Goal: Transaction & Acquisition: Purchase product/service

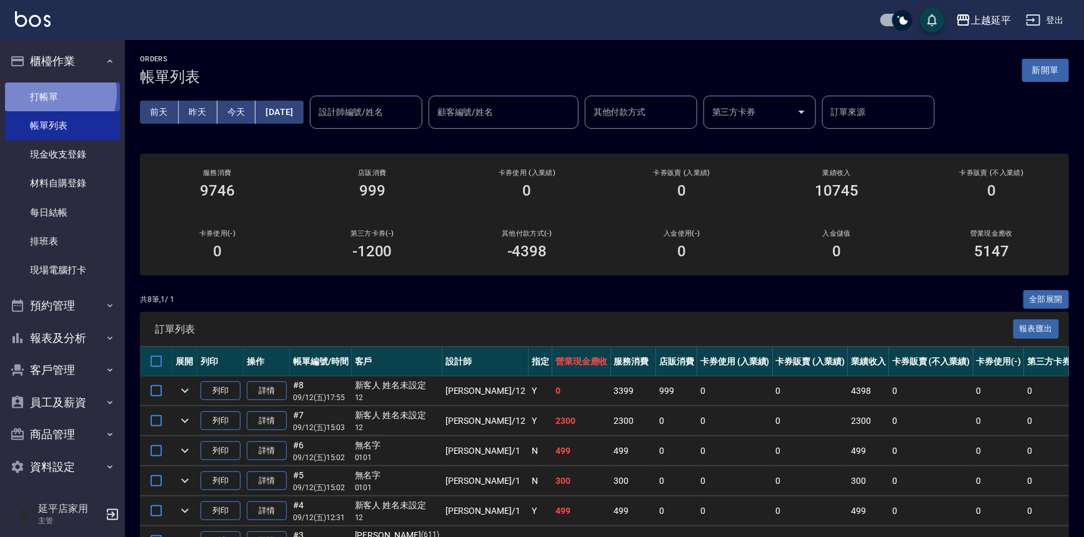
click at [53, 93] on link "打帳單" at bounding box center [62, 97] width 115 height 29
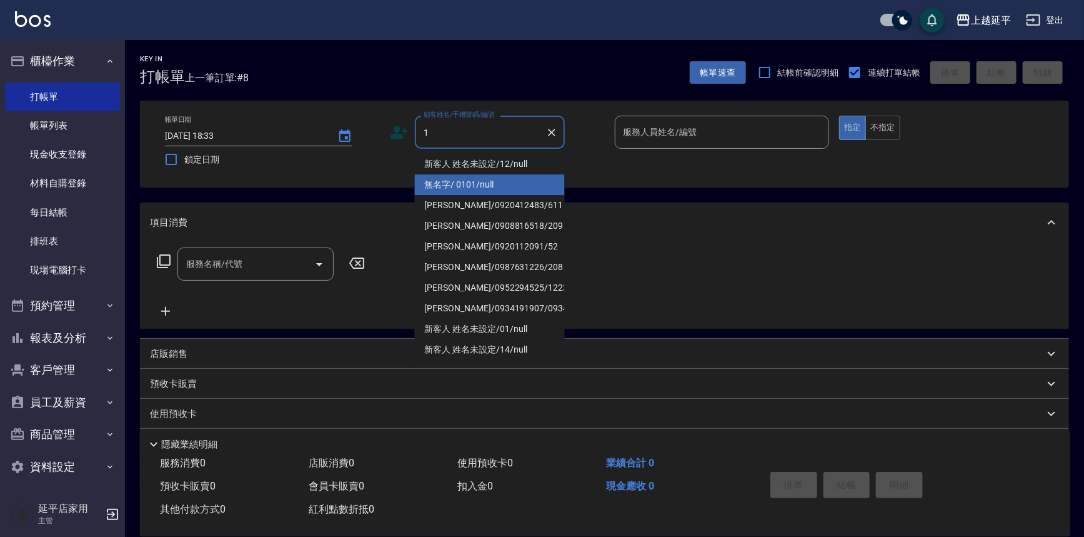
click at [429, 184] on li "無名字/ 0101/null" at bounding box center [490, 184] width 150 height 21
type input "無名字/ 0101/null"
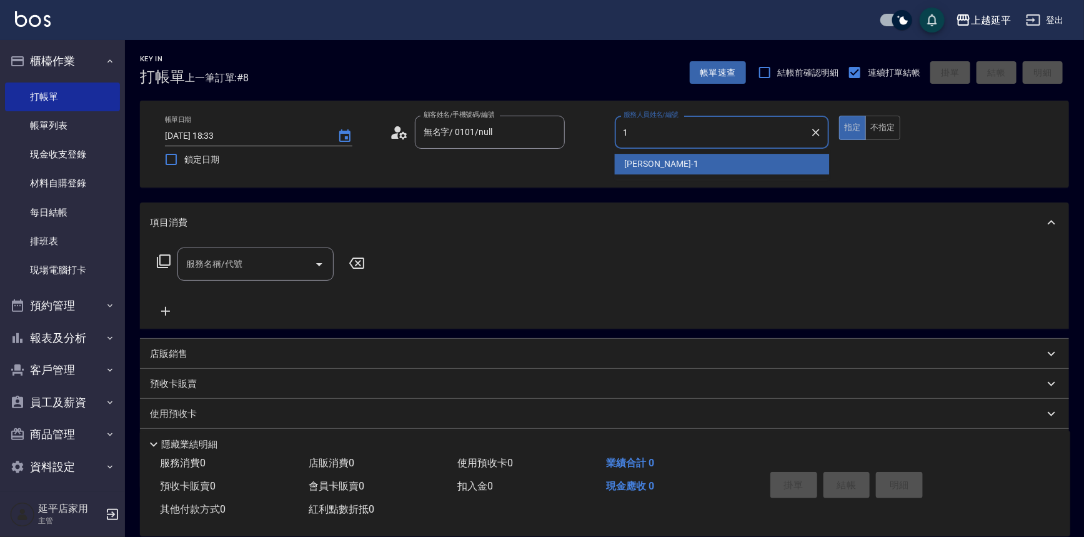
click at [641, 164] on span "[PERSON_NAME]-1" at bounding box center [662, 164] width 74 height 13
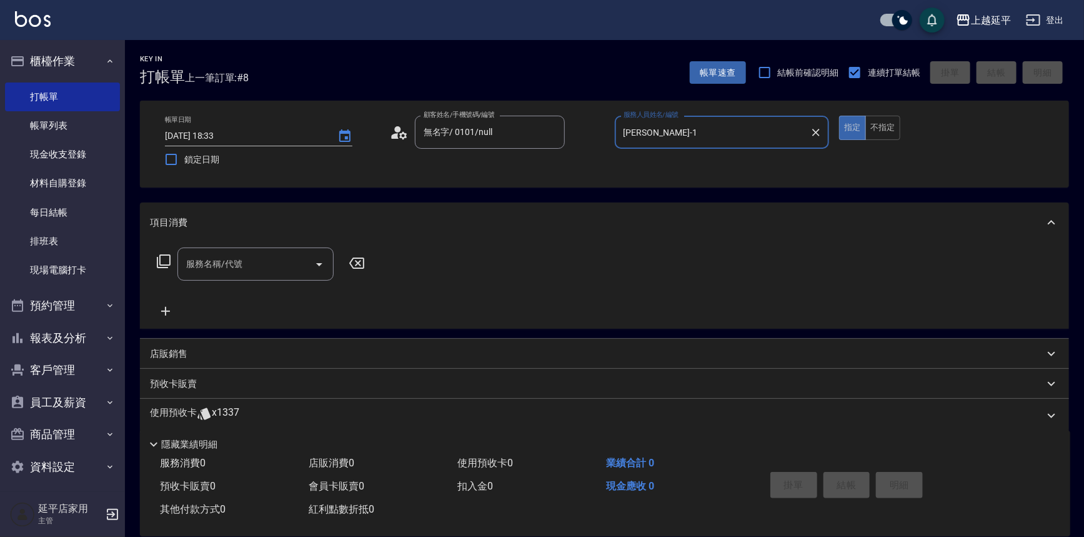
click at [323, 263] on icon "Open" at bounding box center [319, 264] width 15 height 15
type input "[PERSON_NAME]-1"
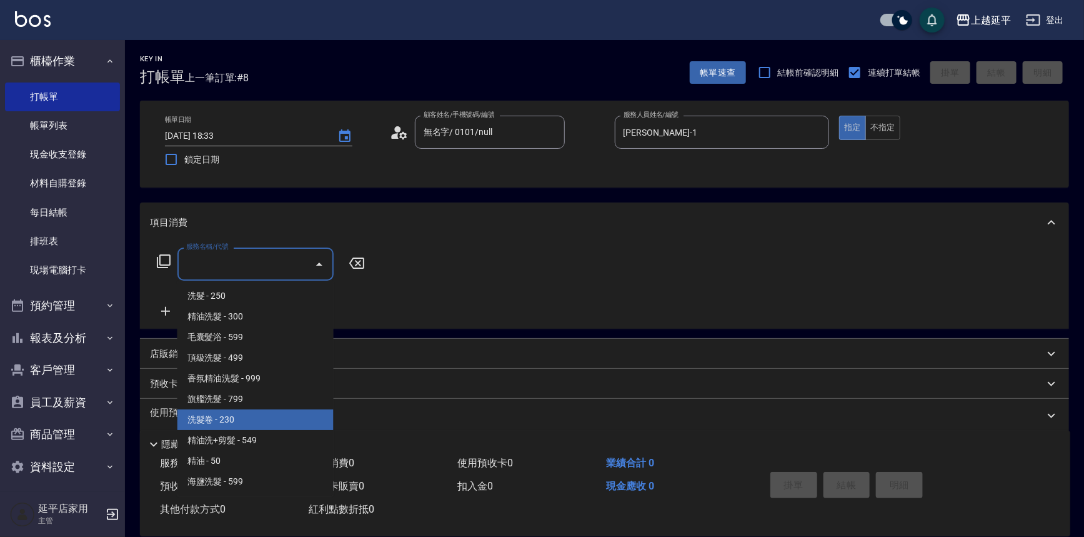
click at [282, 419] on span "洗髮卷 - 230" at bounding box center [256, 419] width 156 height 21
type input "洗髮卷(107)"
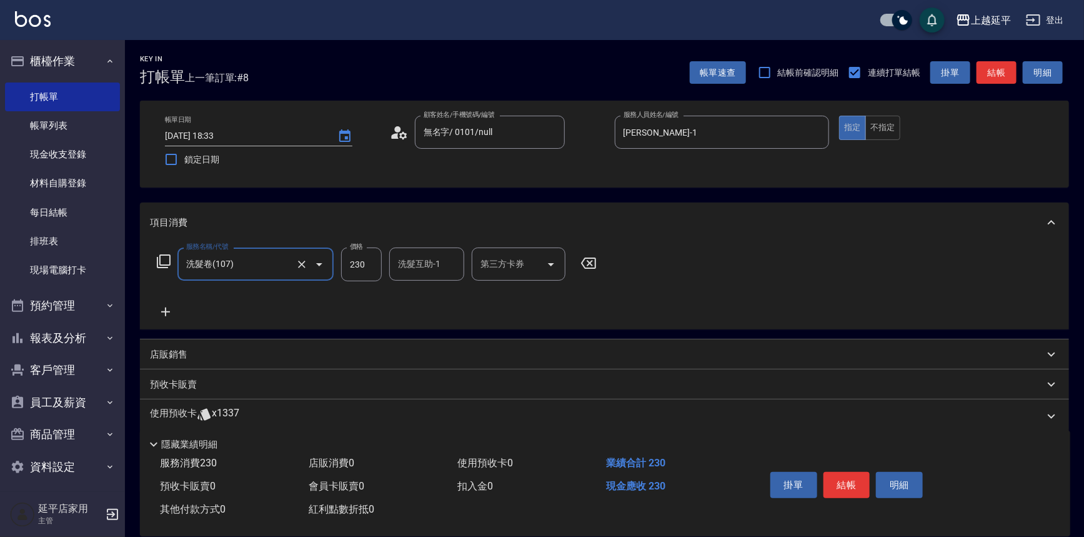
click at [163, 314] on icon at bounding box center [165, 311] width 31 height 15
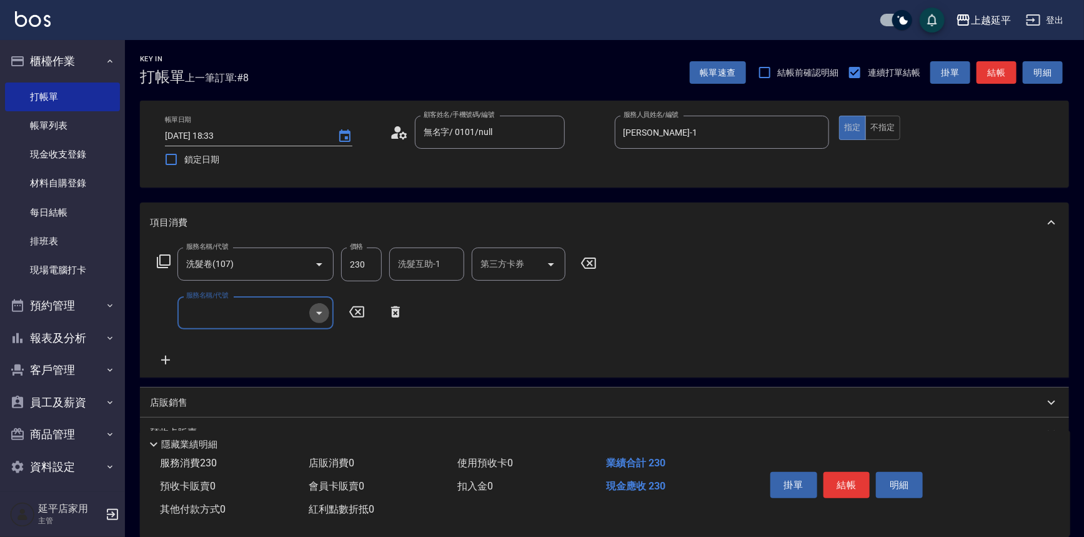
click at [318, 318] on icon "Open" at bounding box center [319, 313] width 15 height 15
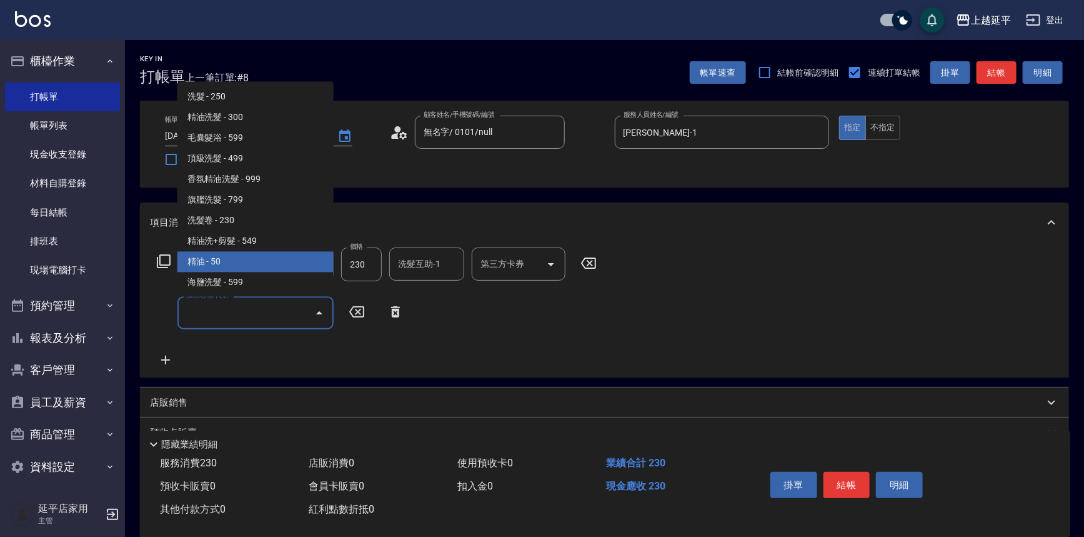
click at [261, 268] on span "精油 - 50" at bounding box center [256, 262] width 156 height 21
type input "精油(109)"
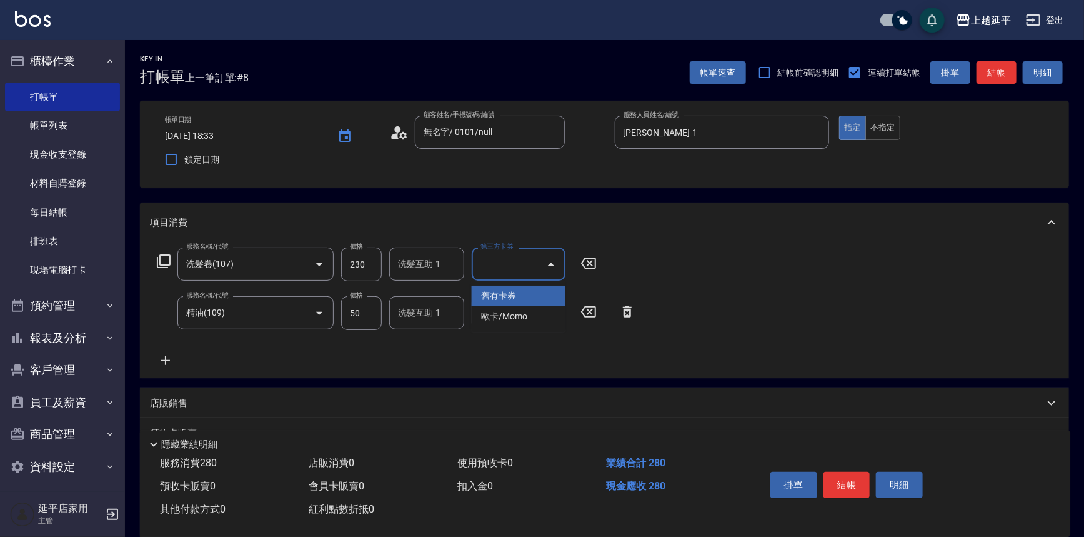
click at [508, 266] on input "第三方卡券" at bounding box center [510, 264] width 64 height 22
click at [505, 296] on span "舊有卡券" at bounding box center [519, 296] width 94 height 21
type input "舊有卡券"
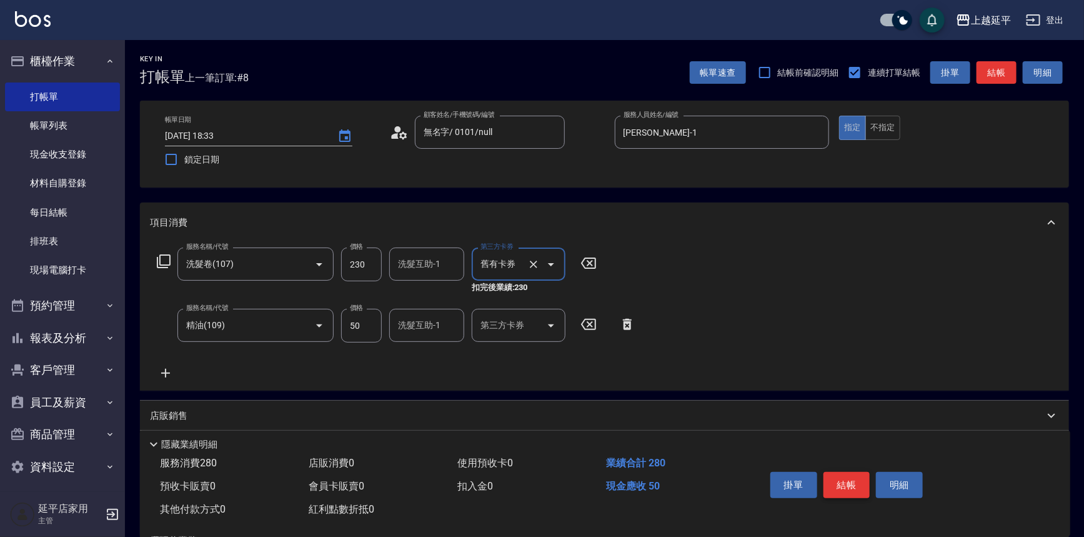
click at [829, 478] on button "結帳" at bounding box center [847, 485] width 47 height 26
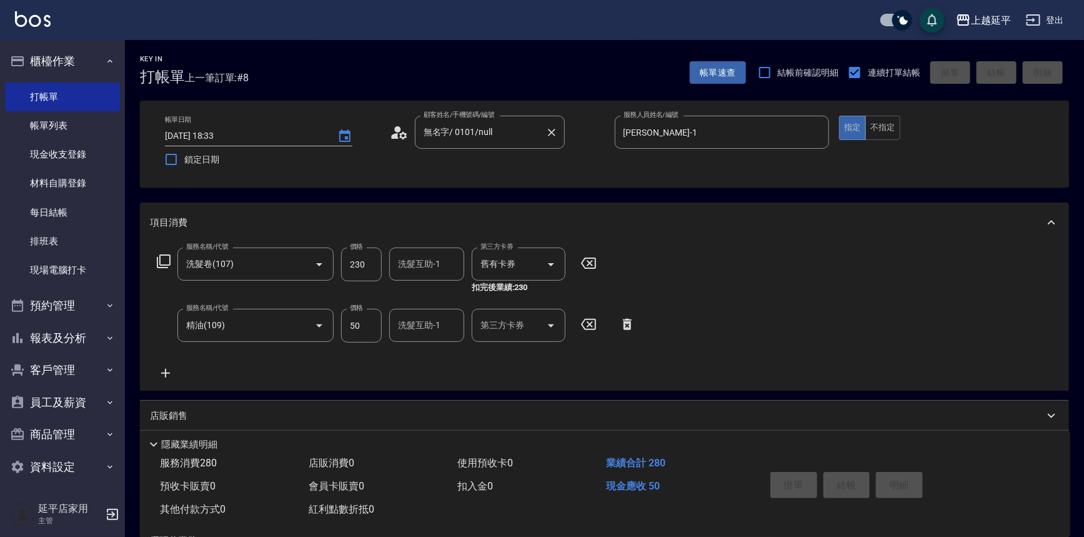
type input "[DATE] 18:35"
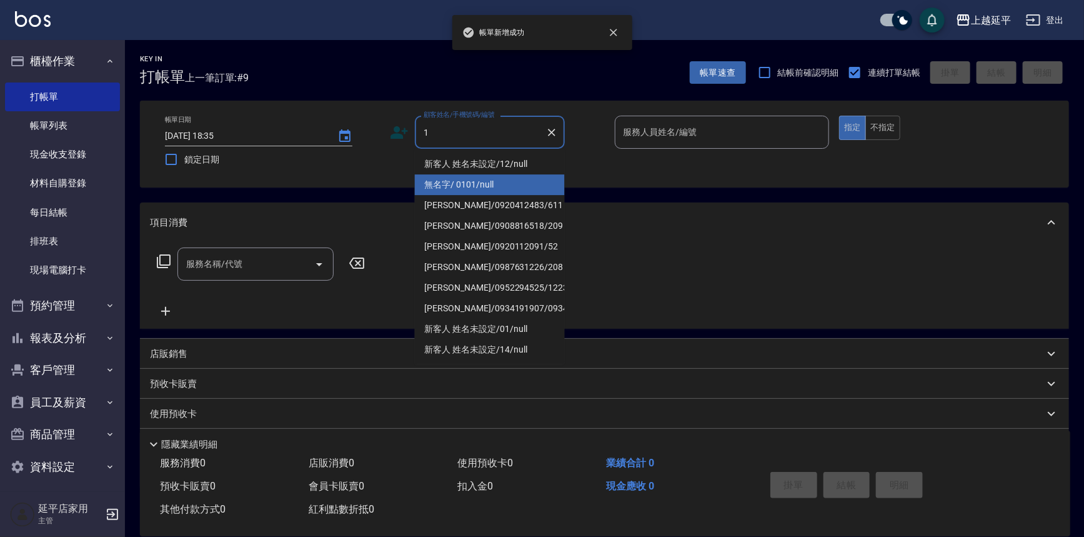
click at [448, 189] on li "無名字/ 0101/null" at bounding box center [490, 184] width 150 height 21
type input "無名字/ 0101/null"
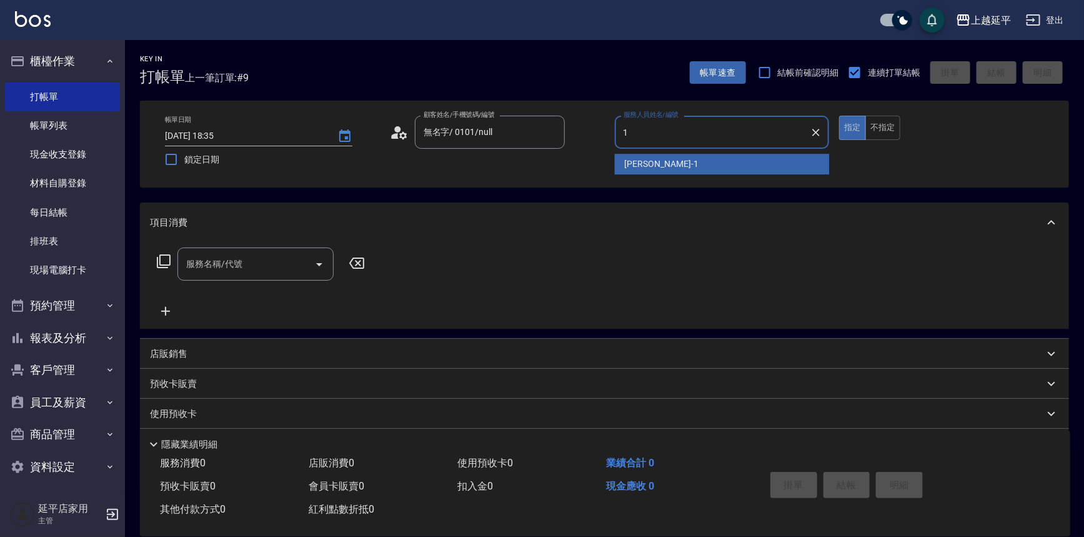
click at [650, 164] on span "[PERSON_NAME]-1" at bounding box center [662, 164] width 74 height 13
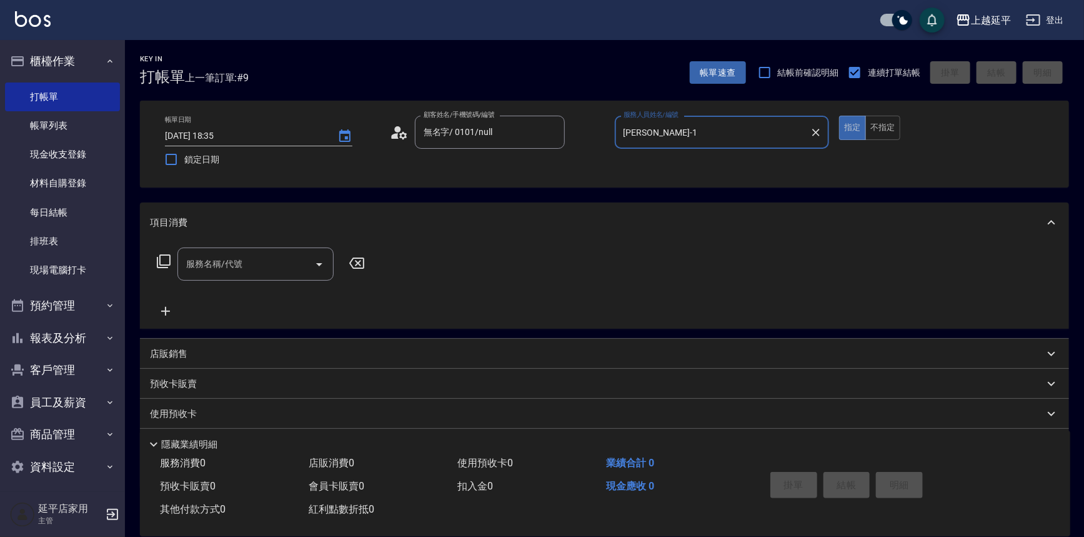
click at [318, 268] on icon "Open" at bounding box center [319, 264] width 15 height 15
type input "[PERSON_NAME]-1"
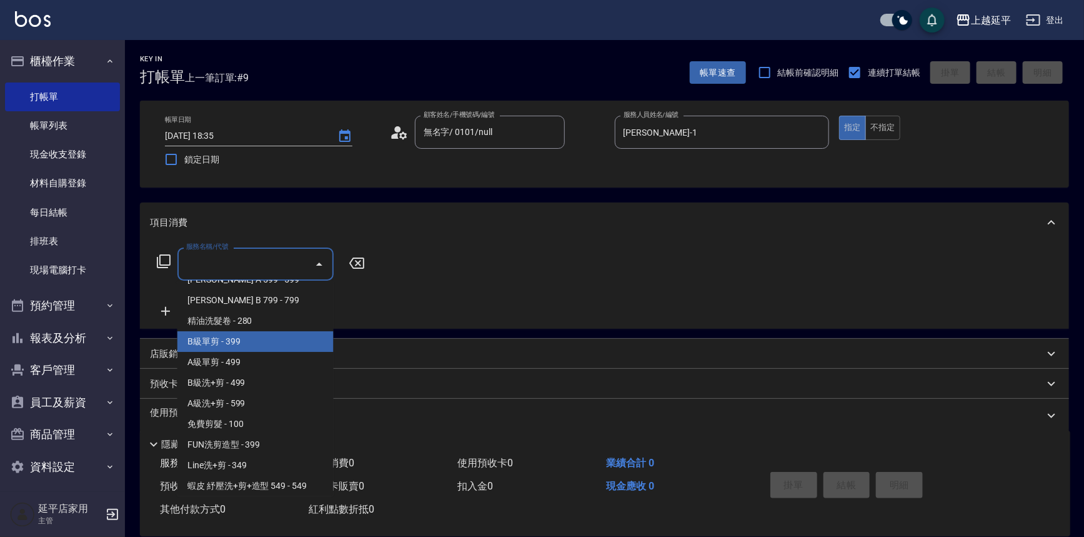
scroll to position [341, 0]
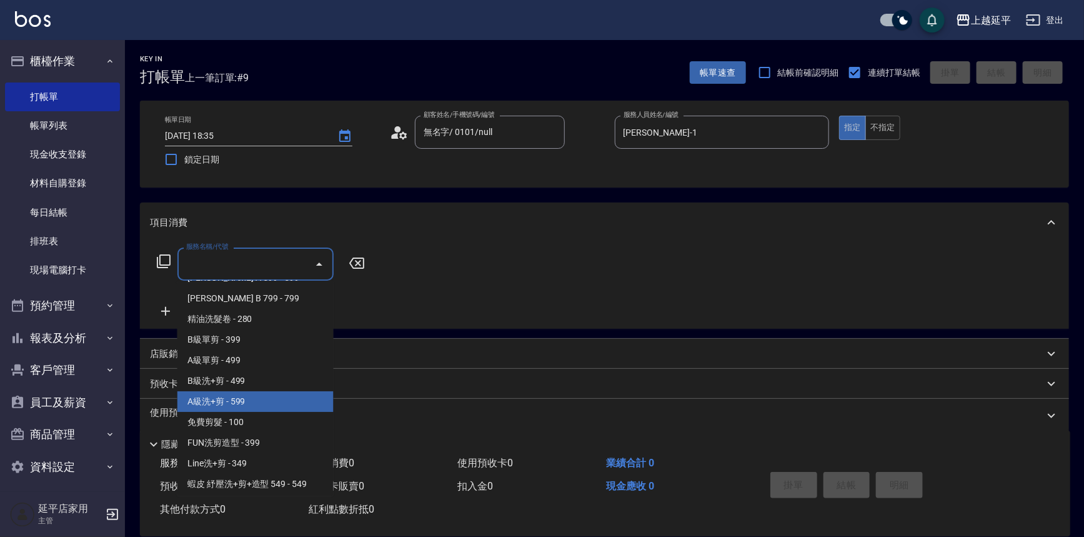
click at [268, 400] on span "A級洗+剪 - 599" at bounding box center [256, 401] width 156 height 21
type input "A級洗+剪(204)"
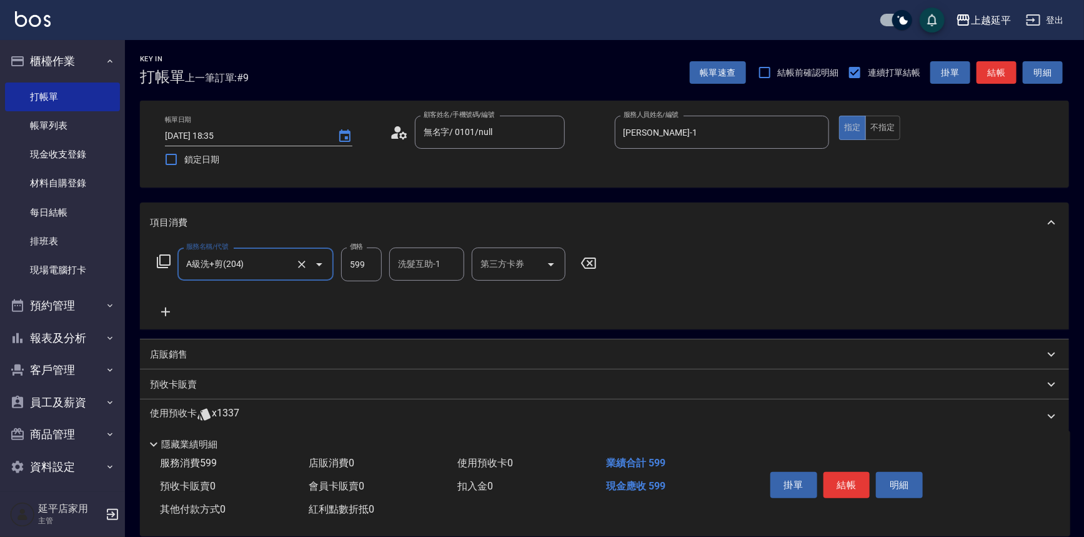
click at [433, 262] on input "洗髮互助-1" at bounding box center [427, 264] width 64 height 22
click at [426, 291] on span "[PERSON_NAME]-34" at bounding box center [418, 295] width 39 height 13
type input "方彩姿-34"
click at [829, 486] on button "結帳" at bounding box center [847, 485] width 47 height 26
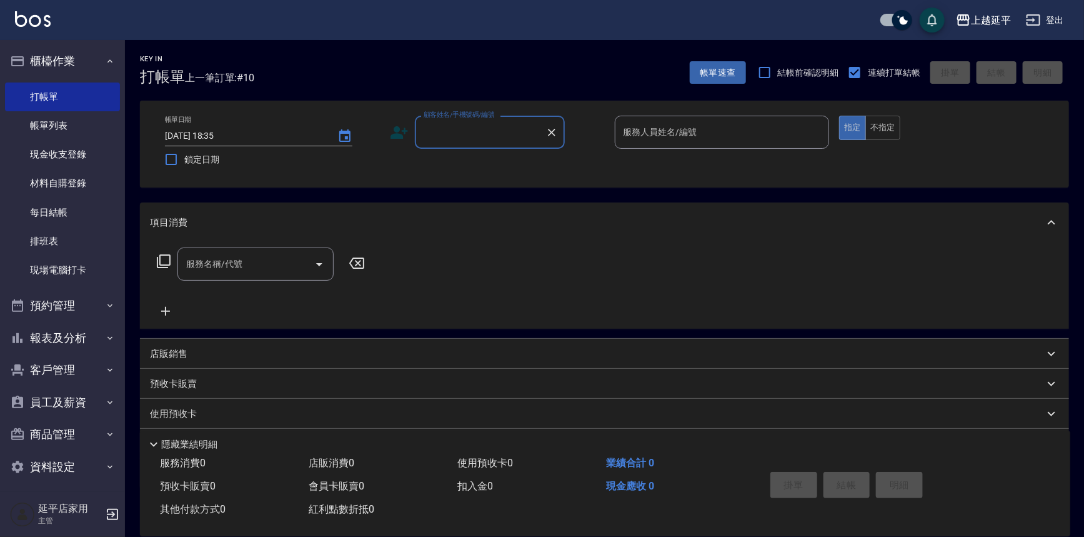
drag, startPoint x: 474, startPoint y: 126, endPoint x: 475, endPoint y: 133, distance: 7.5
click at [474, 127] on input "顧客姓名/手機號碼/編號" at bounding box center [481, 132] width 120 height 22
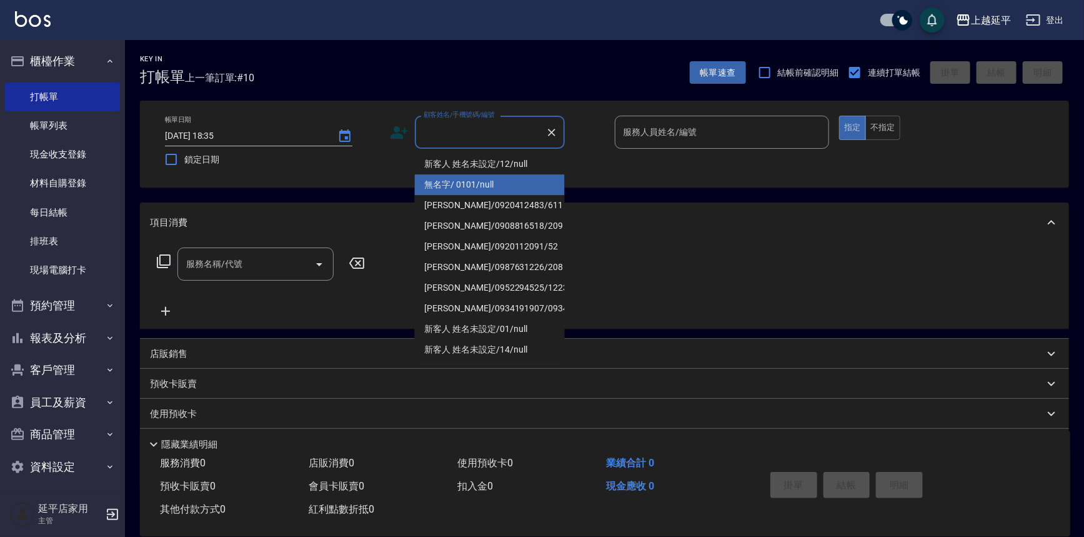
drag, startPoint x: 477, startPoint y: 163, endPoint x: 488, endPoint y: 188, distance: 26.6
click at [488, 188] on ul "新客人 姓名未設定/12/null 無名字/ 0101/null [PERSON_NAME]/0920412483/611 [PERSON_NAME]/090…" at bounding box center [490, 256] width 150 height 215
click at [488, 188] on li "無名字/ 0101/null" at bounding box center [490, 184] width 150 height 21
type input "無名字/ 0101/null"
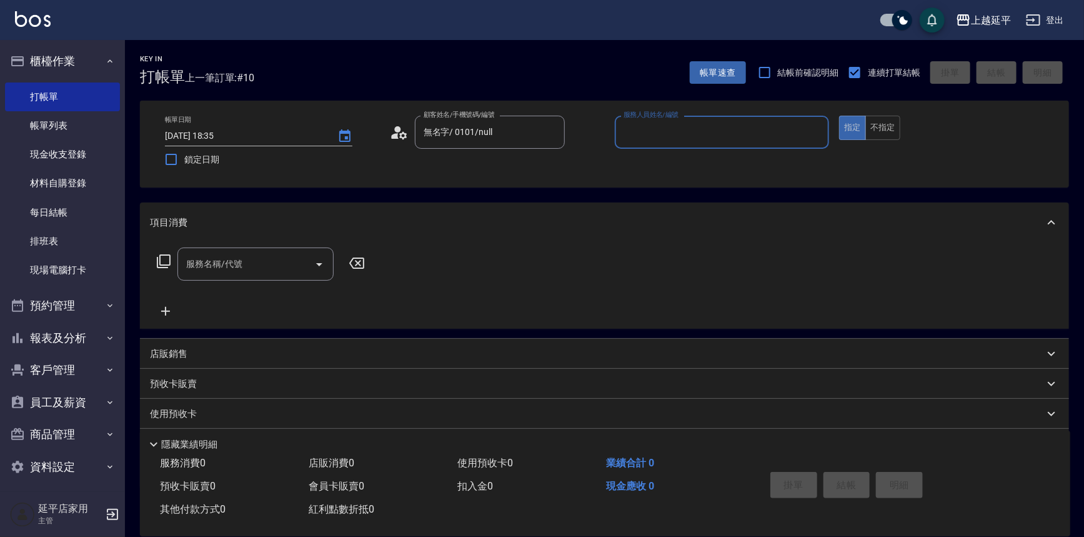
drag, startPoint x: 679, startPoint y: 129, endPoint x: 696, endPoint y: 142, distance: 21.4
click at [681, 130] on input "服務人員姓名/編號" at bounding box center [723, 132] width 204 height 22
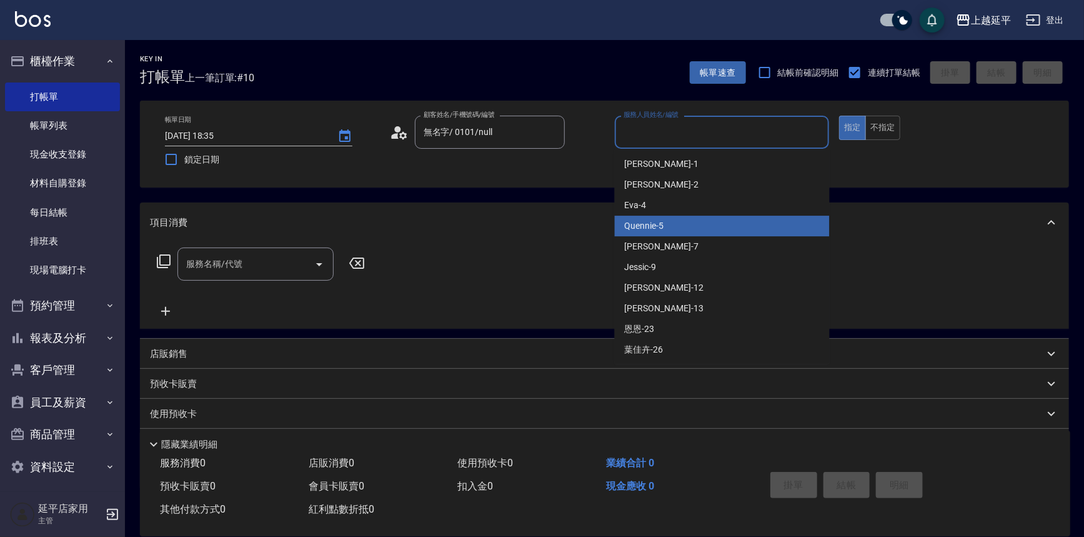
click at [728, 231] on div "Quennie -5" at bounding box center [722, 226] width 215 height 21
type input "Quennie-5"
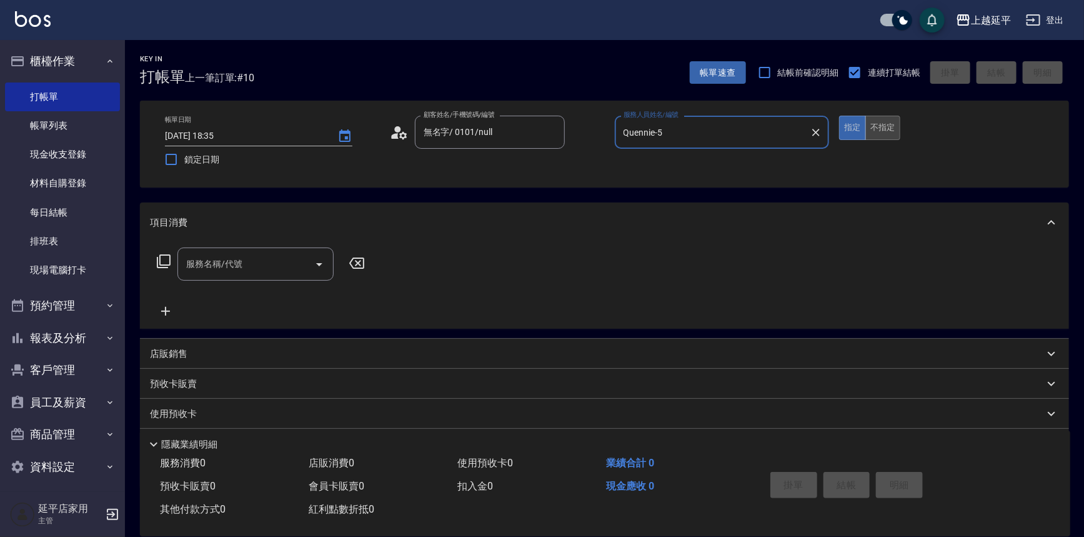
click at [882, 124] on button "不指定" at bounding box center [883, 128] width 35 height 24
click at [163, 261] on icon at bounding box center [163, 261] width 15 height 15
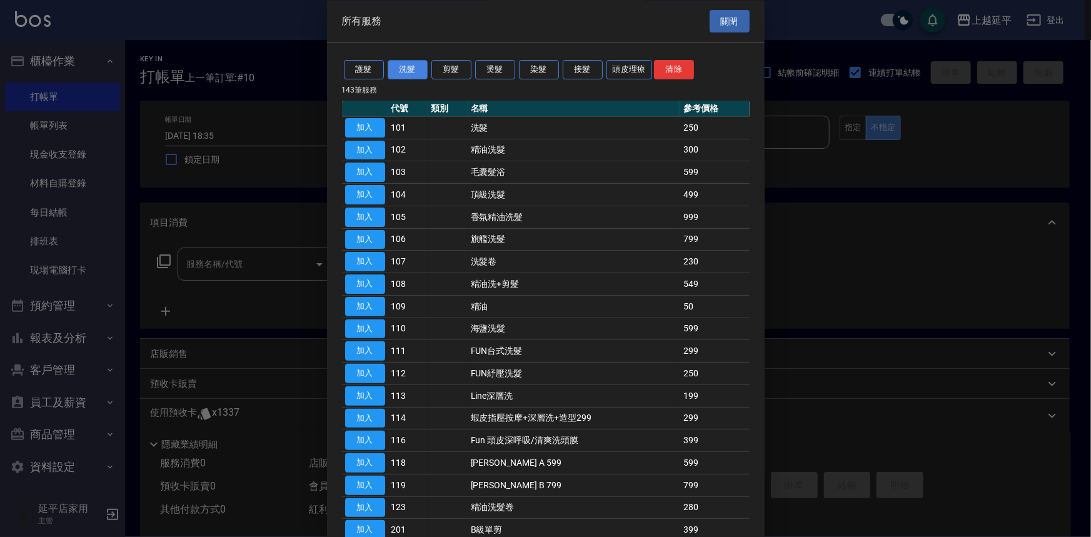
click at [401, 71] on button "洗髮" at bounding box center [408, 70] width 40 height 19
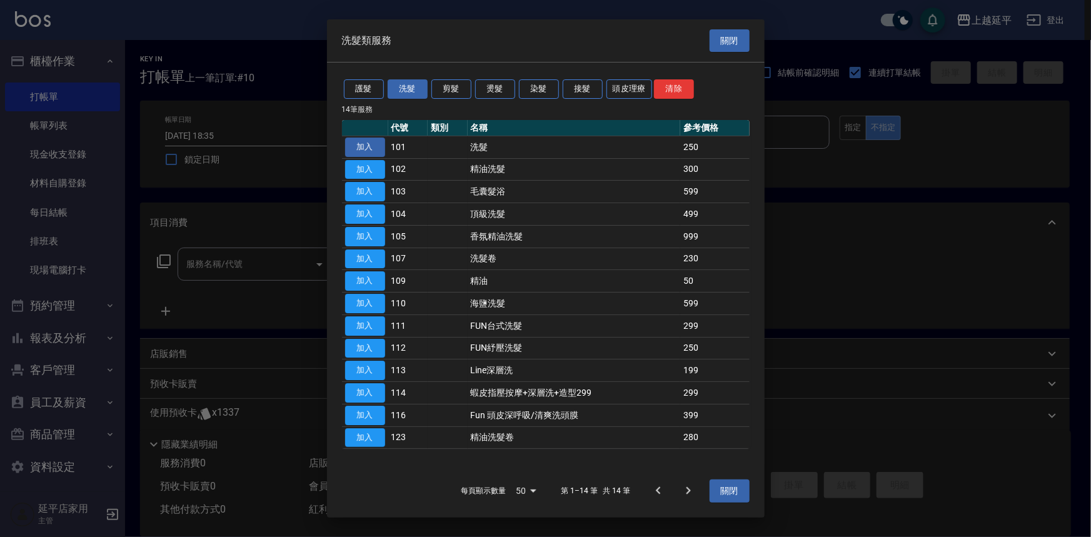
drag, startPoint x: 361, startPoint y: 172, endPoint x: 369, endPoint y: 144, distance: 28.9
click at [369, 144] on tbody "加入 101 洗髮 250 加入 102 精油洗髮 300 加入 103 毛囊髮浴 599 加入 104 頂級洗髮 499 加入 105 香氛精油洗髮 999…" at bounding box center [546, 292] width 408 height 313
click at [369, 144] on button "加入" at bounding box center [365, 147] width 40 height 19
type input "洗髮(101)"
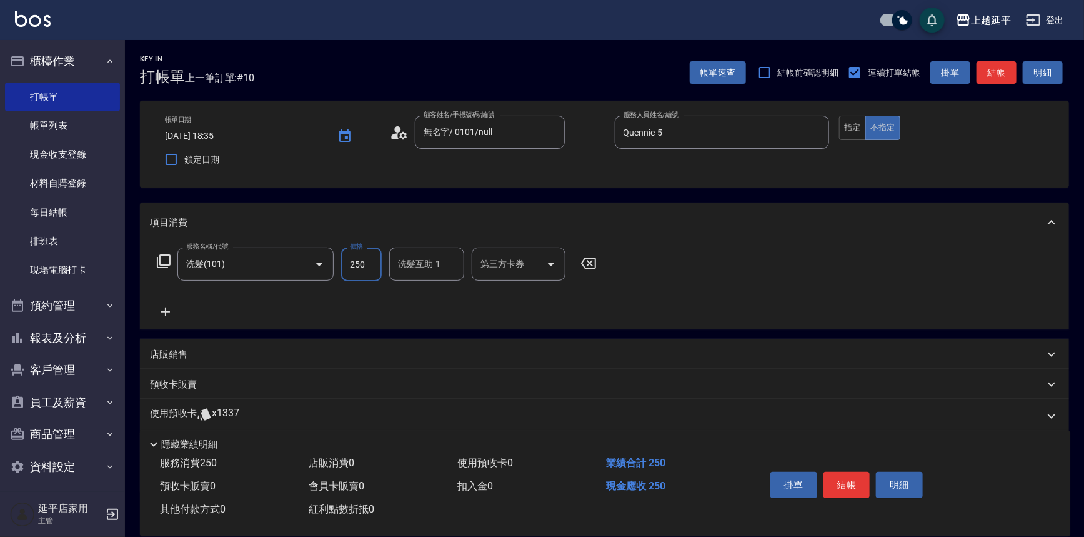
click at [350, 267] on input "250" at bounding box center [361, 265] width 41 height 34
type input "400"
click at [841, 485] on button "結帳" at bounding box center [847, 485] width 47 height 26
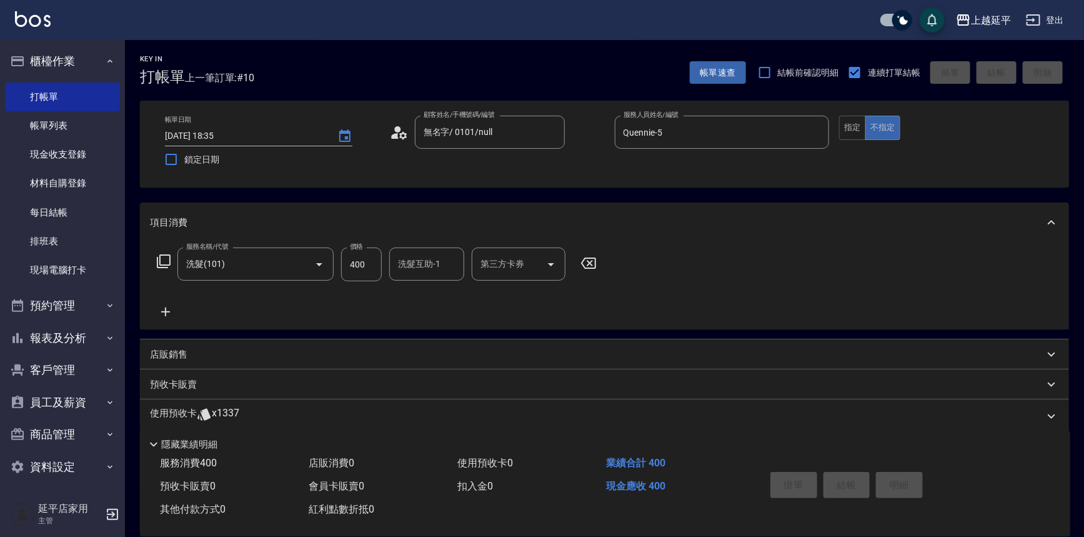
type input "[DATE] 18:39"
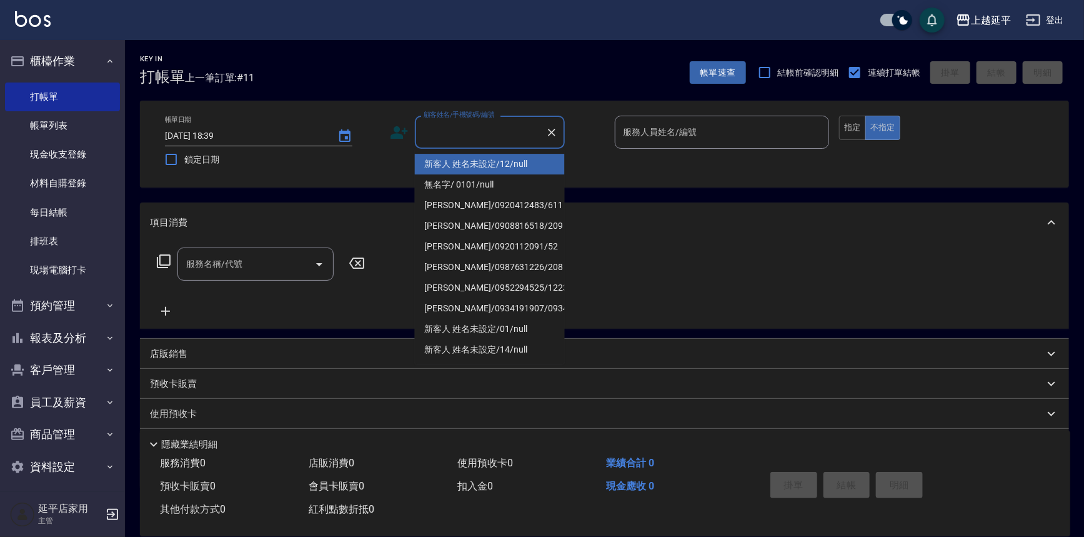
click at [424, 126] on input "顧客姓名/手機號碼/編號" at bounding box center [481, 132] width 120 height 22
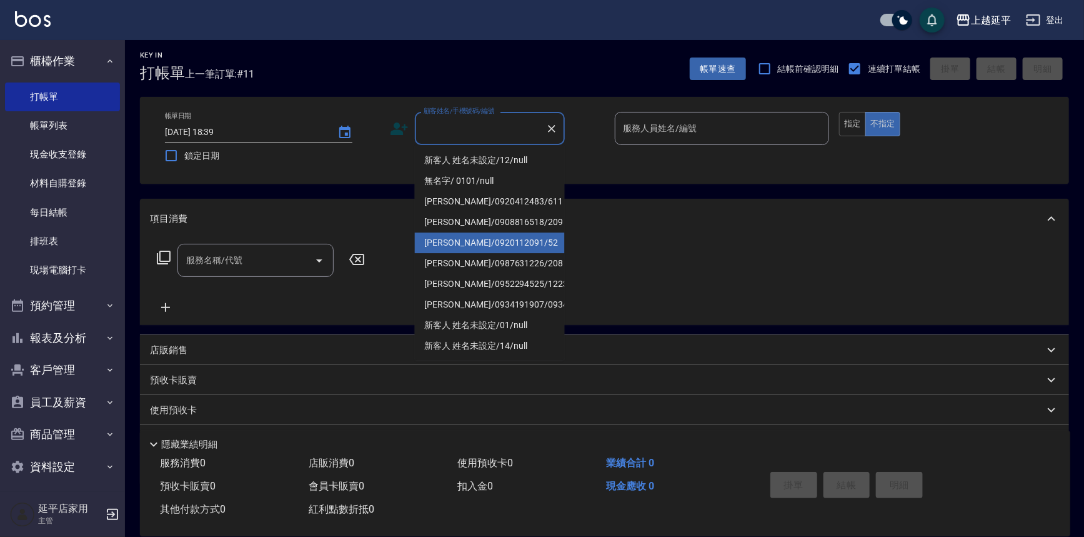
scroll to position [0, 0]
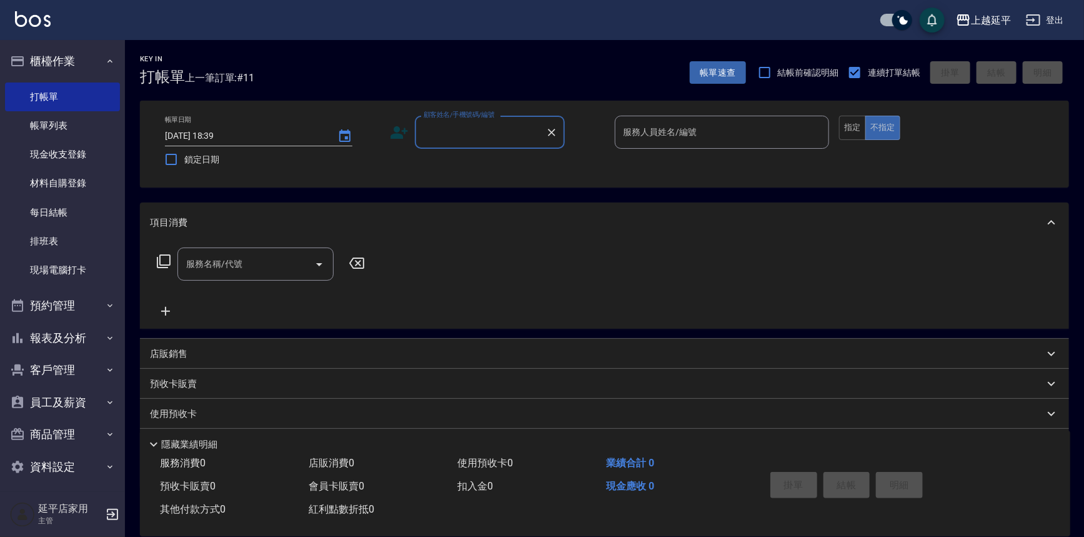
click at [469, 130] on input "顧客姓名/手機號碼/編號" at bounding box center [481, 132] width 120 height 22
type input "[PERSON_NAME]/0989088822/0989088822"
type input "Quennie-5"
click at [840, 129] on button "指定" at bounding box center [852, 128] width 27 height 24
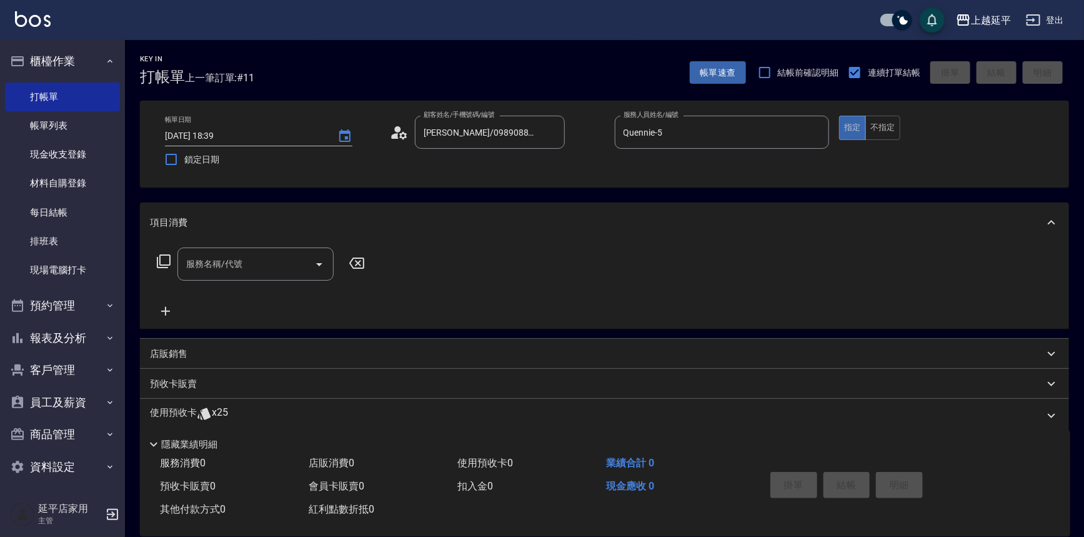
click at [197, 262] on input "服務名稱/代號" at bounding box center [246, 264] width 126 height 22
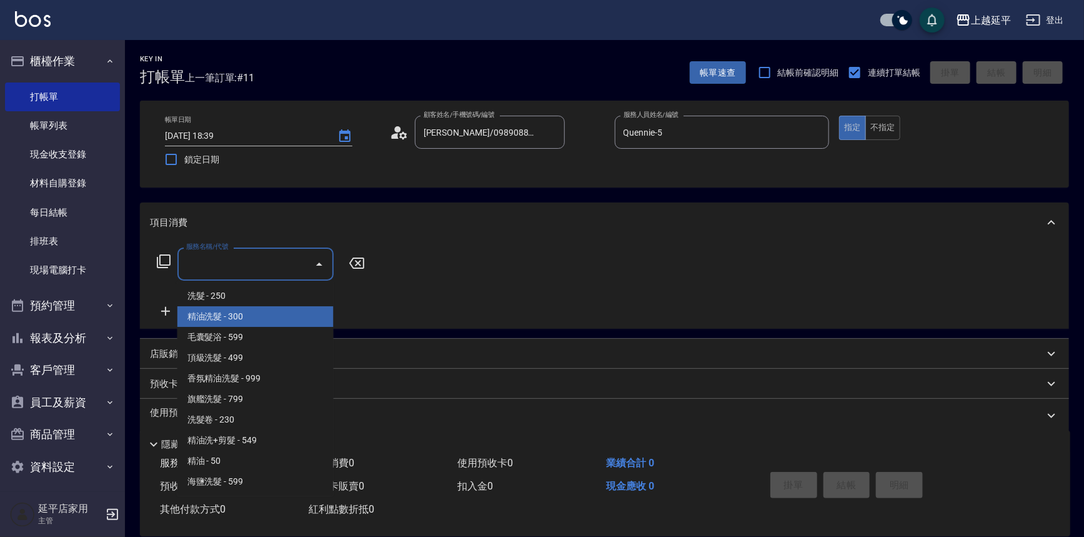
click at [225, 317] on span "精油洗髮 - 300" at bounding box center [256, 316] width 156 height 21
type input "精油洗髮(102)"
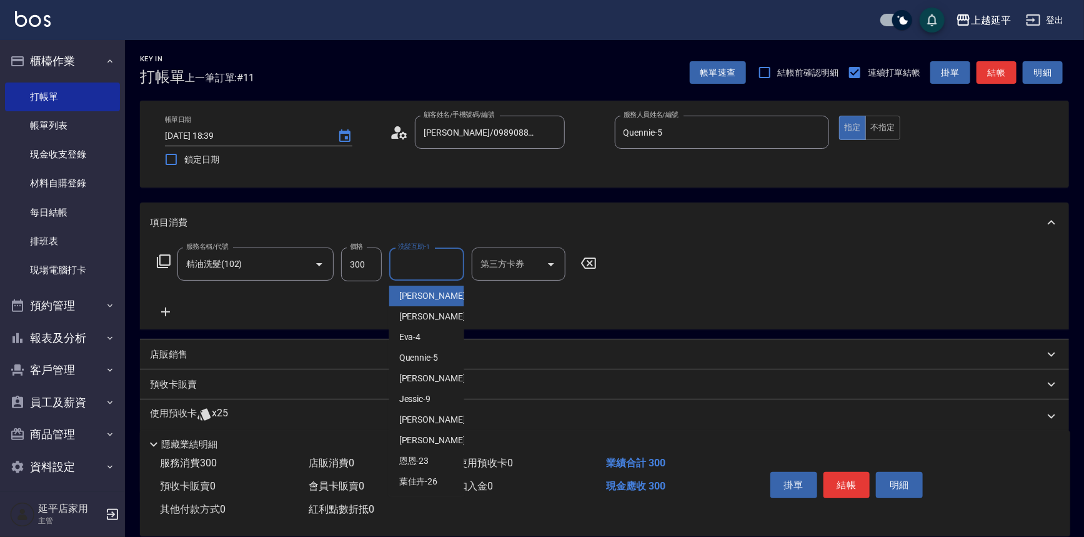
click at [406, 268] on input "洗髮互助-1" at bounding box center [427, 264] width 64 height 22
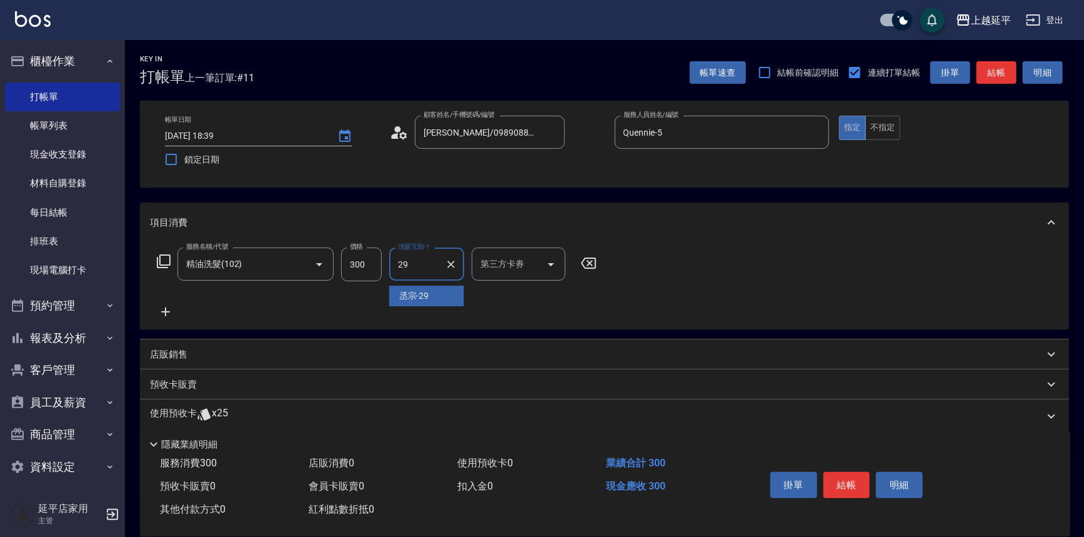
type input "丞宗-29"
click at [850, 486] on button "結帳" at bounding box center [847, 485] width 47 height 26
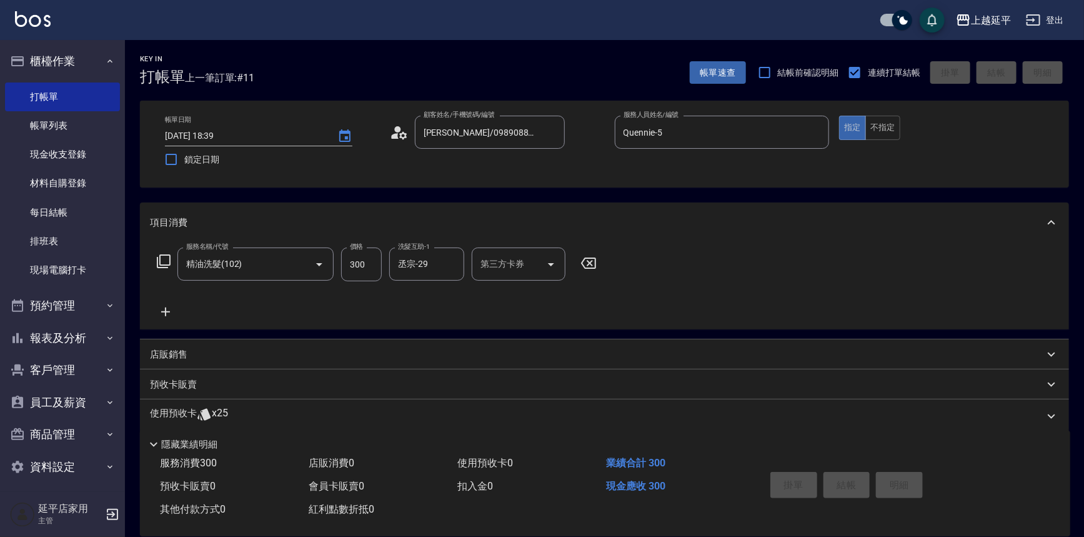
type input "[DATE] 18:40"
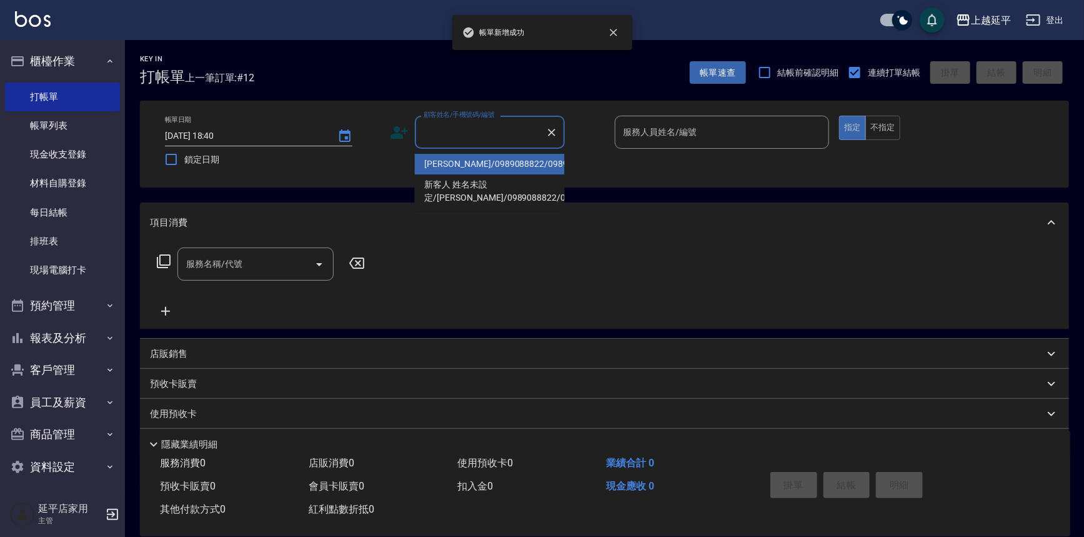
click at [486, 132] on input "顧客姓名/手機號碼/編號" at bounding box center [481, 132] width 120 height 22
click at [499, 163] on li "[PERSON_NAME]/0989088822/0989088822" at bounding box center [490, 164] width 150 height 21
type input "[PERSON_NAME]/0989088822/0989088822"
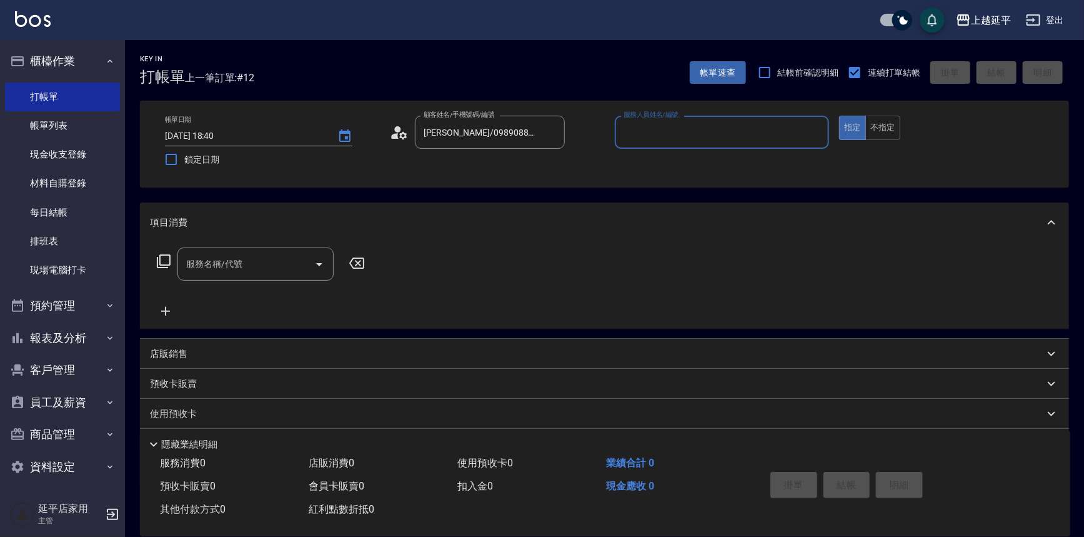
type input "Quennie-5"
click at [231, 271] on input "服務名稱/代號" at bounding box center [246, 264] width 126 height 22
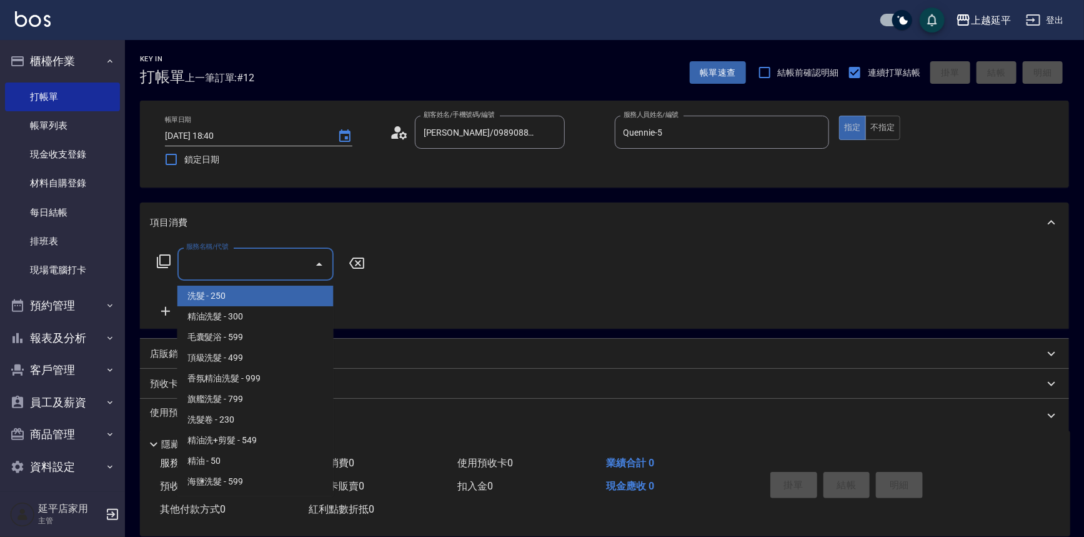
click at [234, 297] on span "洗髮 - 250" at bounding box center [256, 296] width 156 height 21
type input "洗髮(101)"
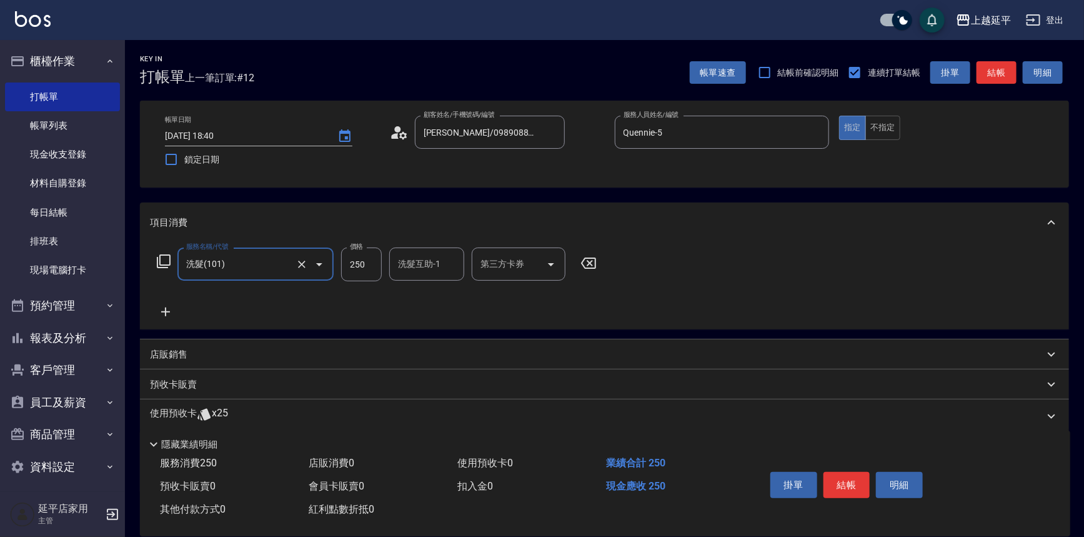
click at [366, 263] on input "250" at bounding box center [361, 265] width 41 height 34
type input "500"
click at [165, 259] on icon at bounding box center [163, 261] width 15 height 15
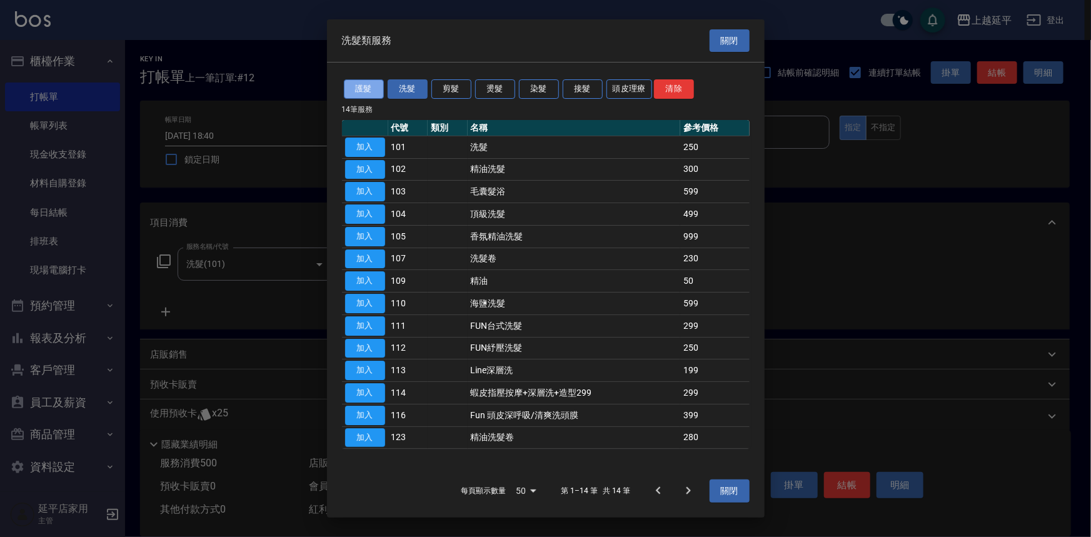
click at [363, 86] on button "護髮" at bounding box center [364, 88] width 40 height 19
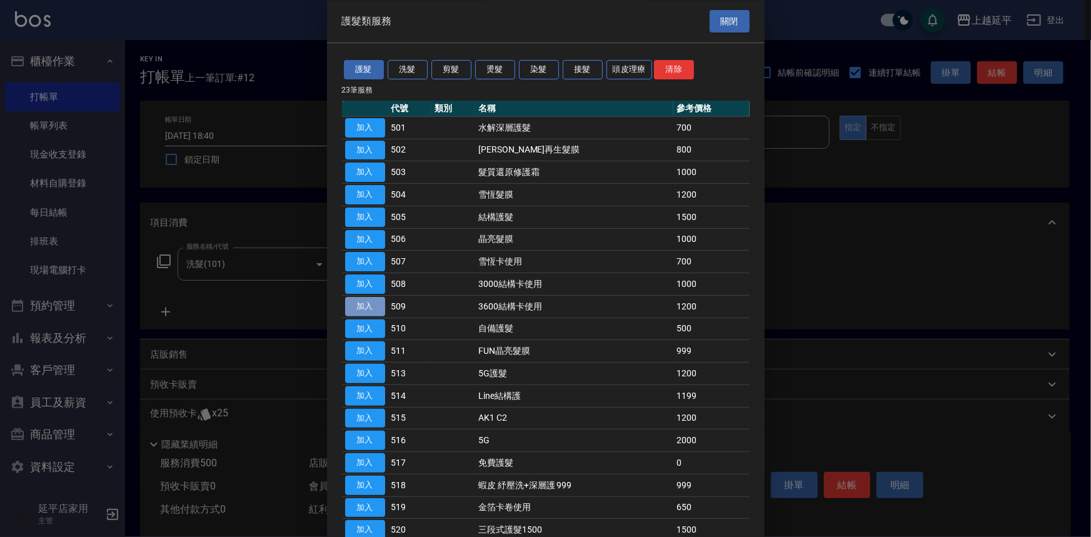
click at [373, 308] on button "加入" at bounding box center [365, 306] width 40 height 19
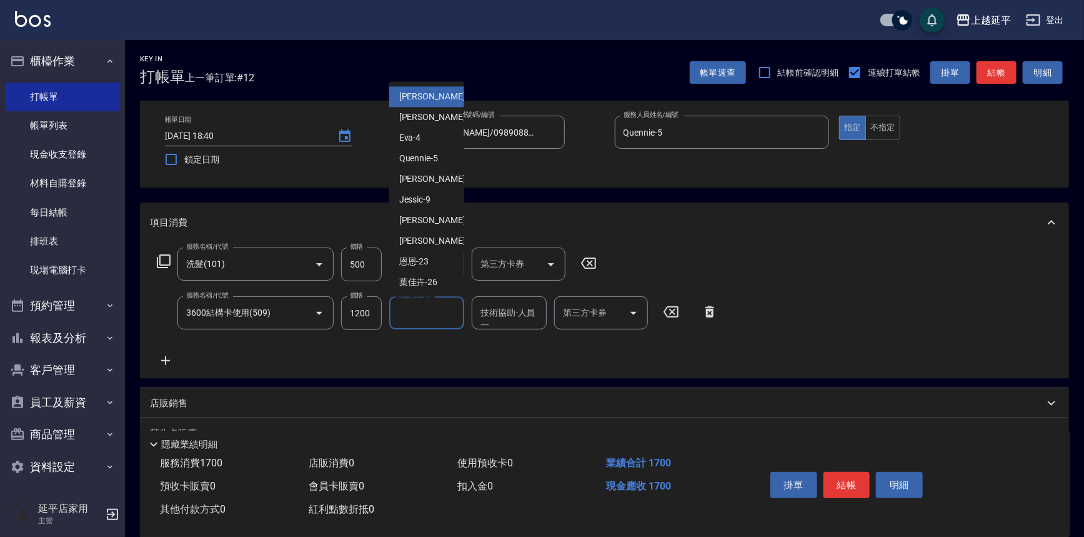
click at [417, 316] on input "洗髮互助-1" at bounding box center [427, 313] width 64 height 22
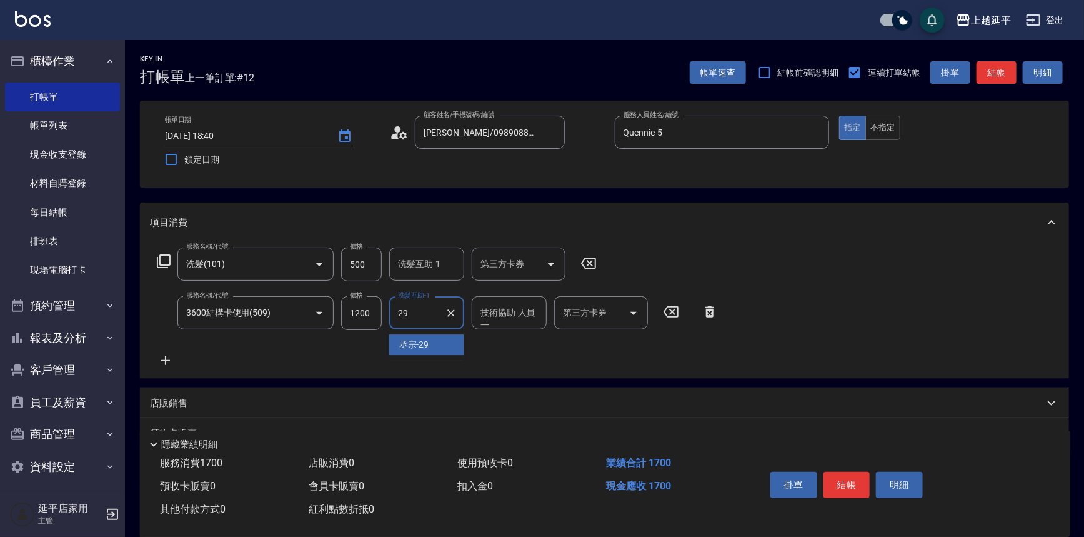
type input "丞宗-29"
click at [631, 315] on icon "Open" at bounding box center [633, 313] width 15 height 15
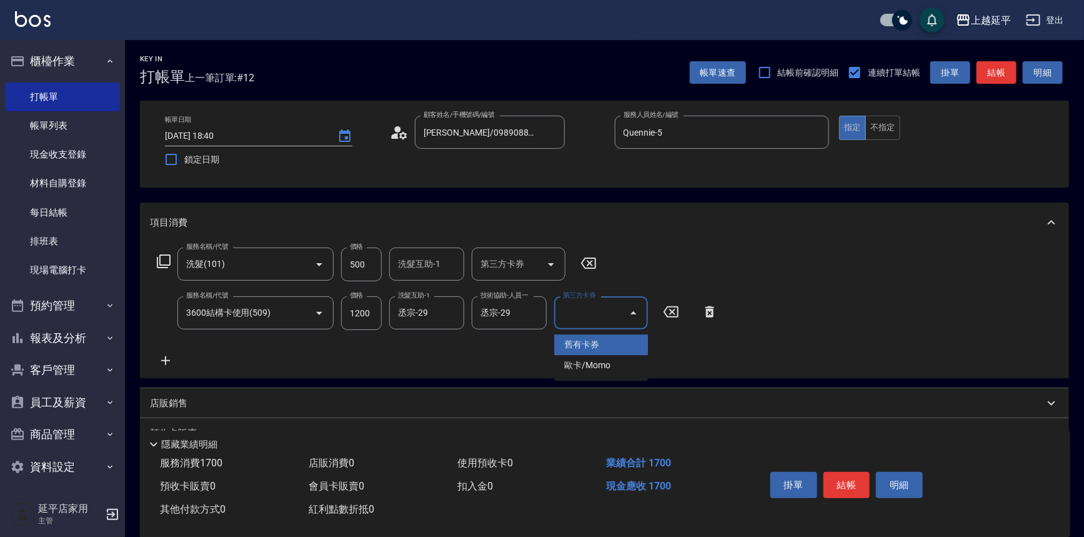
click at [629, 342] on span "舊有卡券" at bounding box center [601, 344] width 94 height 21
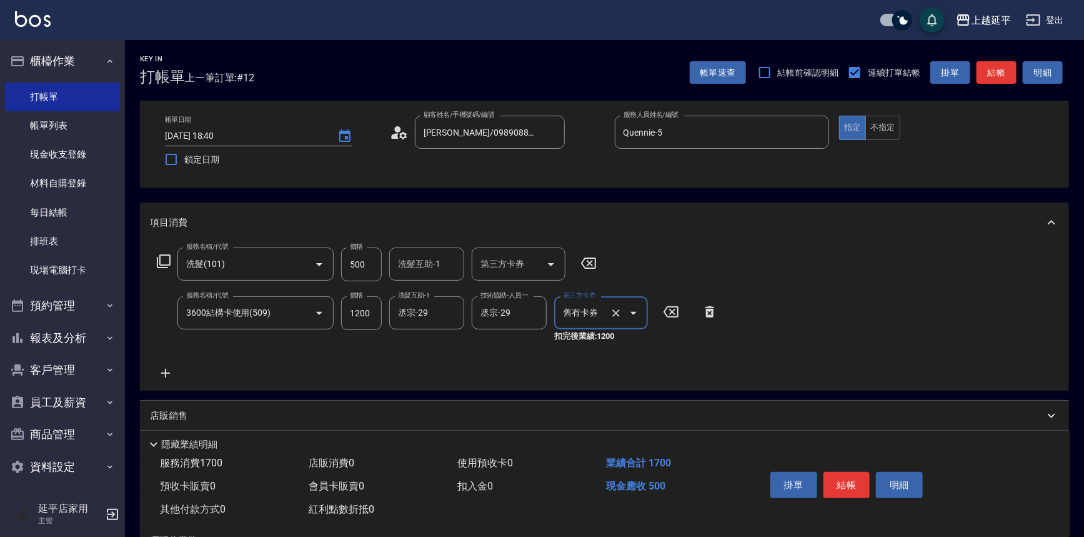
type input "舊有卡券"
click at [846, 490] on button "結帳" at bounding box center [847, 485] width 47 height 26
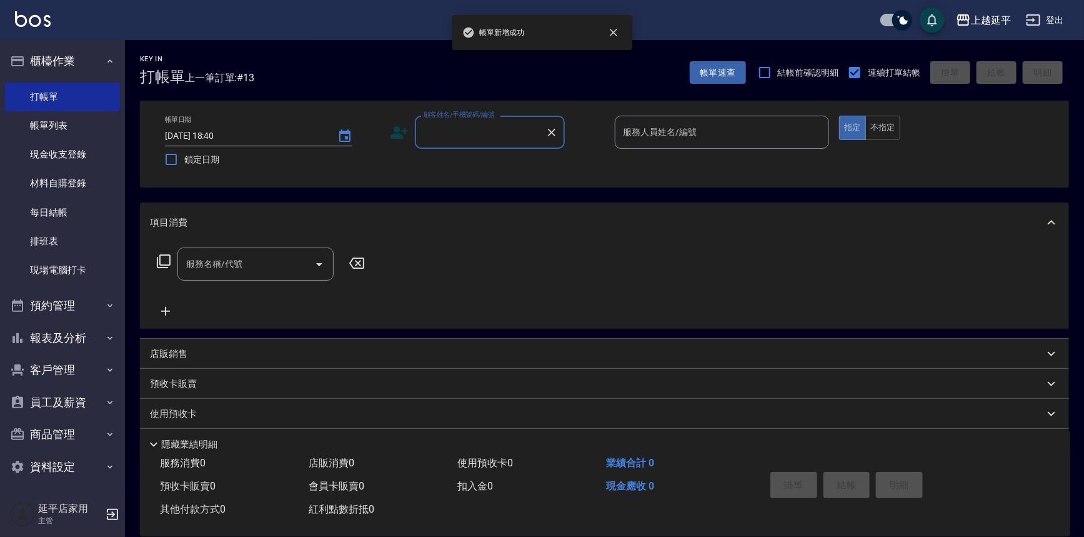
click at [471, 125] on input "顧客姓名/手機號碼/編號" at bounding box center [481, 132] width 120 height 22
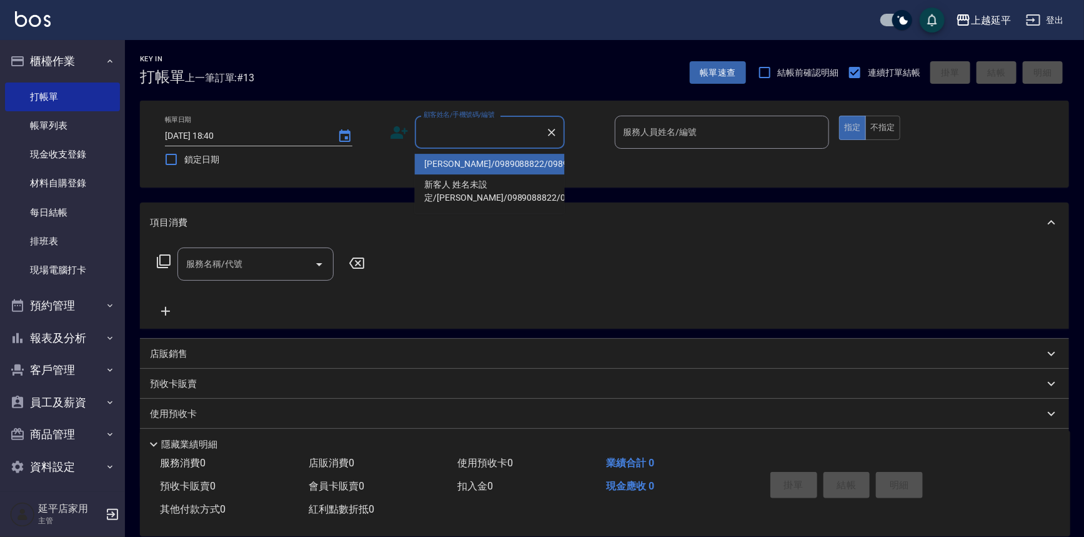
click at [474, 174] on li "[PERSON_NAME]/0989088822/0989088822" at bounding box center [490, 164] width 150 height 21
type input "[PERSON_NAME]/0989088822/0989088822"
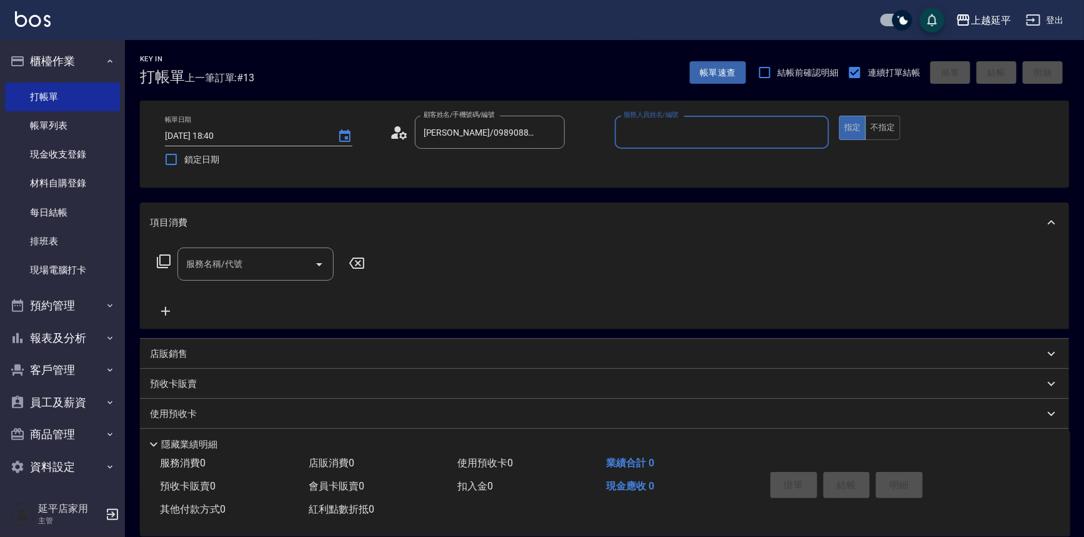
type input "Quennie-5"
click at [200, 257] on div "服務名稱/代號 服務名稱/代號" at bounding box center [256, 264] width 156 height 33
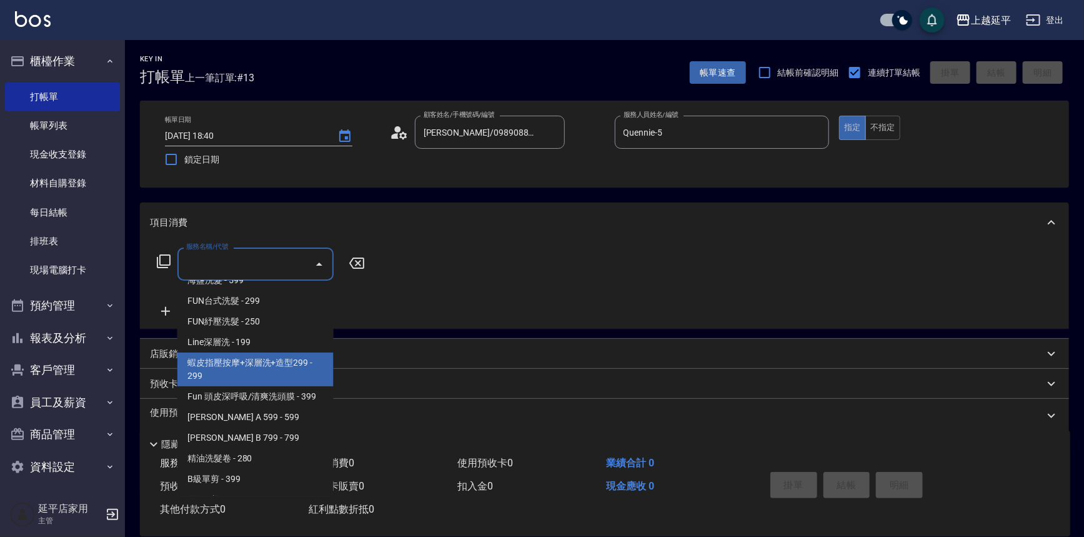
scroll to position [227, 0]
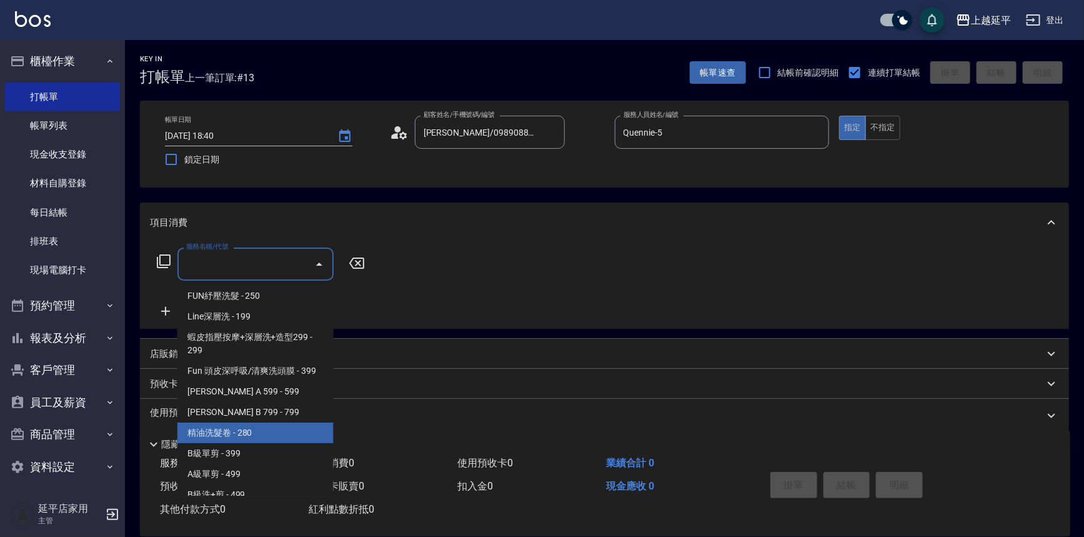
click at [273, 431] on span "精油洗髮卷 - 280" at bounding box center [256, 433] width 156 height 21
type input "精油洗髮卷(123)"
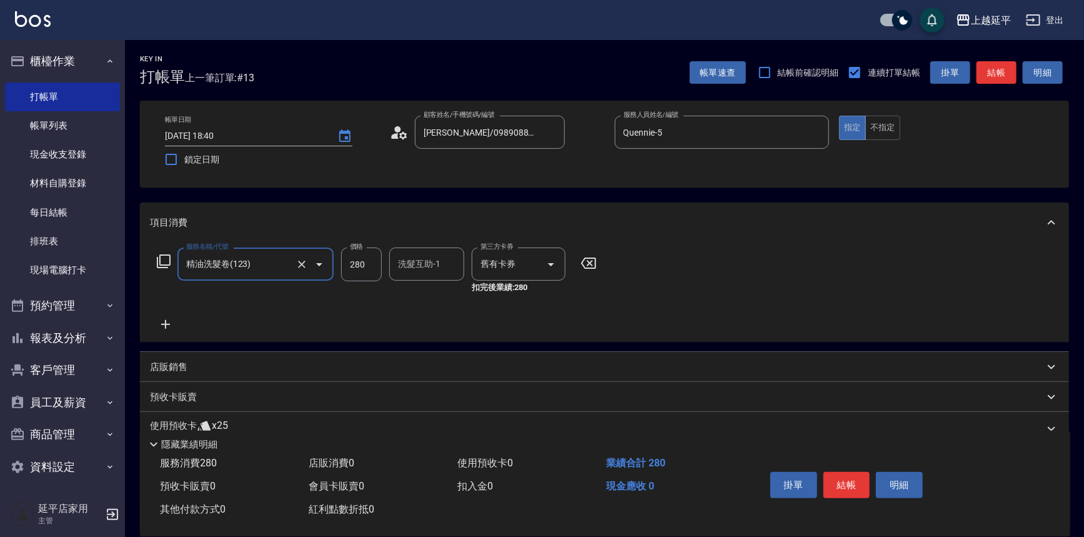
click at [398, 264] on div "洗髮互助-1 洗髮互助-1" at bounding box center [426, 264] width 75 height 33
type input "方彩姿-34"
click at [843, 484] on button "結帳" at bounding box center [847, 485] width 47 height 26
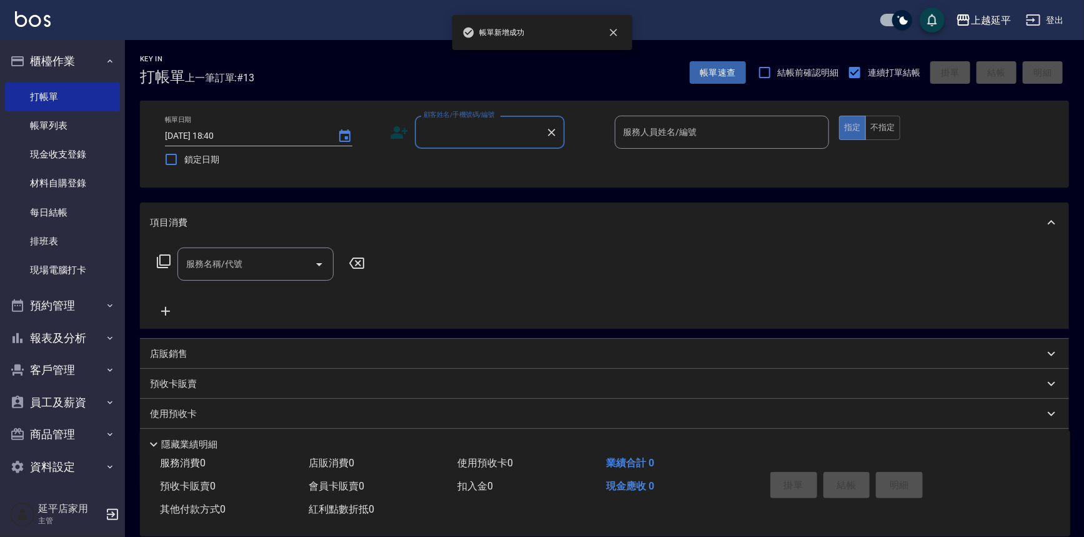
scroll to position [0, 0]
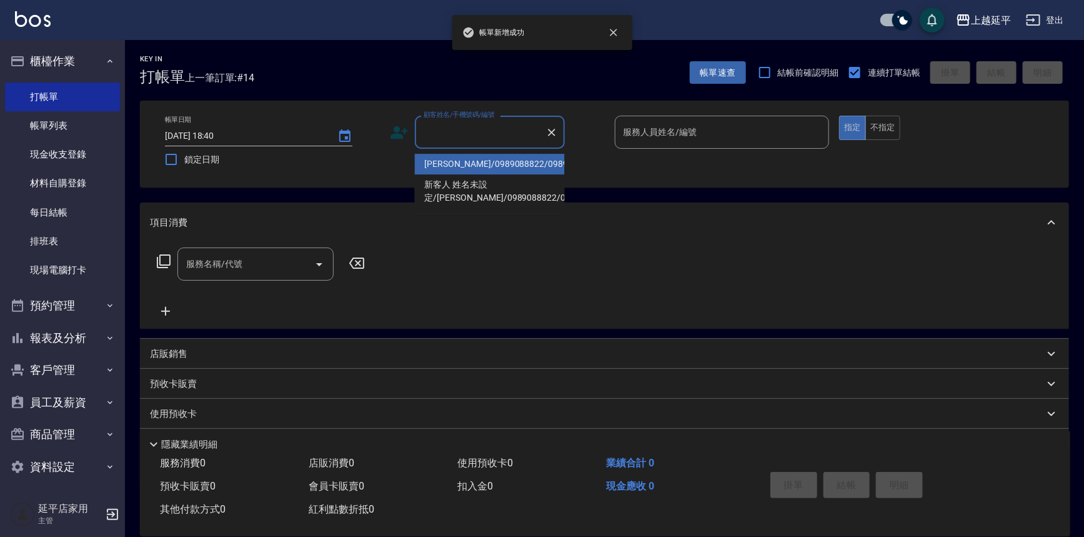
drag, startPoint x: 457, startPoint y: 139, endPoint x: 466, endPoint y: 148, distance: 12.8
click at [458, 139] on input "顧客姓名/手機號碼/編號" at bounding box center [481, 132] width 120 height 22
click at [479, 169] on li "[PERSON_NAME]/0989088822/0989088822" at bounding box center [490, 164] width 150 height 21
type input "[PERSON_NAME]/0989088822/0989088822"
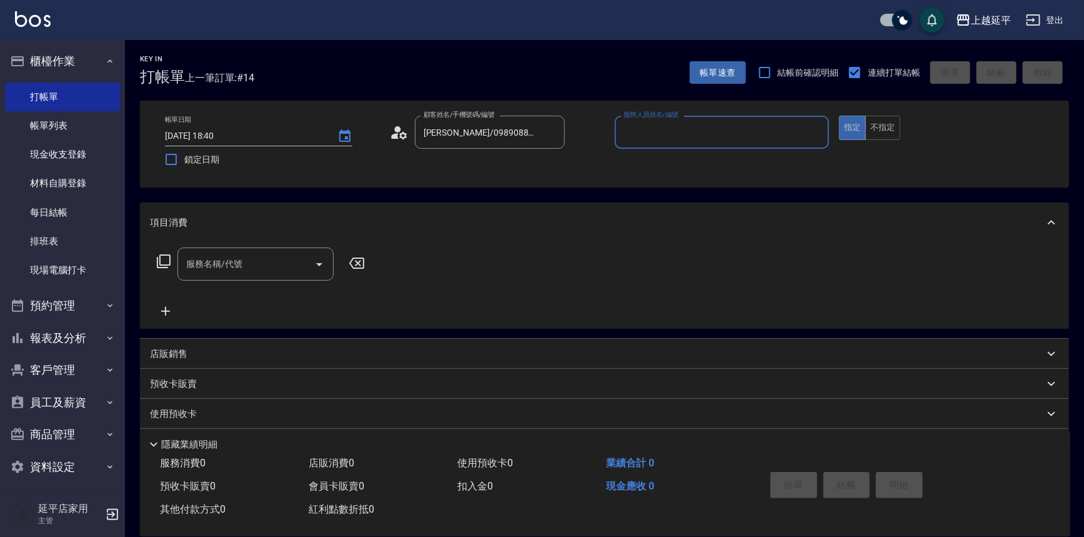
type input "Quennie-5"
click at [165, 261] on icon at bounding box center [163, 261] width 15 height 15
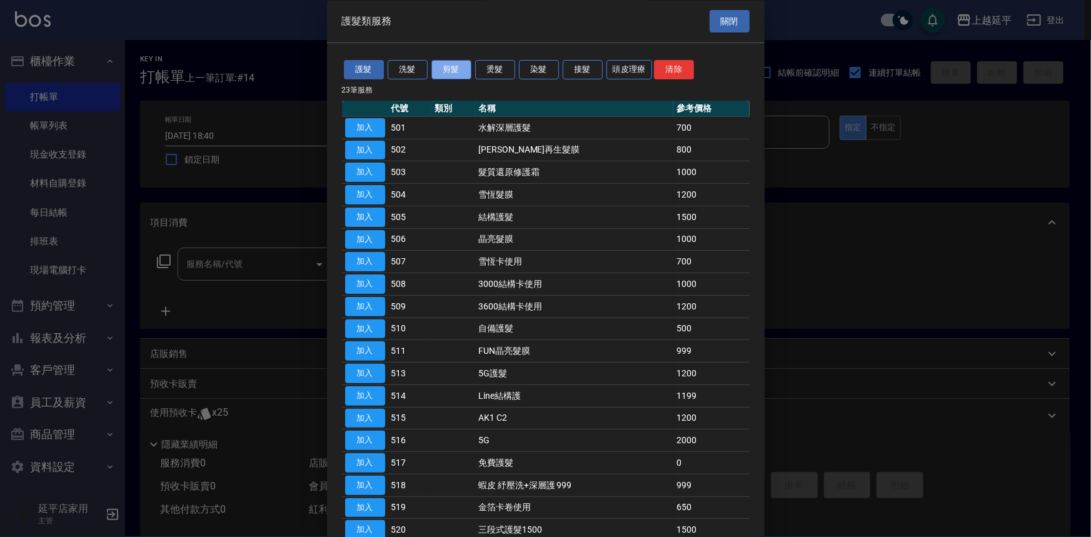
click at [450, 69] on button "剪髮" at bounding box center [451, 70] width 40 height 19
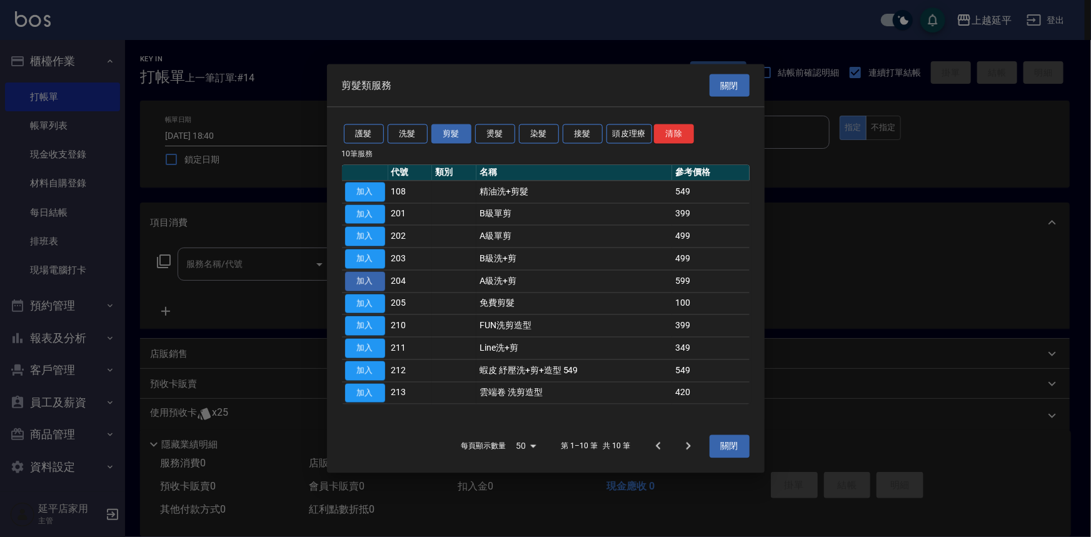
click at [366, 279] on button "加入" at bounding box center [365, 280] width 40 height 19
type input "A級洗+剪(204)"
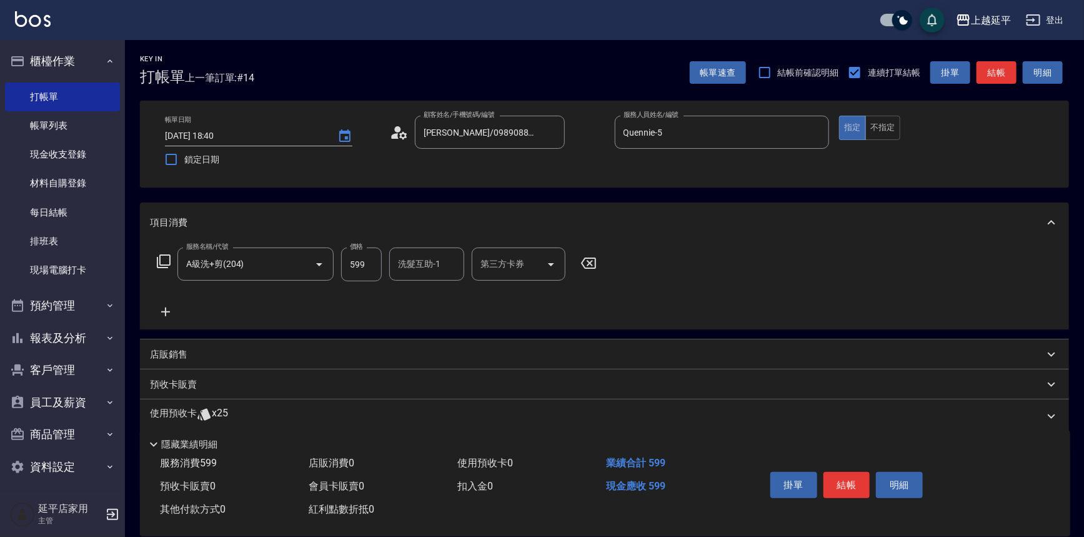
click at [422, 269] on input "洗髮互助-1" at bounding box center [427, 264] width 64 height 22
type input "方彩姿-34"
click at [853, 481] on button "結帳" at bounding box center [847, 485] width 47 height 26
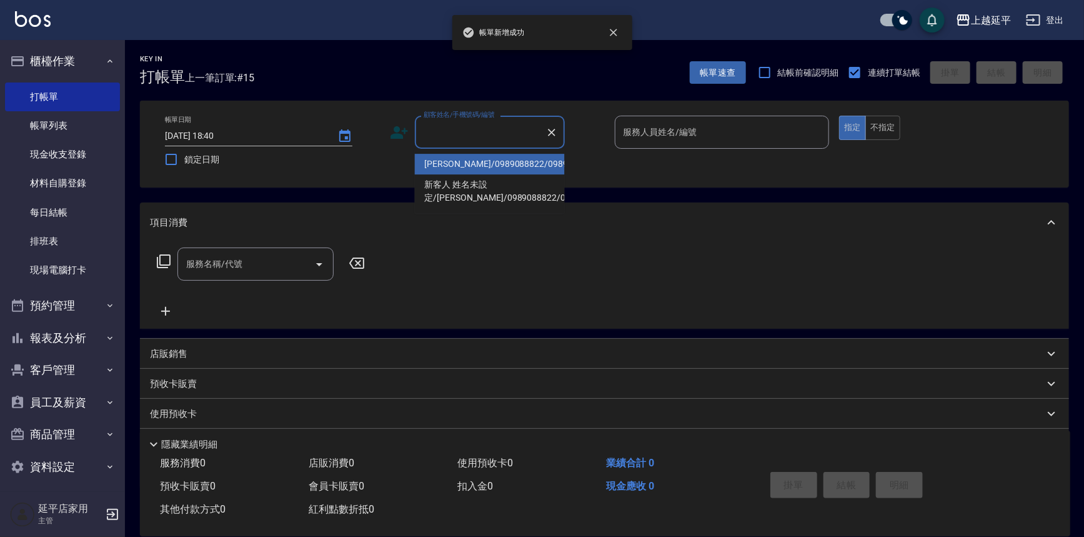
click at [451, 121] on input "顧客姓名/手機號碼/編號" at bounding box center [481, 132] width 120 height 22
click at [476, 168] on li "[PERSON_NAME]/0989088822/0989088822" at bounding box center [490, 164] width 150 height 21
type input "[PERSON_NAME]/0989088822/0989088822"
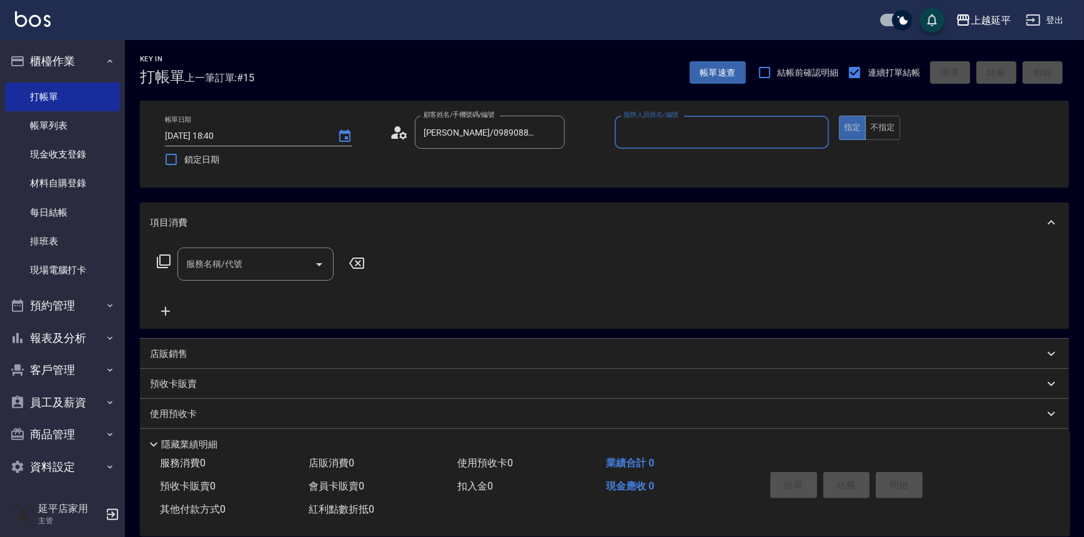
type input "Quennie-5"
click at [256, 266] on input "服務名稱/代號" at bounding box center [246, 264] width 126 height 22
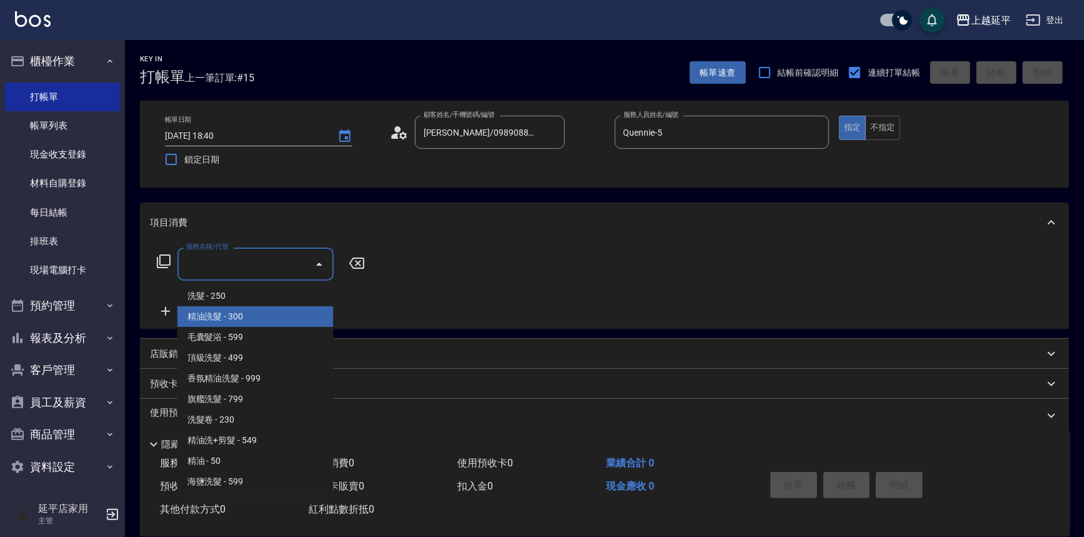
click at [247, 312] on span "精油洗髮 - 300" at bounding box center [256, 316] width 156 height 21
type input "精油洗髮(102)"
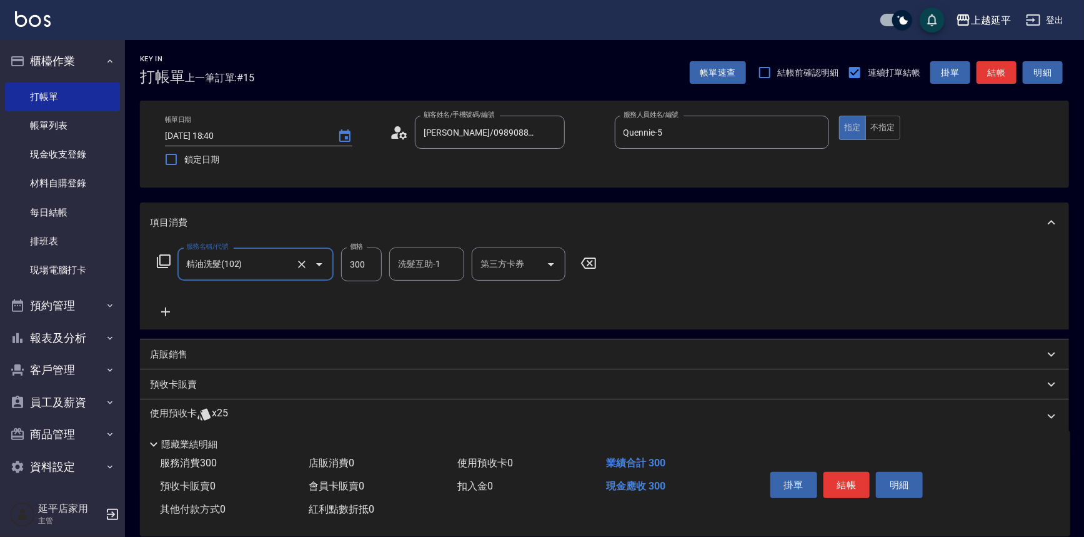
click at [423, 259] on div "洗髮互助-1 洗髮互助-1" at bounding box center [426, 264] width 75 height 33
type input "[PERSON_NAME]-1"
click at [854, 478] on button "結帳" at bounding box center [847, 485] width 47 height 26
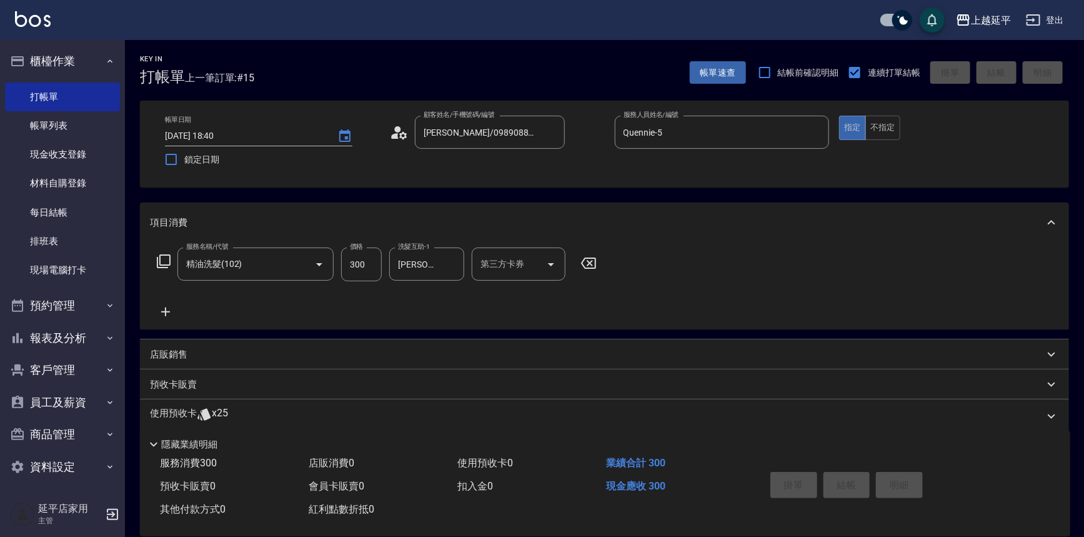
type input "[DATE] 18:41"
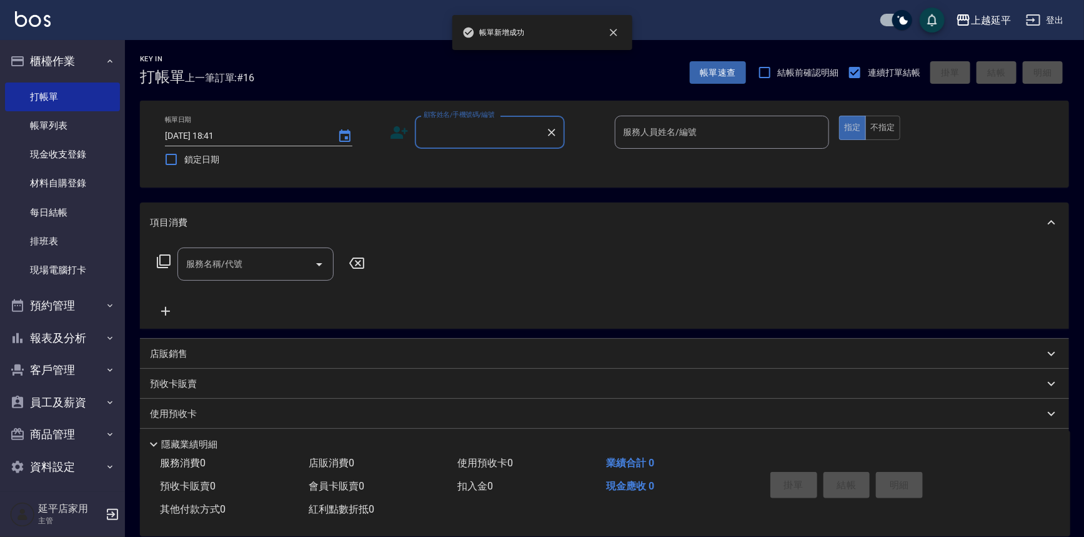
click at [466, 119] on label "顧客姓名/手機號碼/編號" at bounding box center [459, 114] width 71 height 9
click at [466, 121] on input "顧客姓名/手機號碼/編號" at bounding box center [481, 132] width 120 height 22
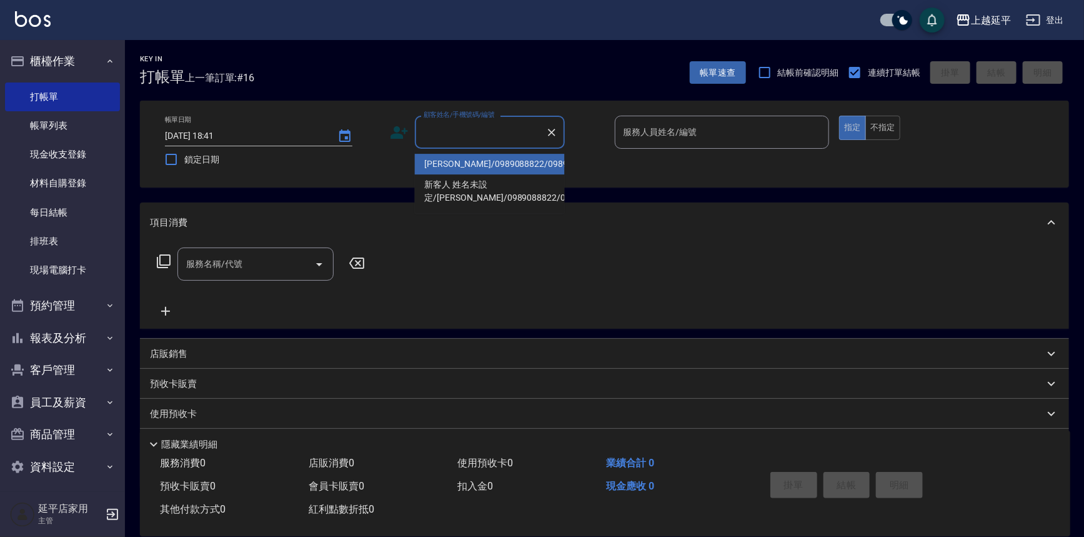
click at [477, 131] on input "顧客姓名/手機號碼/編號" at bounding box center [481, 132] width 120 height 22
click at [488, 174] on li "[PERSON_NAME]/0989088822/0989088822" at bounding box center [490, 164] width 150 height 21
type input "[PERSON_NAME]/0989088822/0989088822"
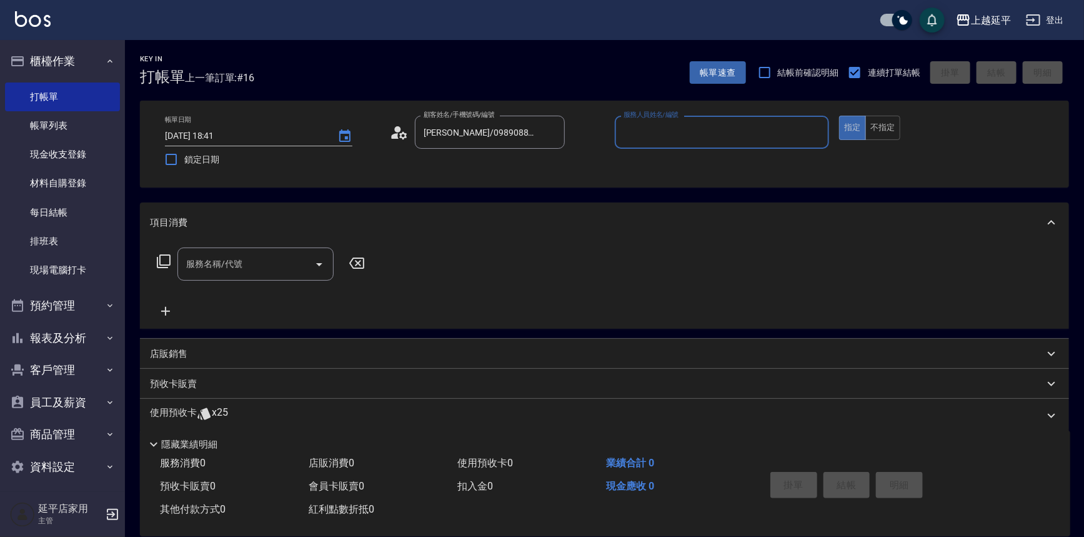
type input "Quennie-5"
click at [161, 267] on icon at bounding box center [164, 261] width 14 height 14
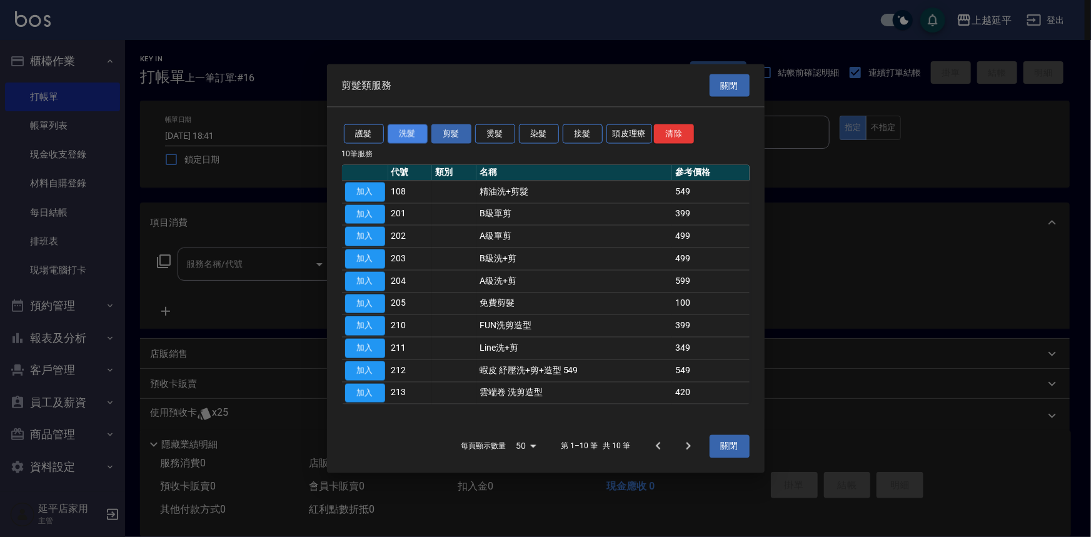
click at [419, 136] on button "洗髮" at bounding box center [408, 133] width 40 height 19
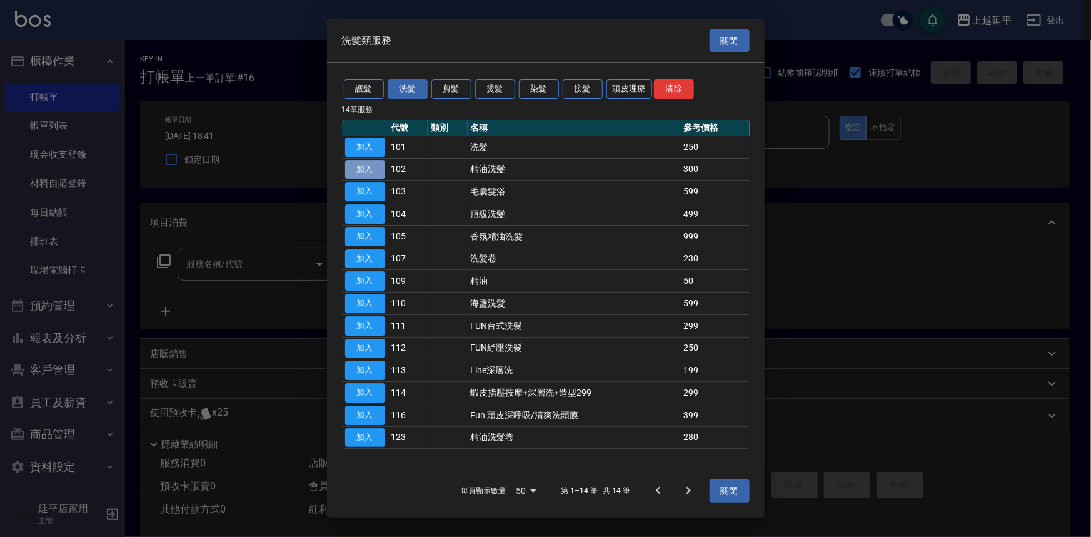
click at [363, 174] on button "加入" at bounding box center [365, 169] width 40 height 19
type input "精油洗髮(102)"
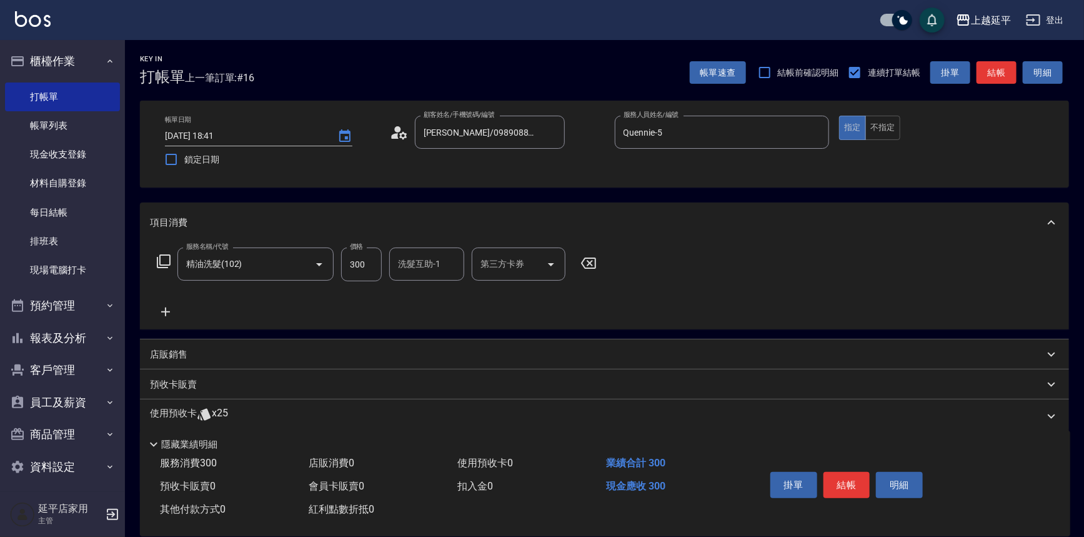
click at [420, 263] on input "洗髮互助-1" at bounding box center [427, 264] width 64 height 22
type input "[PERSON_NAME]-7"
click at [850, 479] on button "結帳" at bounding box center [847, 485] width 47 height 26
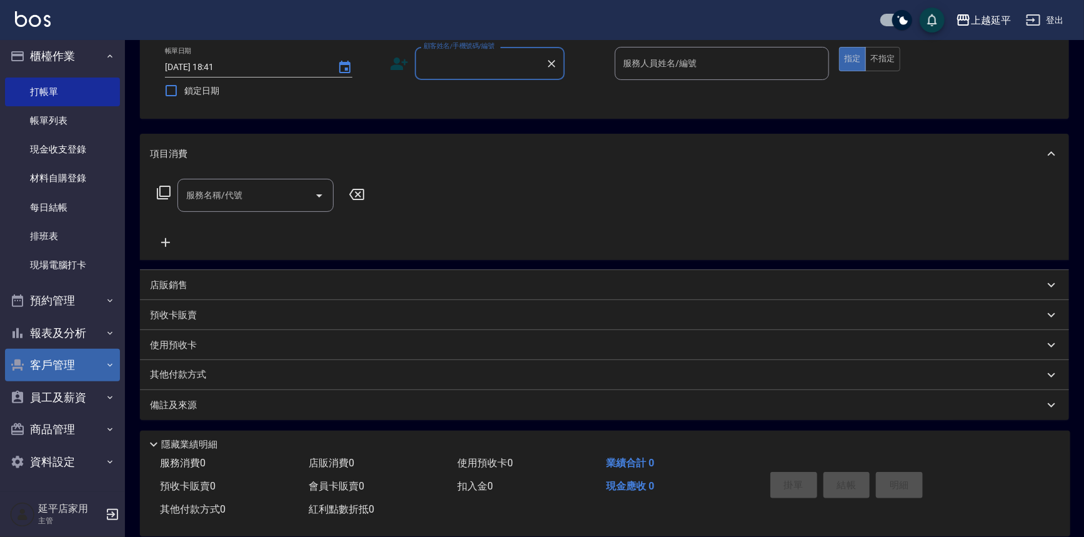
scroll to position [6, 0]
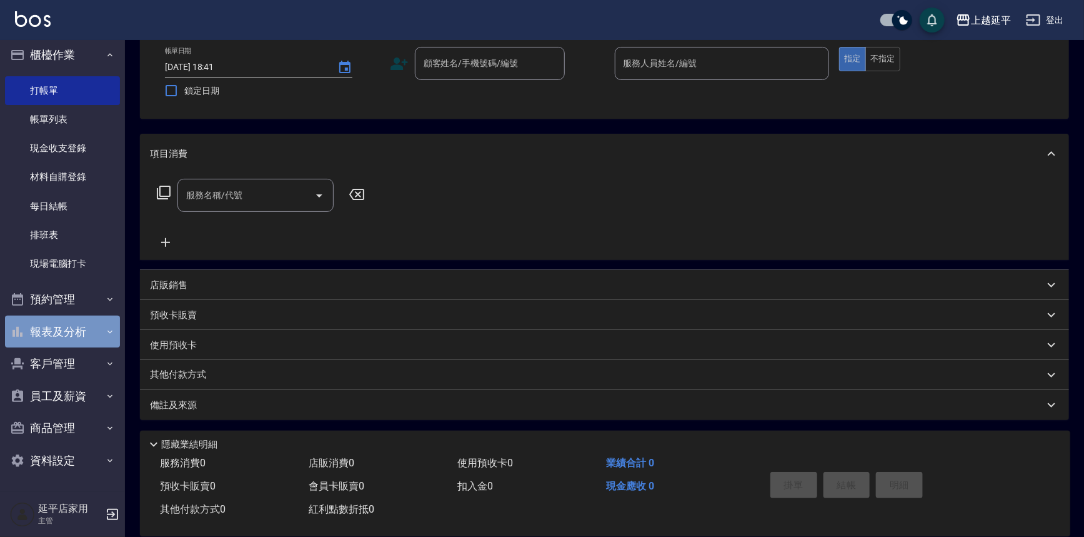
click at [90, 328] on button "報表及分析" at bounding box center [62, 332] width 115 height 33
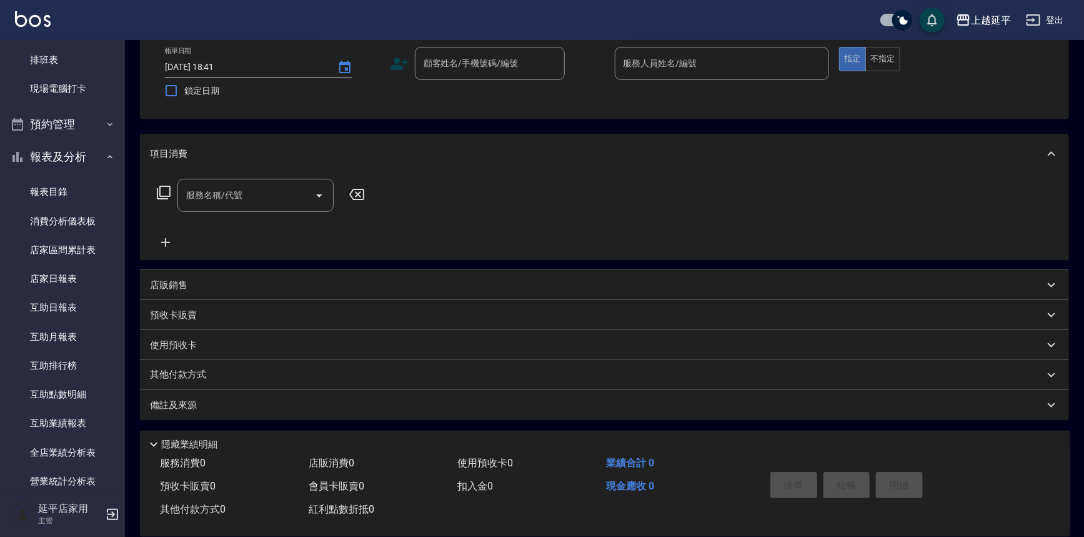
scroll to position [290, 0]
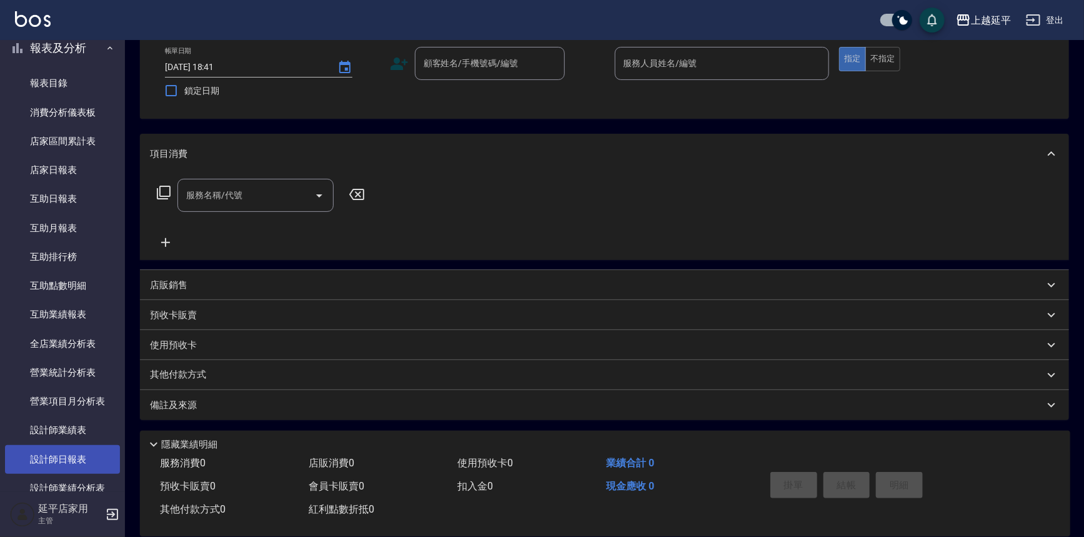
click at [60, 453] on link "設計師日報表" at bounding box center [62, 459] width 115 height 29
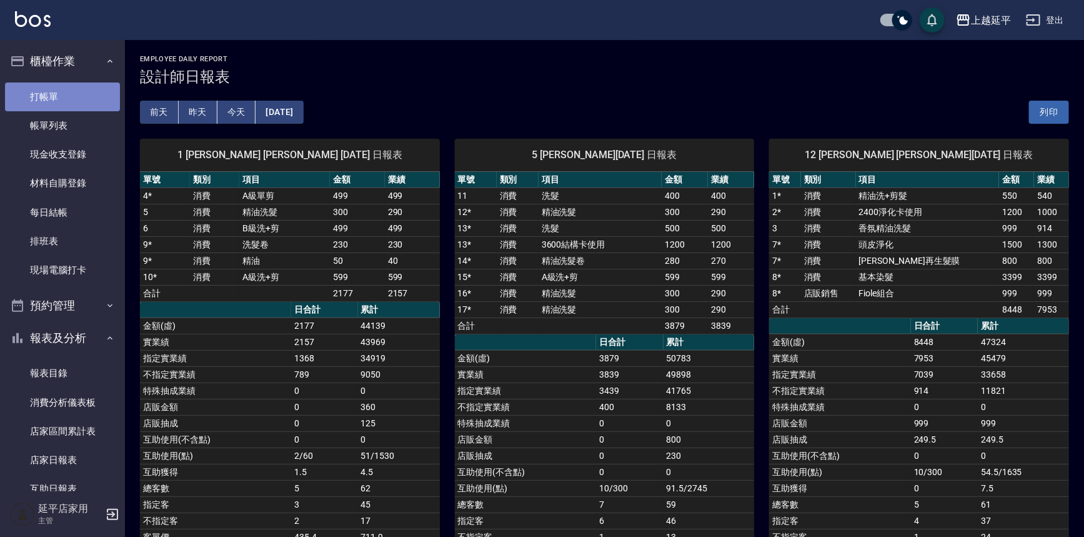
click at [78, 83] on link "打帳單" at bounding box center [62, 97] width 115 height 29
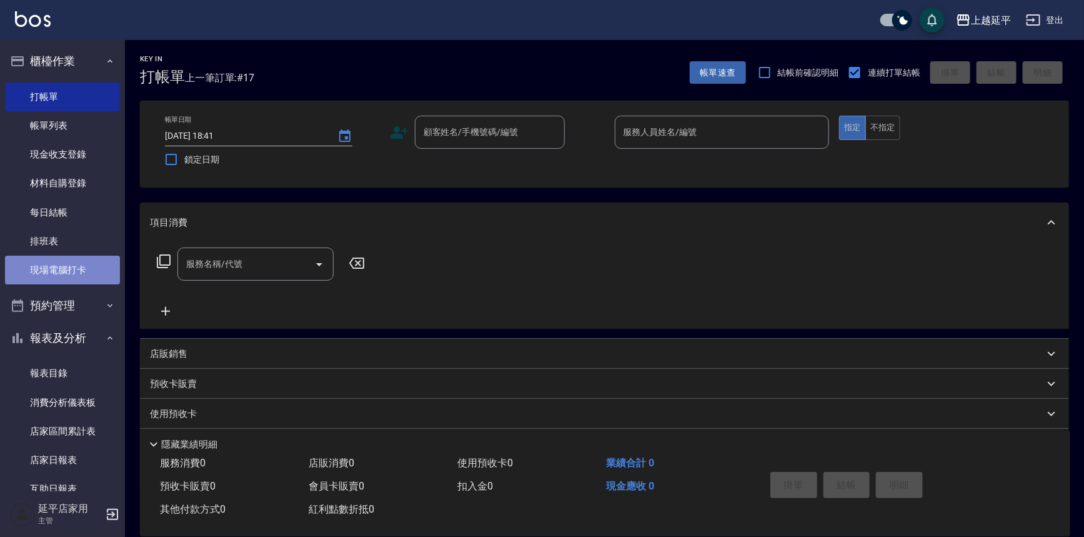
click at [76, 269] on link "現場電腦打卡" at bounding box center [62, 270] width 115 height 29
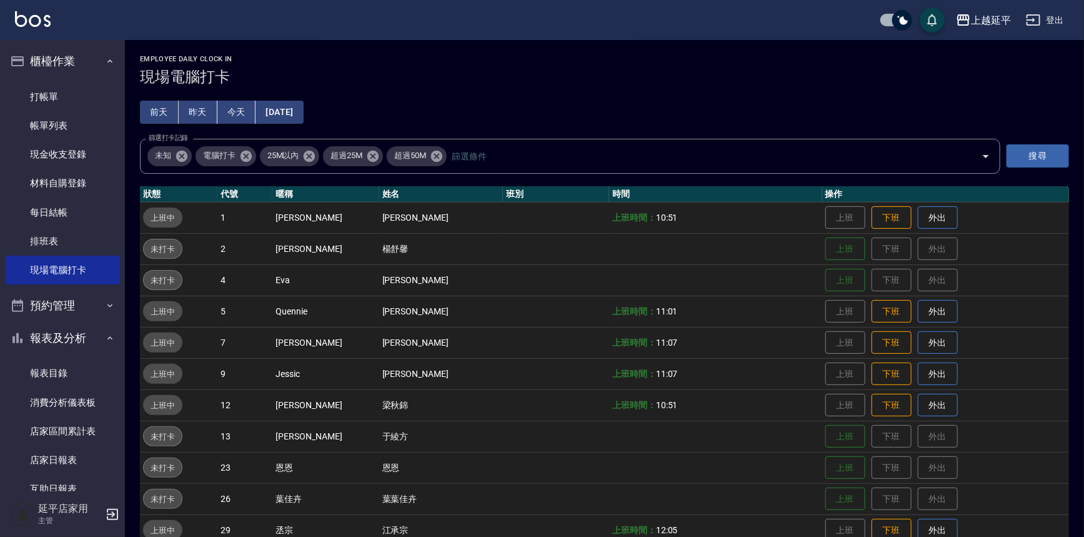
click at [209, 109] on button "昨天" at bounding box center [198, 112] width 39 height 23
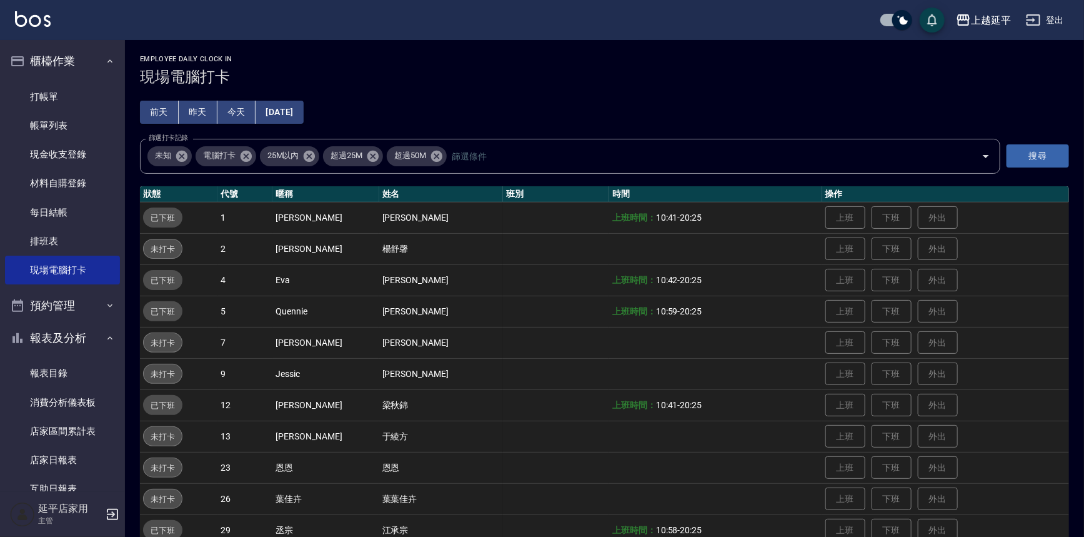
click at [274, 113] on button "[DATE]" at bounding box center [280, 112] width 48 height 23
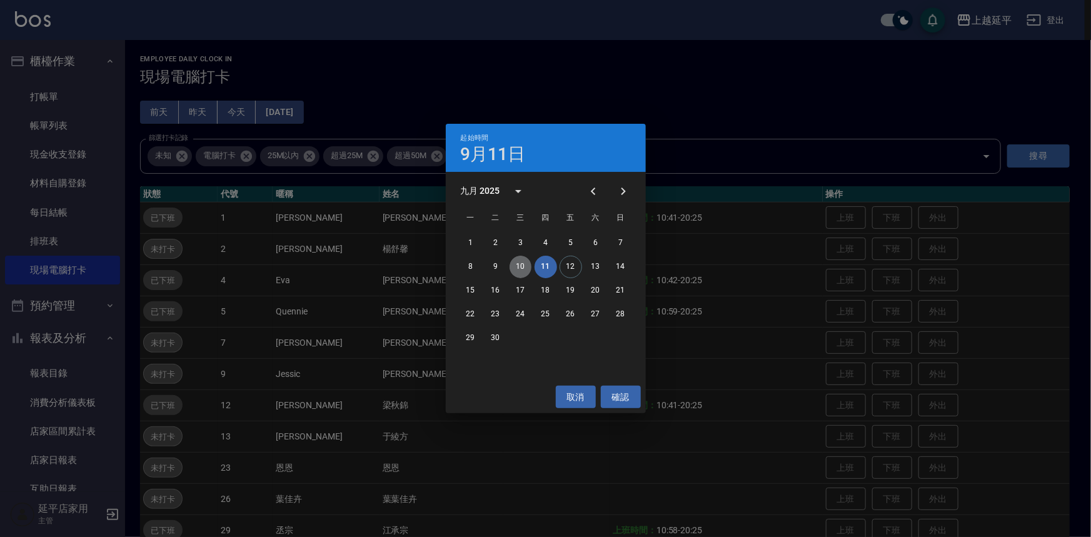
click at [516, 263] on button "10" at bounding box center [520, 267] width 23 height 23
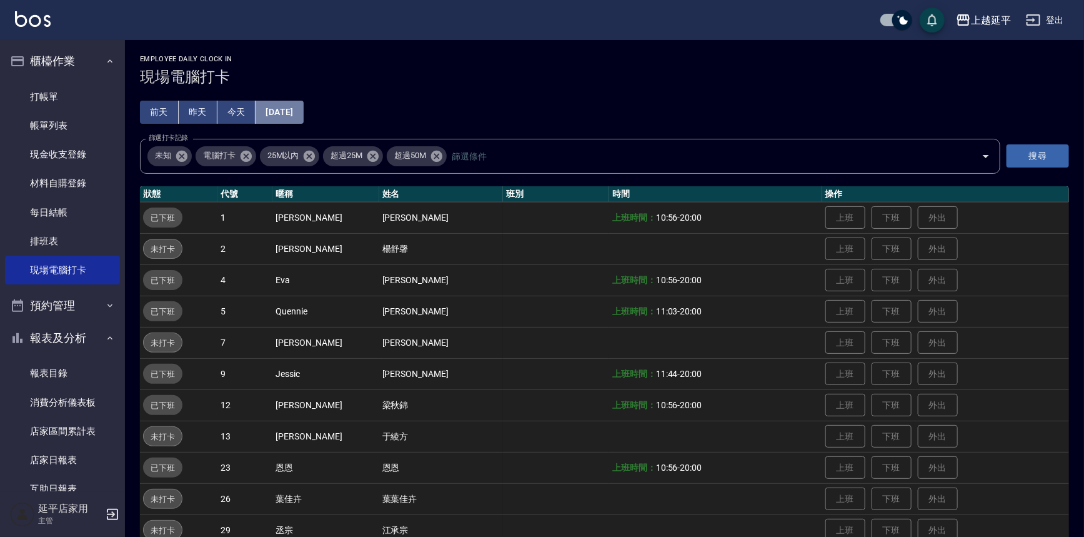
click at [303, 111] on button "[DATE]" at bounding box center [280, 112] width 48 height 23
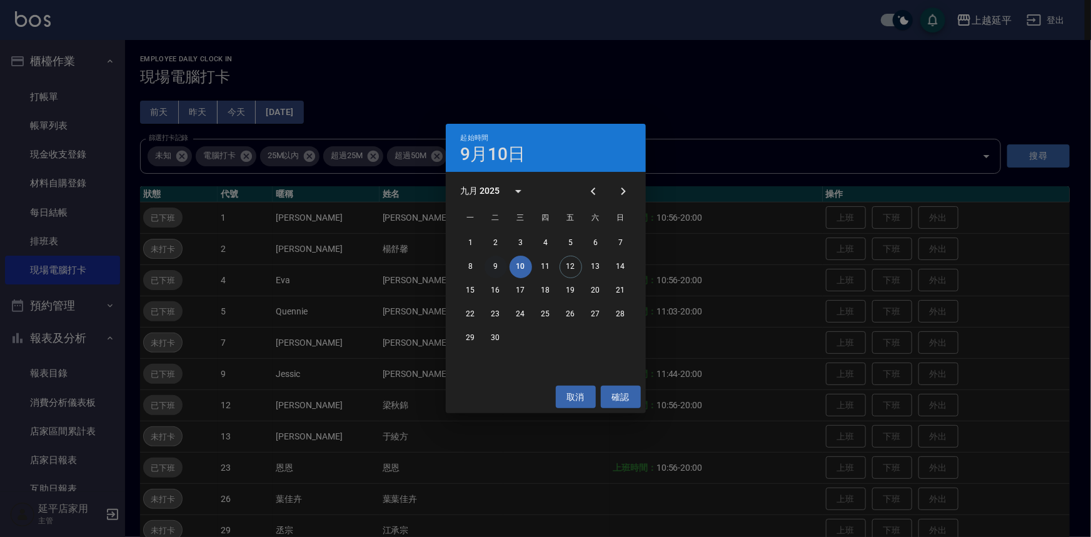
click at [497, 266] on button "9" at bounding box center [495, 267] width 23 height 23
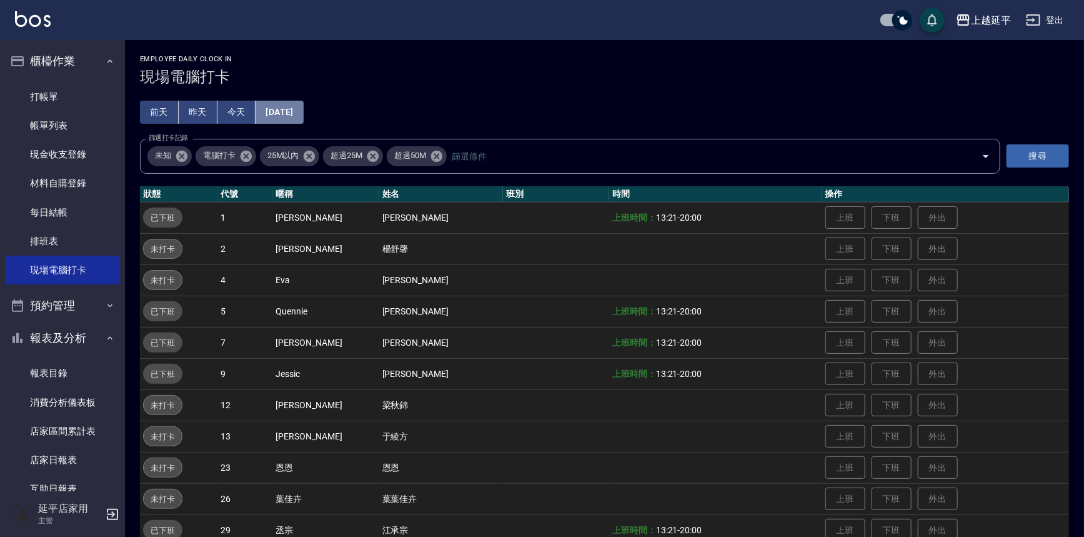
click at [303, 113] on button "[DATE]" at bounding box center [280, 112] width 48 height 23
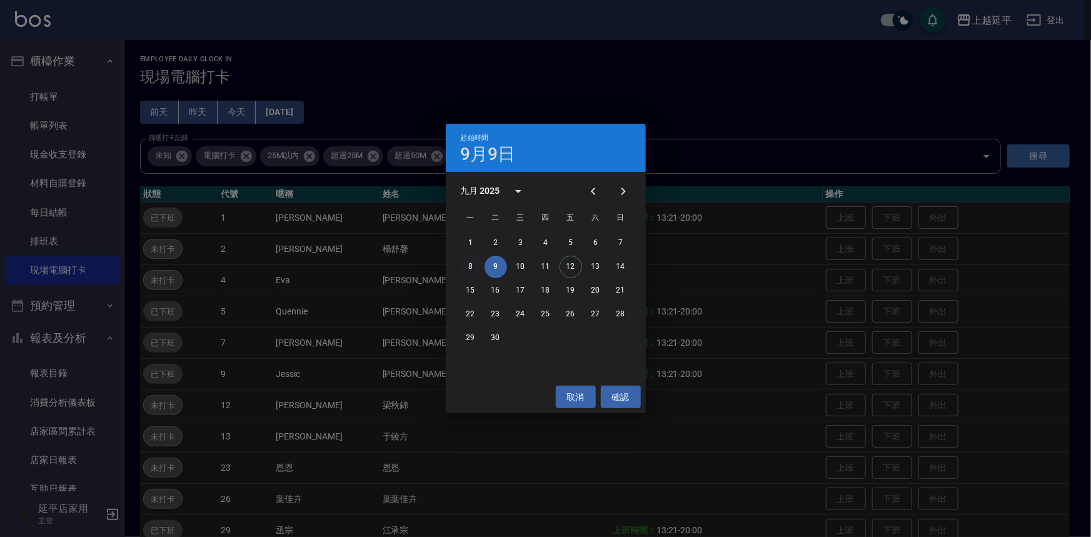
click at [470, 264] on button "8" at bounding box center [470, 267] width 23 height 23
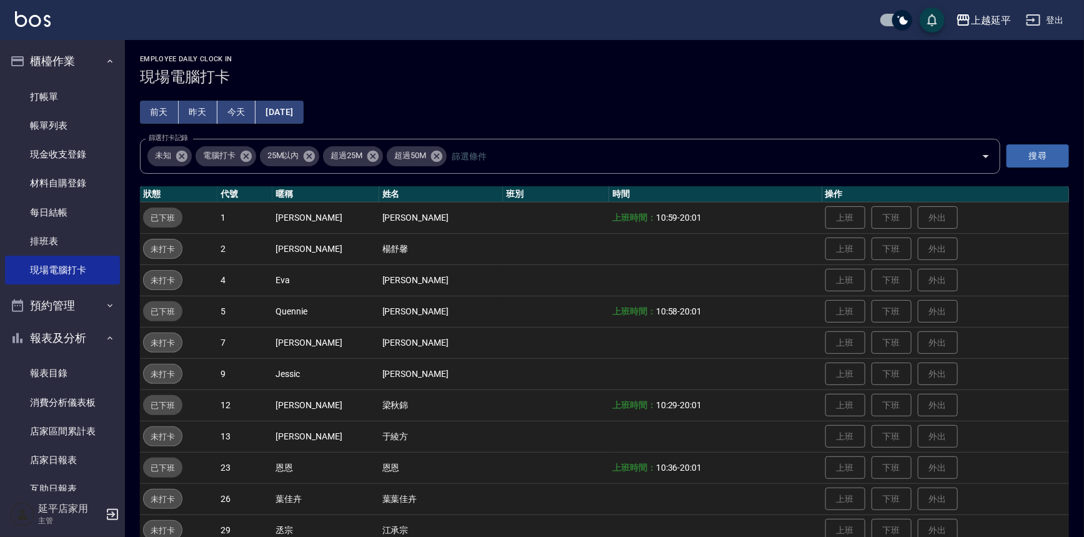
click at [282, 100] on div "Employee Daily Clock In 現場電腦打卡 [DATE] [DATE] [DATE] [DATE] 篩選打卡記錄 未知 電腦打卡 25M以內…" at bounding box center [604, 379] width 959 height 678
click at [303, 113] on button "[DATE]" at bounding box center [280, 112] width 48 height 23
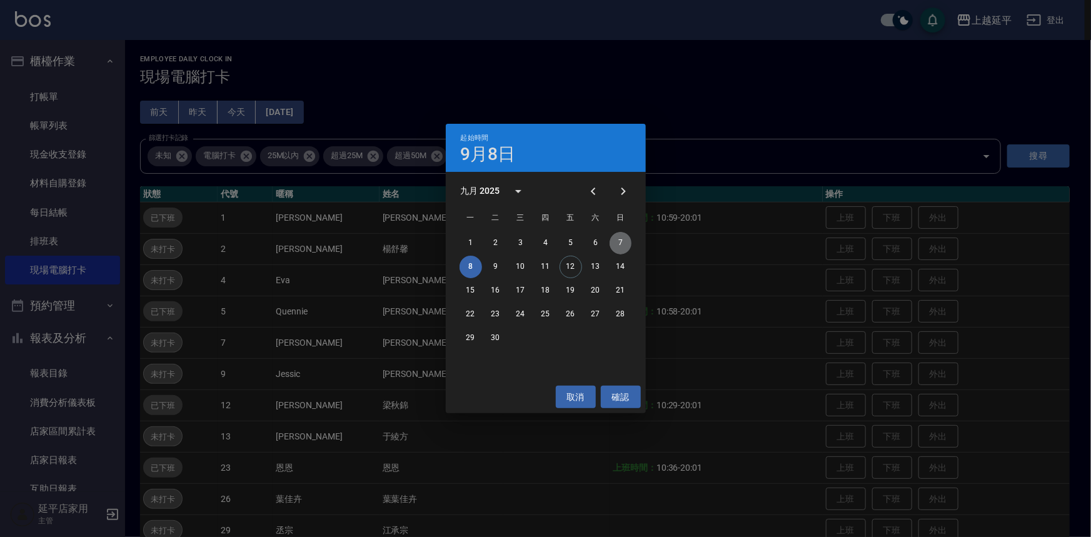
click at [616, 238] on button "7" at bounding box center [620, 243] width 23 height 23
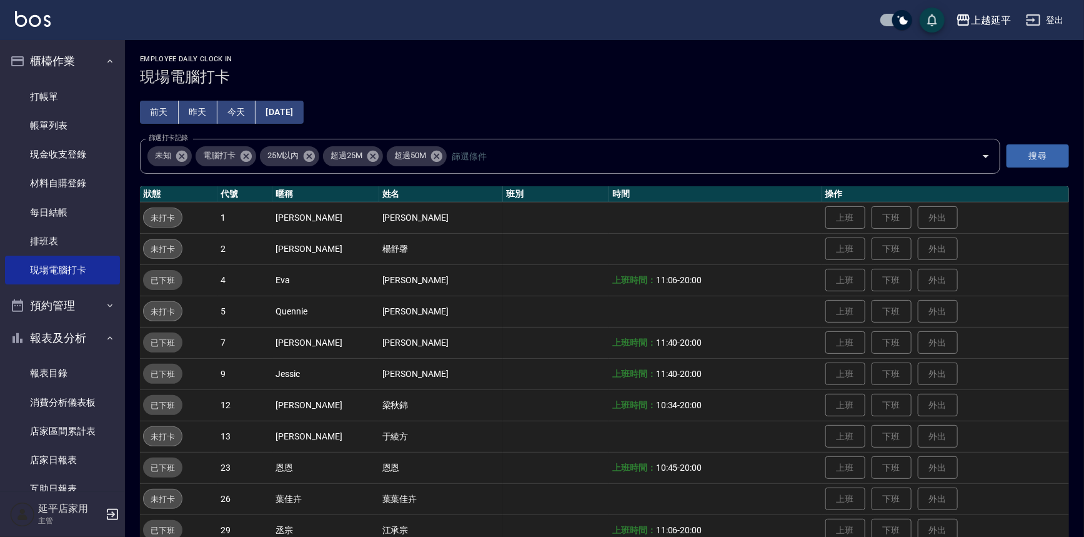
click at [282, 113] on button "[DATE]" at bounding box center [280, 112] width 48 height 23
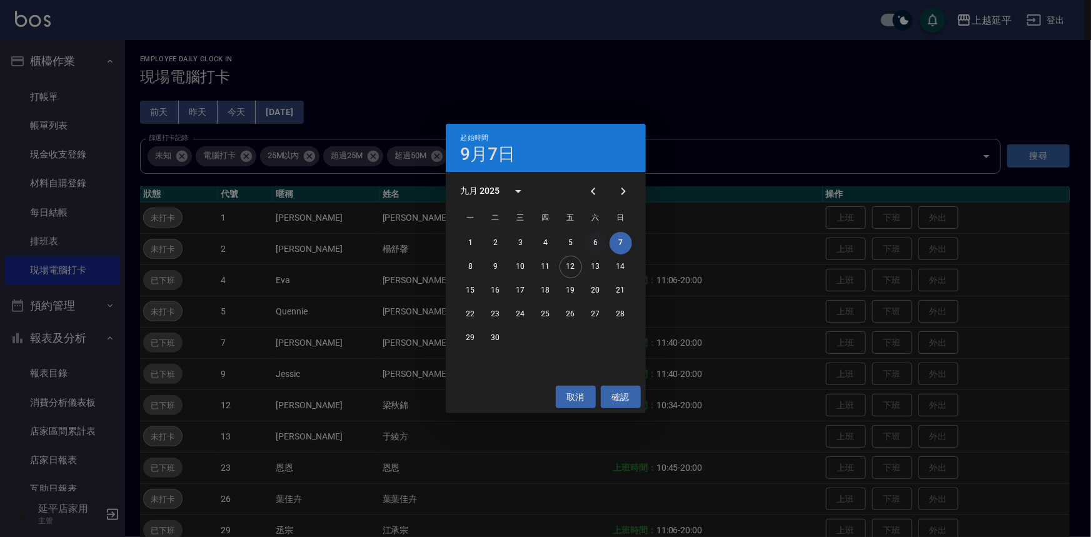
click at [596, 239] on button "6" at bounding box center [595, 243] width 23 height 23
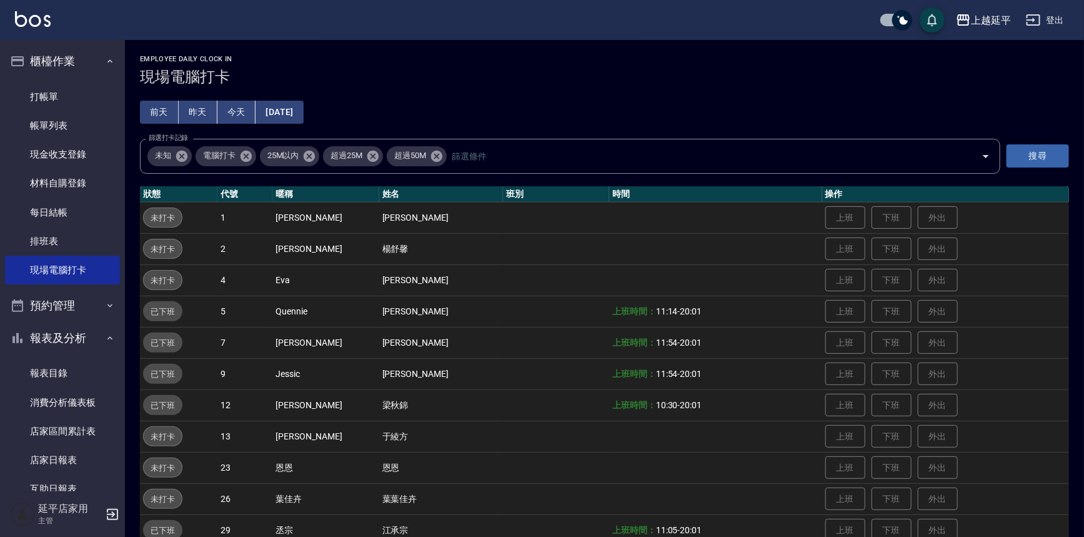
click at [303, 114] on button "[DATE]" at bounding box center [280, 112] width 48 height 23
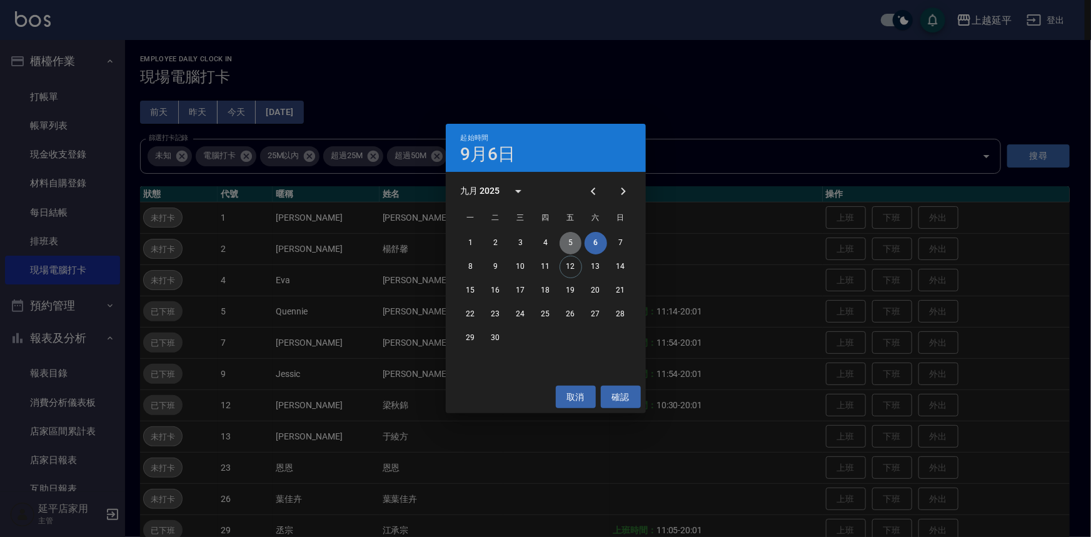
click at [573, 238] on button "5" at bounding box center [570, 243] width 23 height 23
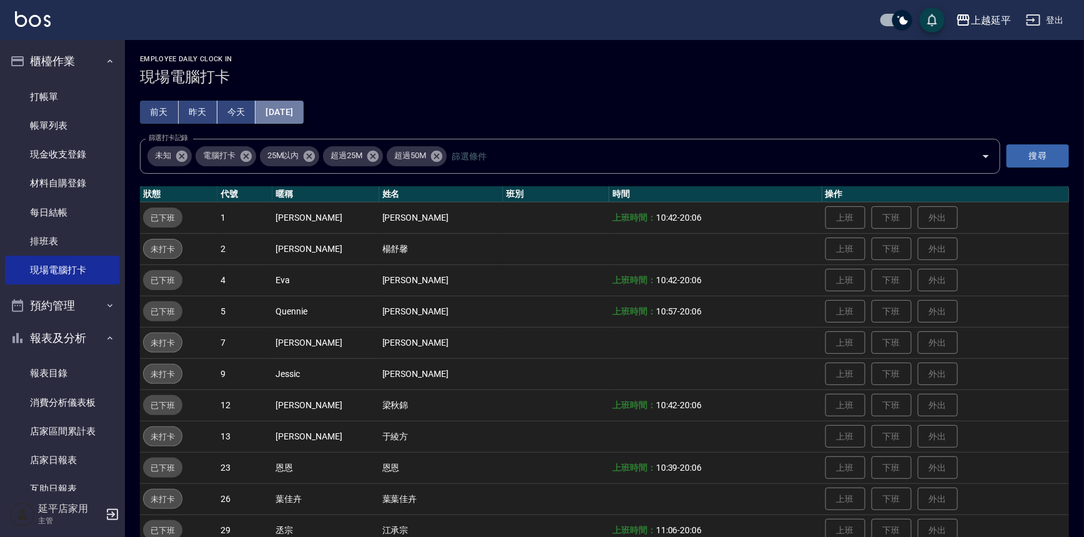
click at [289, 114] on button "[DATE]" at bounding box center [280, 112] width 48 height 23
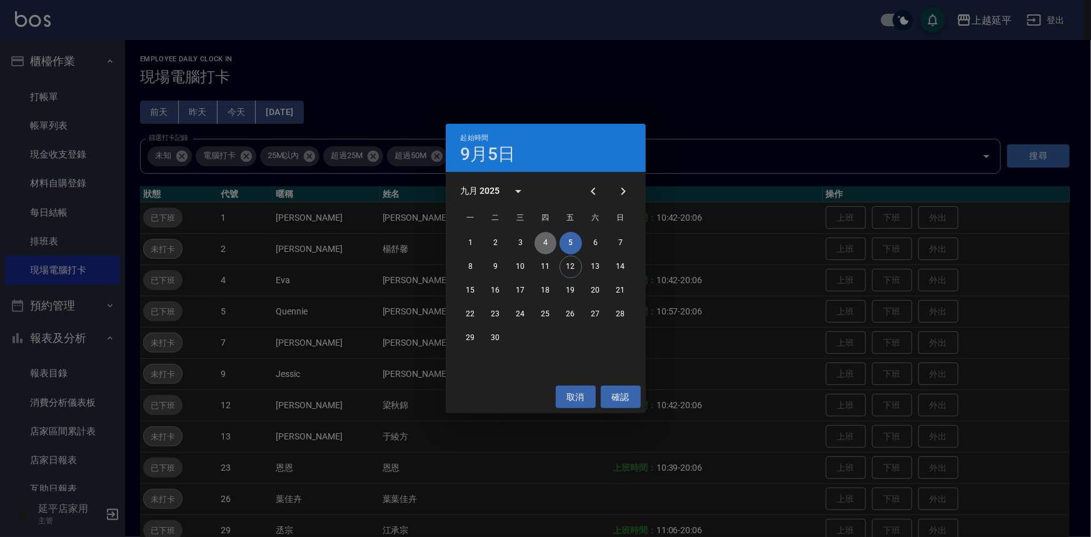
click at [541, 238] on button "4" at bounding box center [545, 243] width 23 height 23
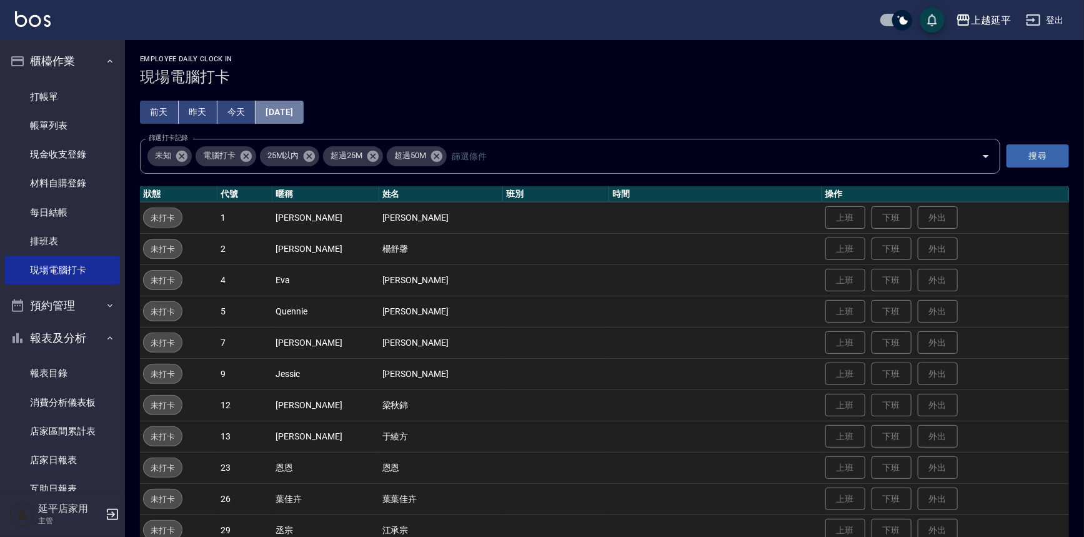
click at [303, 107] on button "[DATE]" at bounding box center [280, 112] width 48 height 23
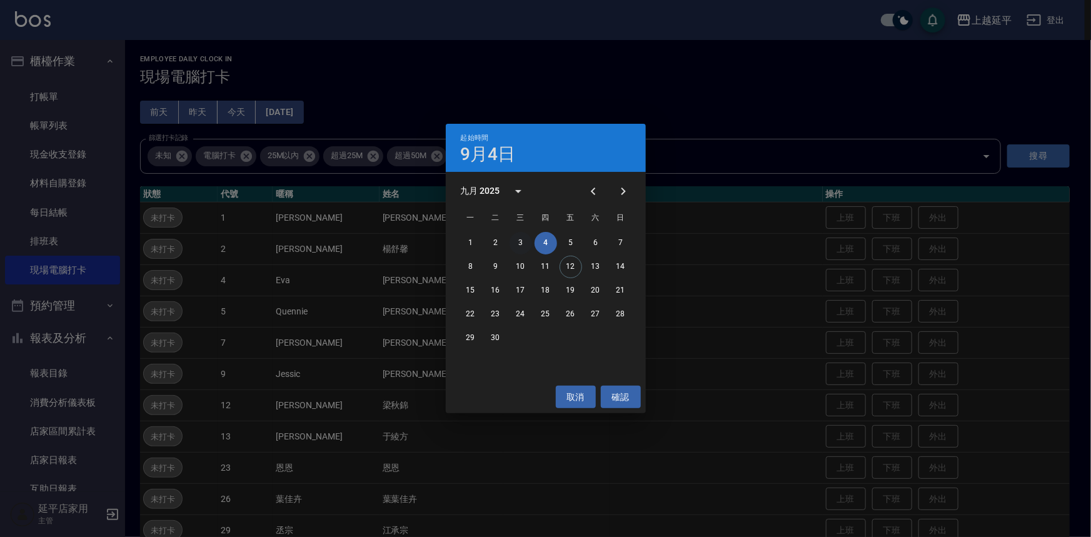
click at [518, 241] on button "3" at bounding box center [520, 243] width 23 height 23
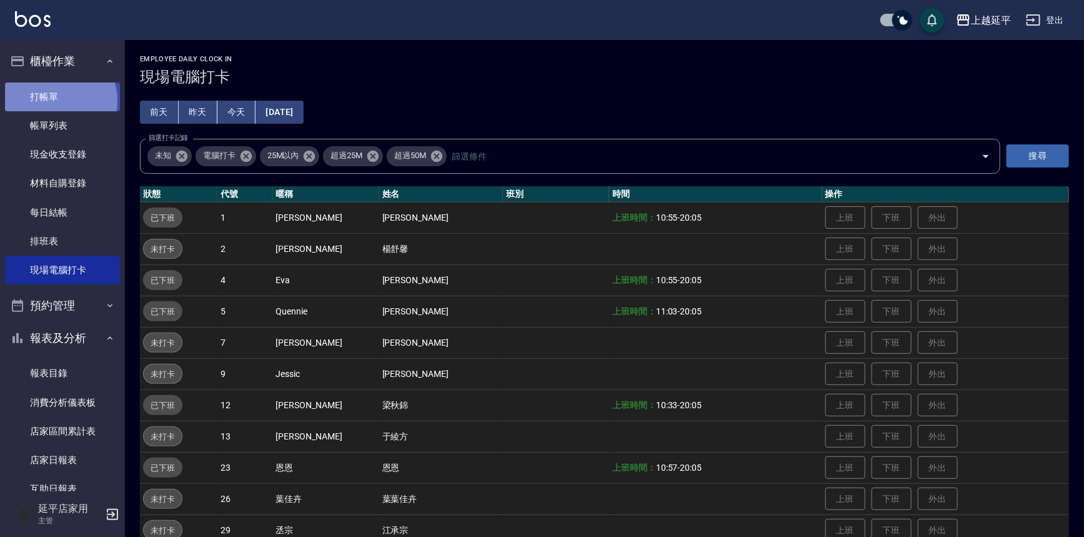
click at [51, 101] on link "打帳單" at bounding box center [62, 97] width 115 height 29
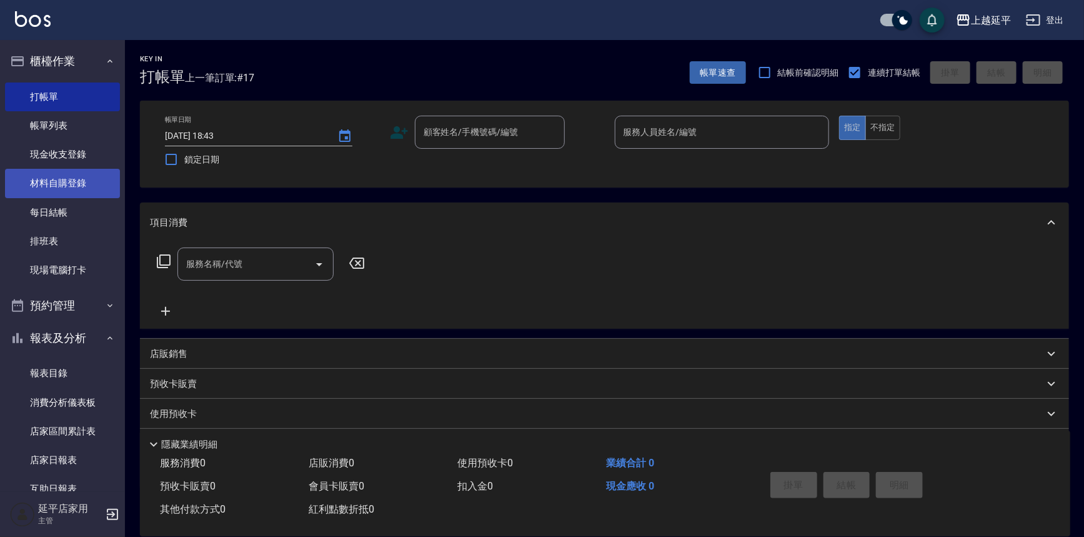
drag, startPoint x: 11, startPoint y: 128, endPoint x: 31, endPoint y: 179, distance: 55.2
click at [18, 155] on nav "櫃檯作業 打帳單 帳單列表 現金收支登錄 材料自購登錄 每日結帳 排班表 現場電腦打卡 預約管理 預約管理 單日預約紀錄 單週預約紀錄 報表及分析 報表目錄 …" at bounding box center [62, 265] width 125 height 451
click at [5, 227] on link "排班表" at bounding box center [62, 241] width 115 height 29
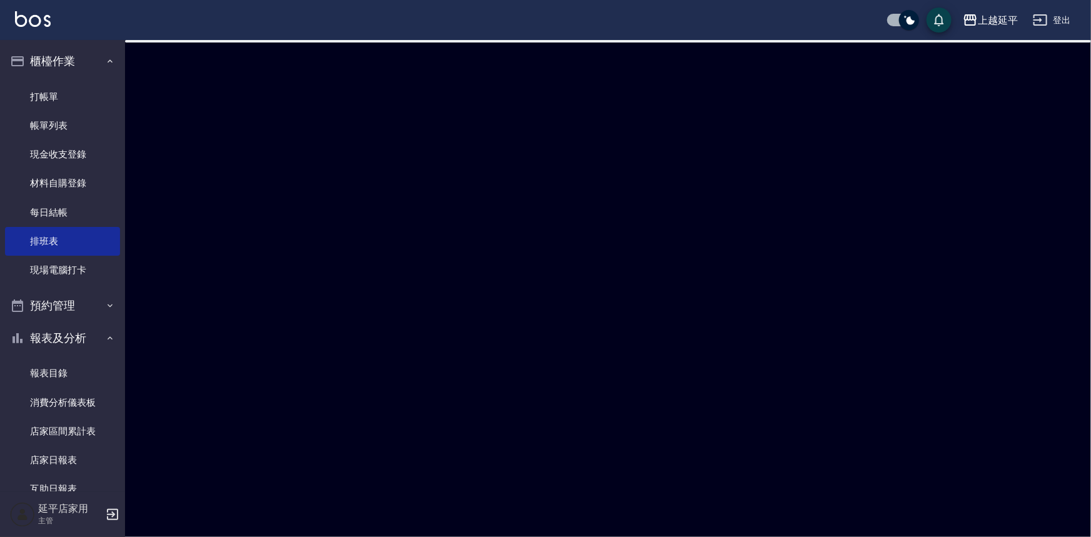
click at [5, 227] on link "排班表" at bounding box center [62, 241] width 115 height 29
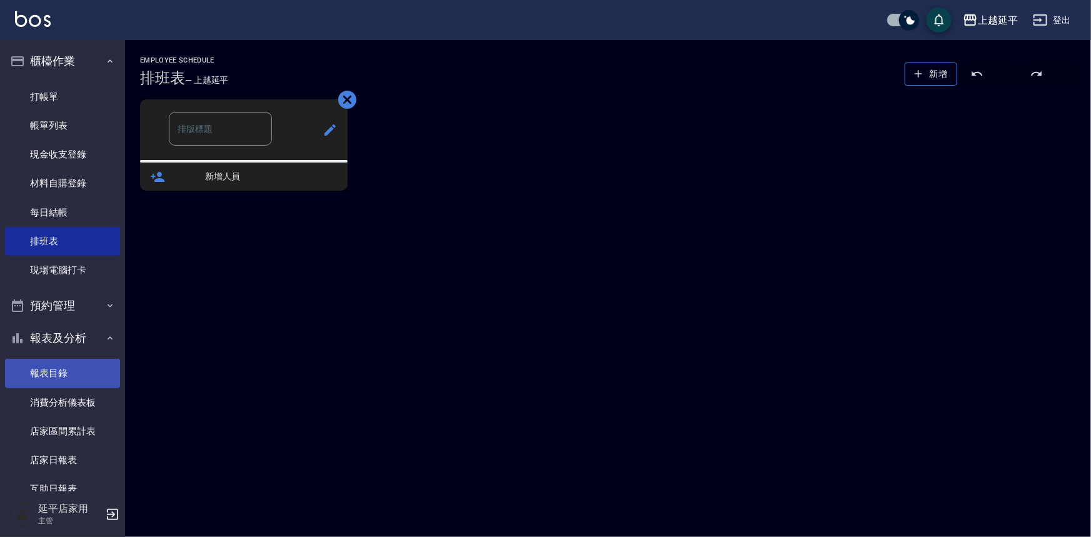
drag, startPoint x: 0, startPoint y: 306, endPoint x: 34, endPoint y: 381, distance: 81.9
click at [31, 371] on nav "櫃檯作業 打帳單 帳單列表 現金收支登錄 材料自購登錄 每日結帳 排班表 現場電腦打卡 預約管理 預約管理 單日預約紀錄 單週預約紀錄 報表及分析 報表目錄 …" at bounding box center [62, 265] width 125 height 451
click at [37, 399] on link "消費分析儀表板" at bounding box center [62, 402] width 115 height 29
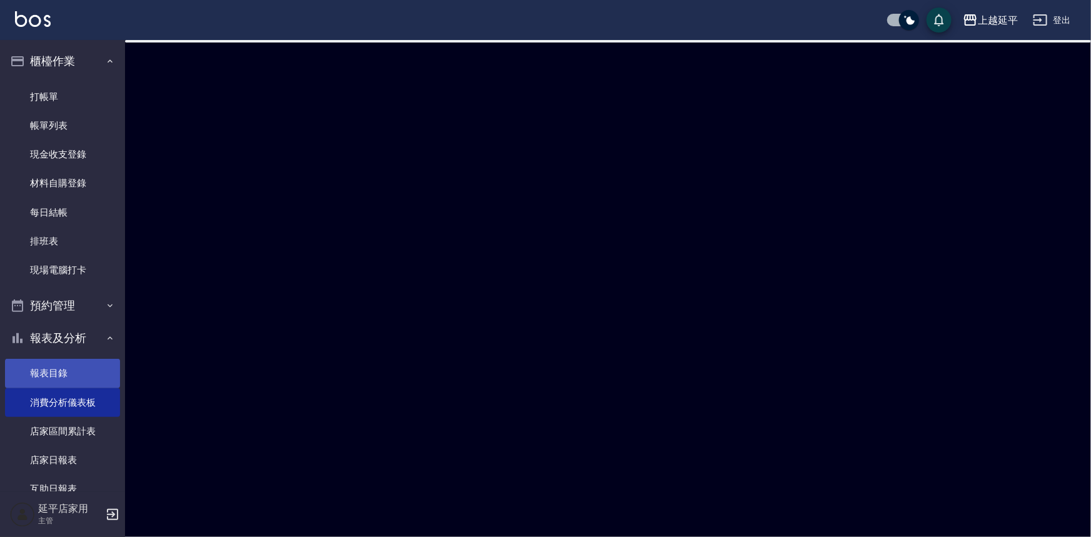
drag, startPoint x: 34, startPoint y: 400, endPoint x: 33, endPoint y: 376, distance: 24.4
click at [34, 400] on link "消費分析儀表板" at bounding box center [62, 402] width 115 height 29
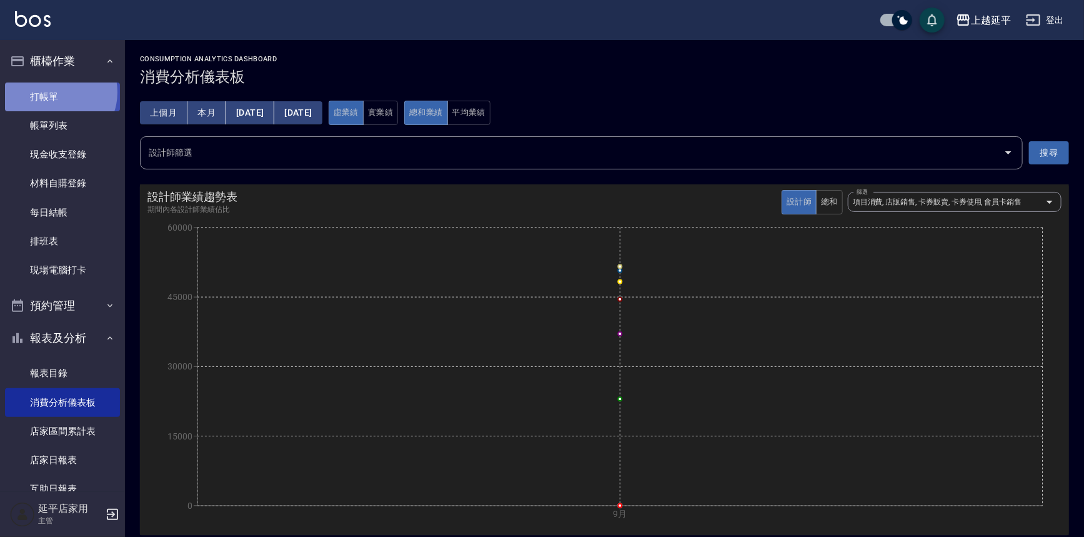
click at [57, 93] on link "打帳單" at bounding box center [62, 97] width 115 height 29
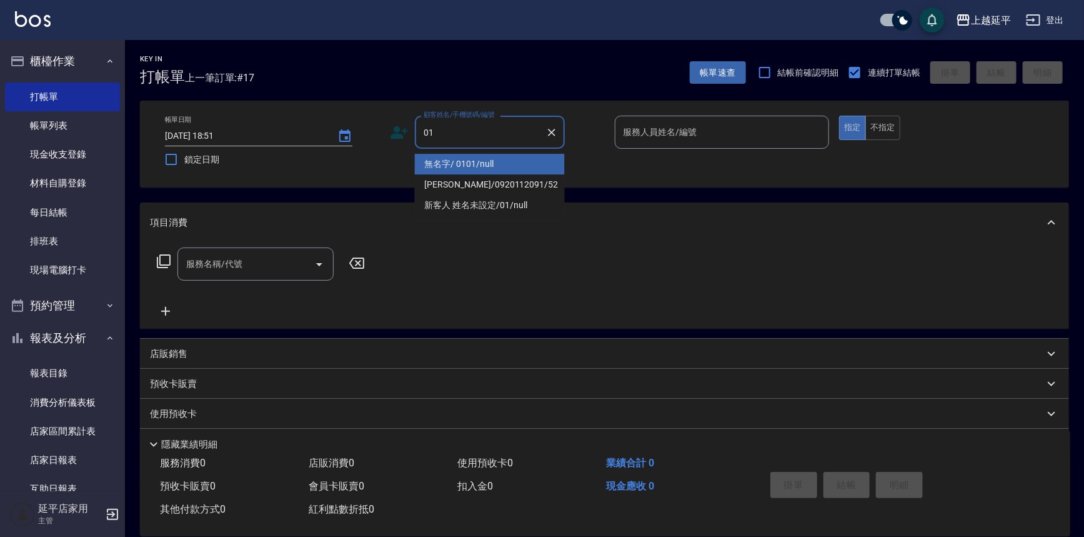
click at [524, 162] on li "無名字/ 0101/null" at bounding box center [490, 164] width 150 height 21
type input "無名字/ 0101/null"
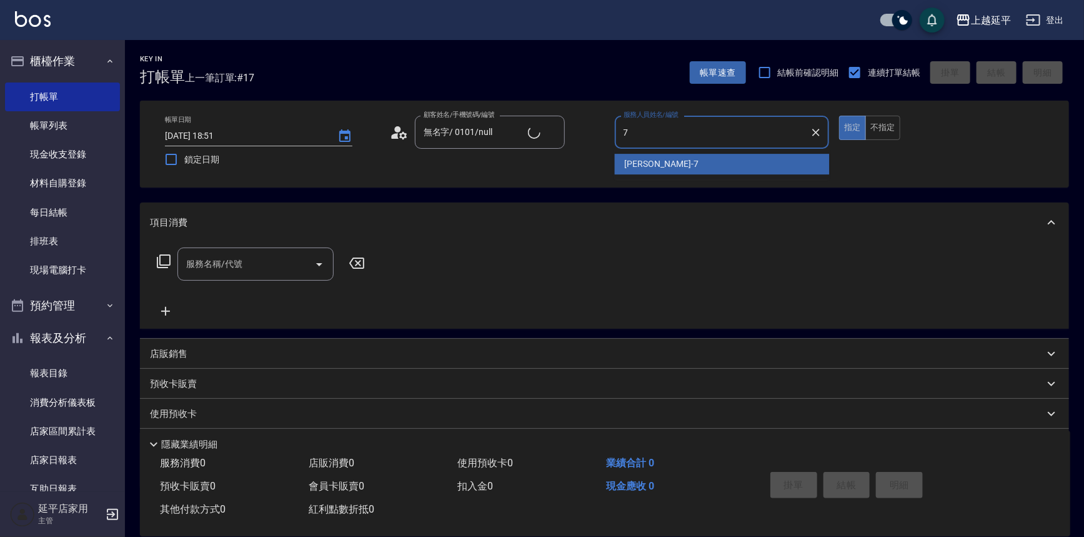
click at [708, 168] on div "[PERSON_NAME] -7" at bounding box center [722, 164] width 215 height 21
type input "[PERSON_NAME]-7"
click at [708, 168] on div "帳單日期 [DATE] 18:51 鎖定日期 顧客姓名/手機號碼/編號 無名字/ 0101/null 顧客姓名/手機號碼/編號 服務人員姓名/編號 [PERS…" at bounding box center [604, 144] width 899 height 57
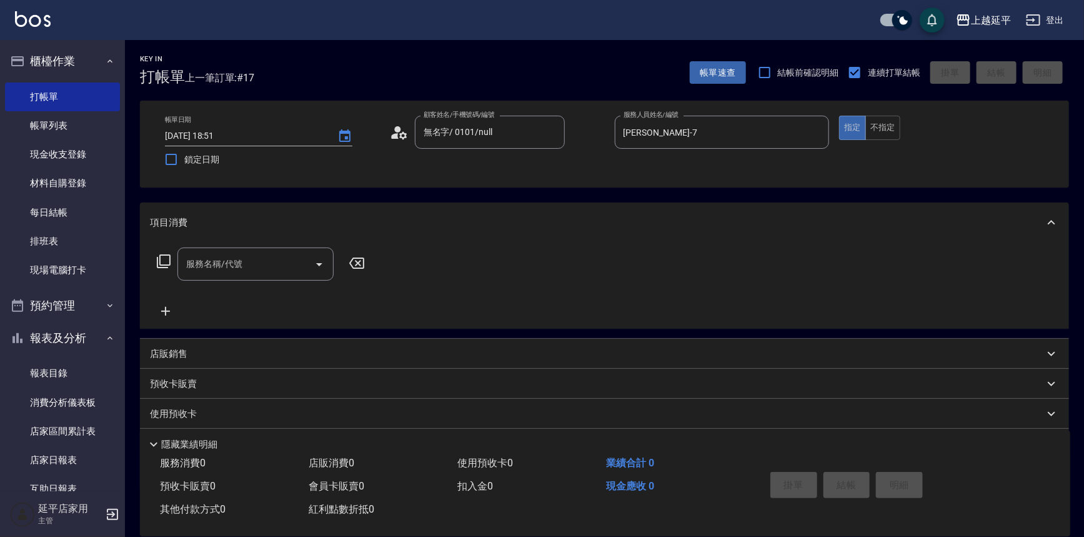
click at [323, 264] on icon "Open" at bounding box center [319, 264] width 15 height 15
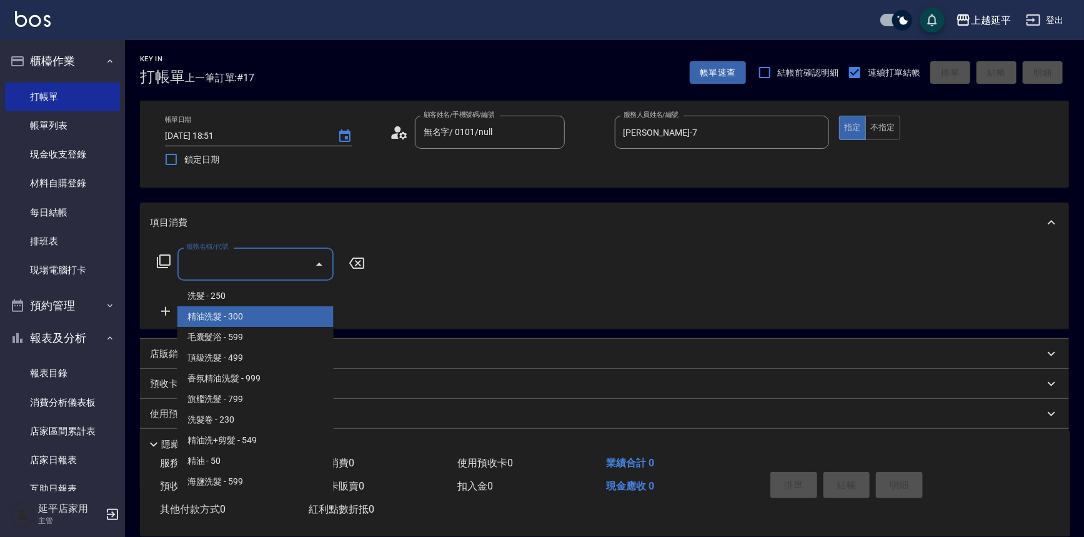
click at [293, 318] on span "精油洗髮 - 300" at bounding box center [256, 316] width 156 height 21
type input "精油洗髮(102)"
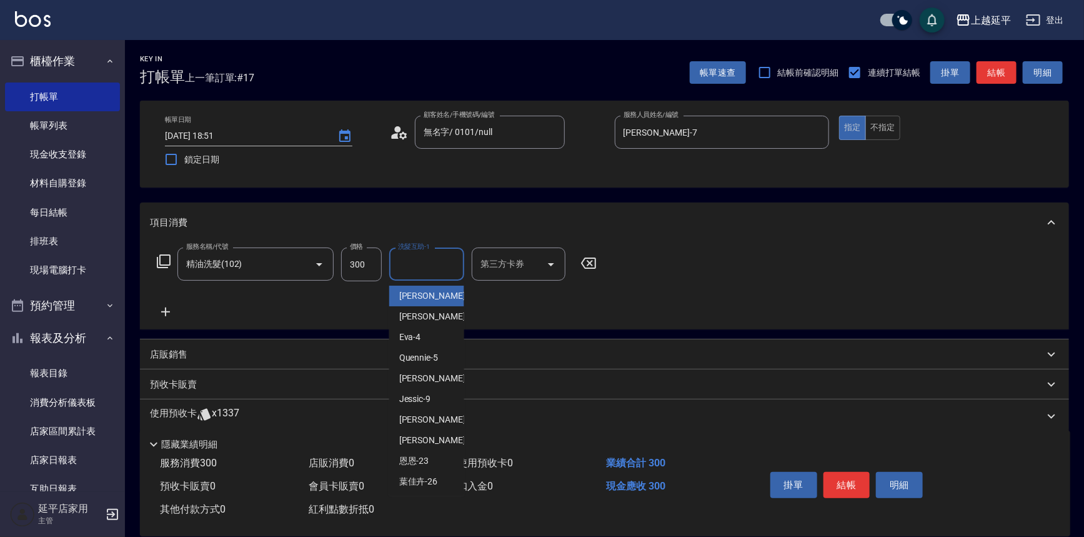
click at [419, 264] on div "洗髮互助-1 洗髮互助-1" at bounding box center [426, 264] width 75 height 33
type input "2"
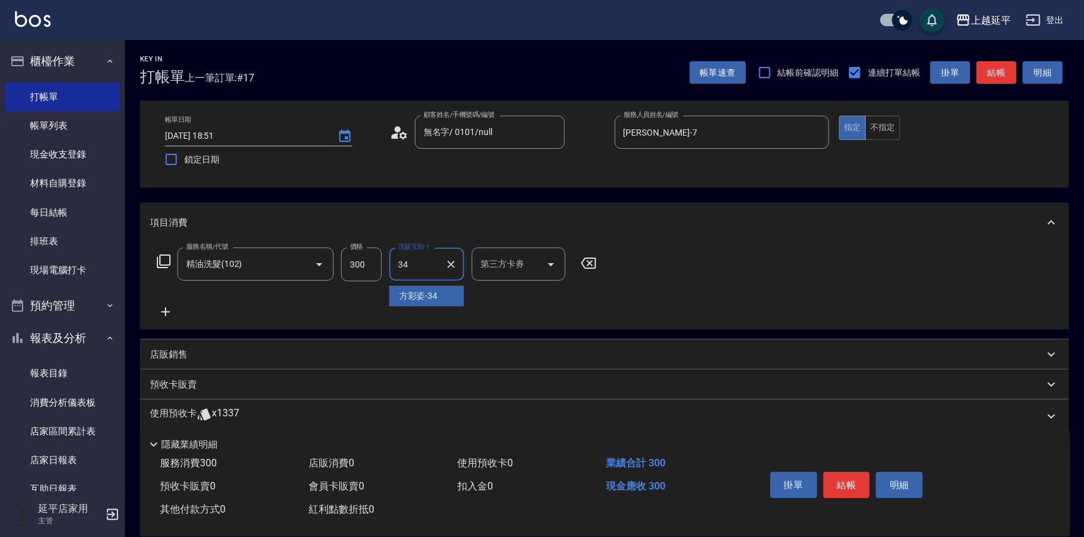
click at [423, 296] on span "[PERSON_NAME]-34" at bounding box center [418, 295] width 39 height 13
type input "方彩姿-34"
click at [856, 485] on button "結帳" at bounding box center [847, 485] width 47 height 26
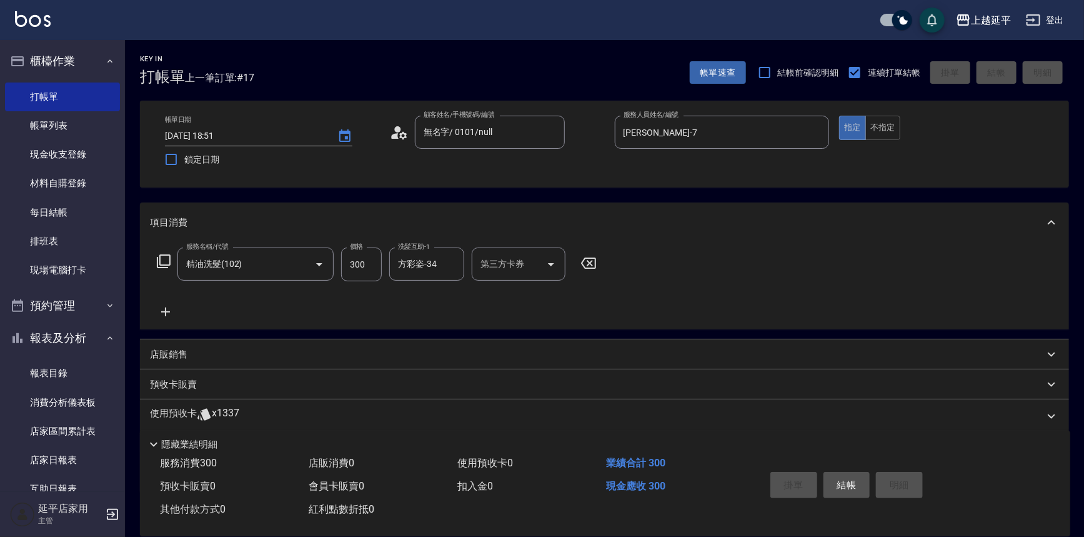
click at [856, 485] on div "掛單 結帳 明細" at bounding box center [847, 486] width 163 height 39
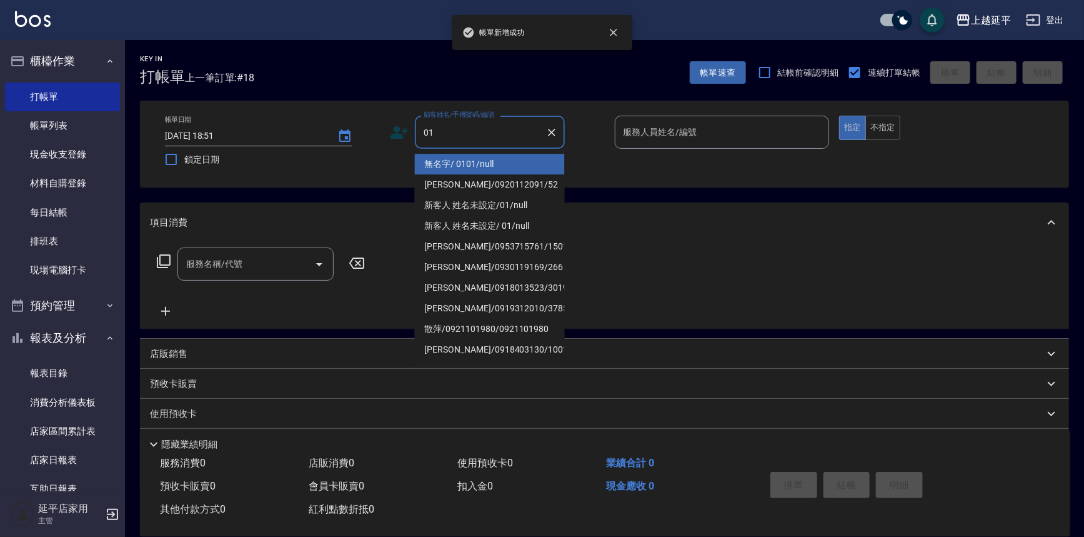
click at [501, 158] on li "無名字/ 0101/null" at bounding box center [490, 164] width 150 height 21
click at [501, 158] on div "帳單日期 [DATE] 18:51 鎖定日期 顧客姓名/手機號碼/編號 01 顧客姓名/手機號碼/編號 服務人員姓名/編號 服務人員姓名/編號 指定 不指定" at bounding box center [604, 144] width 899 height 57
type input "無名字/ 0101/null"
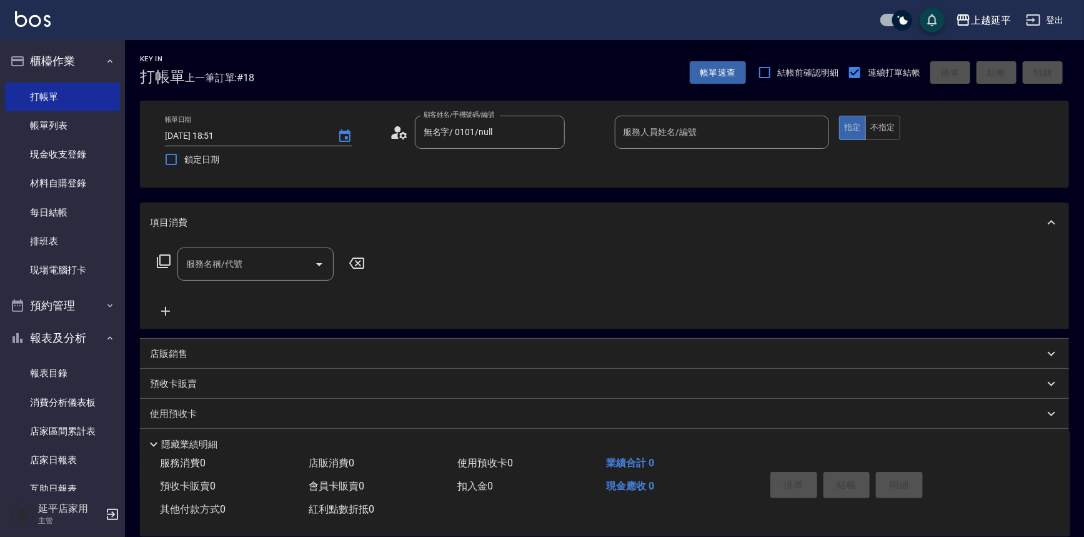
click at [667, 132] on input "服務人員姓名/編號" at bounding box center [723, 132] width 204 height 22
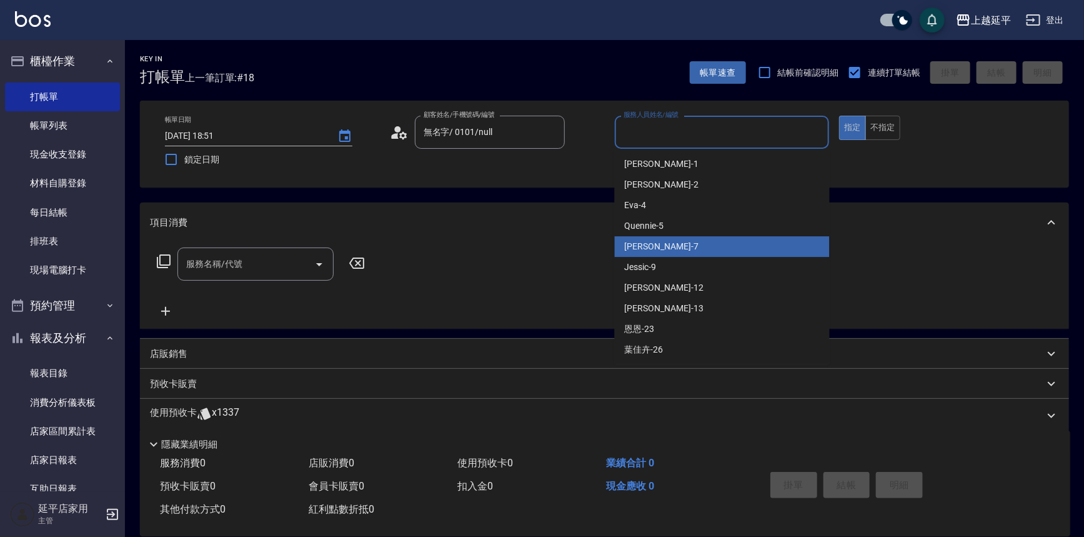
click at [681, 248] on div "[PERSON_NAME] -7" at bounding box center [722, 246] width 215 height 21
type input "[PERSON_NAME]-7"
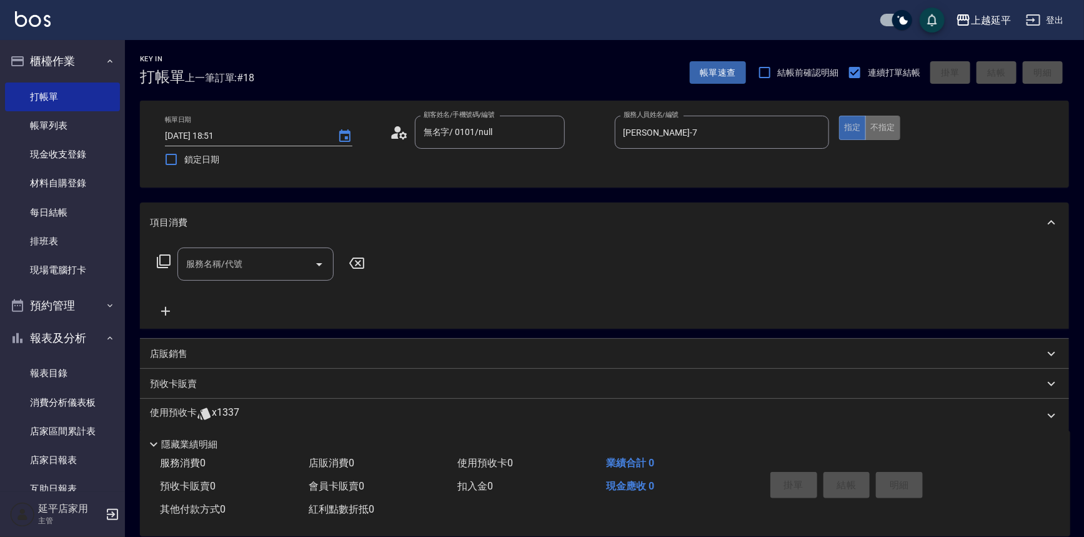
click at [873, 119] on button "不指定" at bounding box center [883, 128] width 35 height 24
click at [243, 269] on input "服務名稱/代號" at bounding box center [246, 264] width 126 height 22
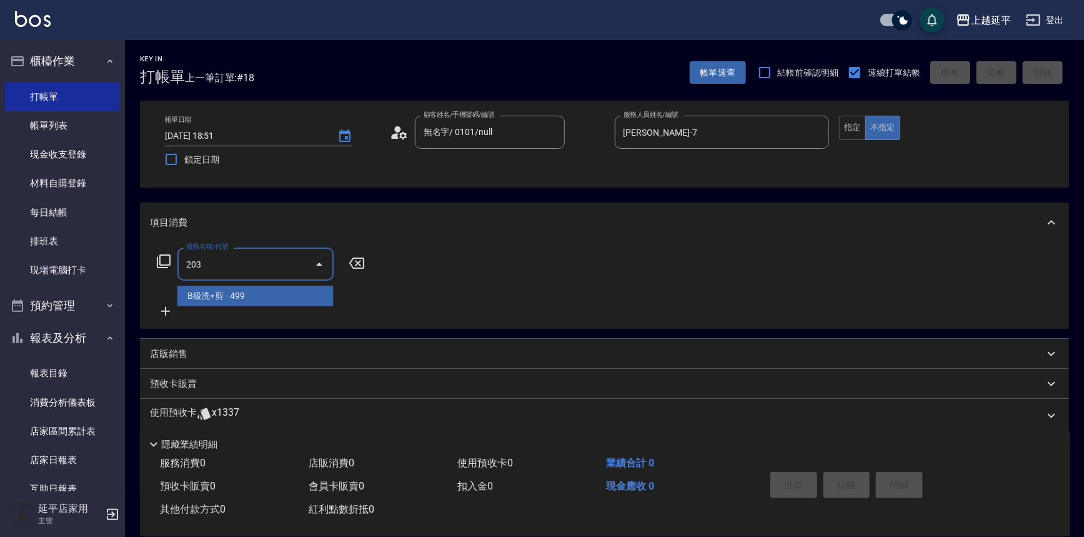
click at [259, 292] on span "B級洗+剪 - 499" at bounding box center [256, 296] width 156 height 21
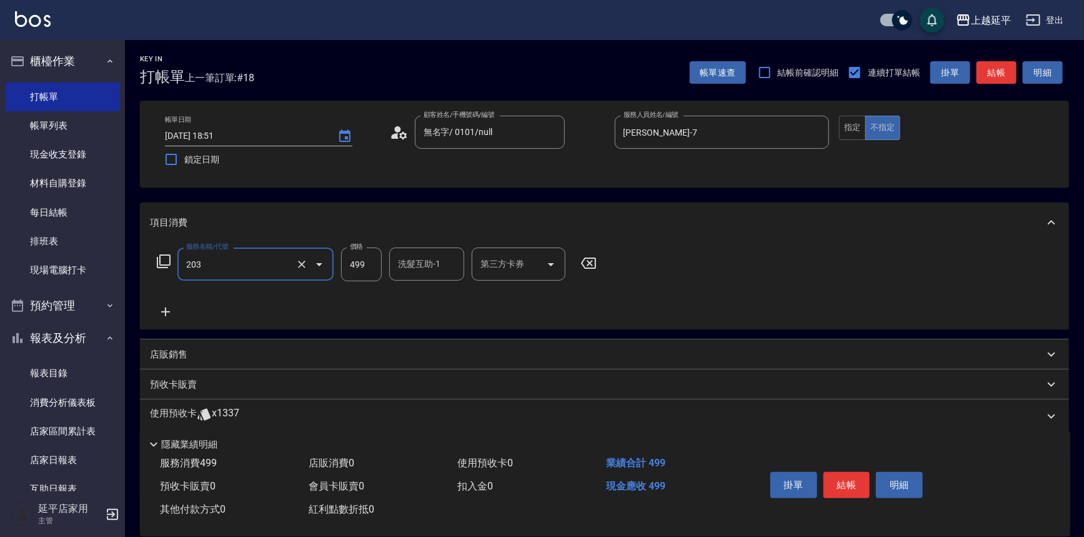
type input "B級洗+剪(203)"
click at [414, 271] on input "洗髮互助-1" at bounding box center [427, 264] width 64 height 22
click at [419, 296] on span "[PERSON_NAME]-34" at bounding box center [418, 295] width 39 height 13
type input "方彩姿-34"
click at [835, 482] on button "結帳" at bounding box center [847, 485] width 47 height 26
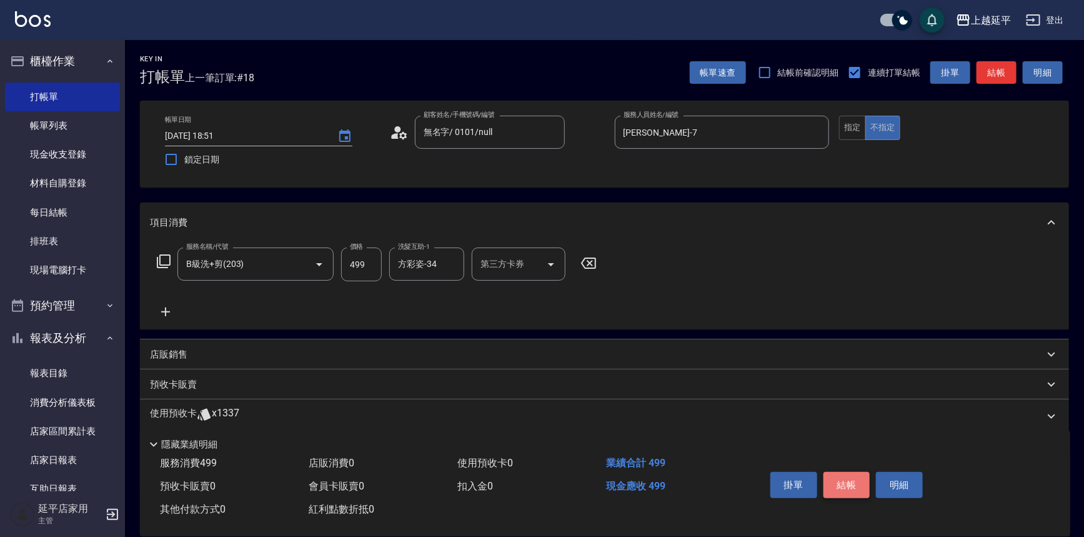
click at [835, 482] on div "掛單 結帳 明細" at bounding box center [847, 486] width 163 height 39
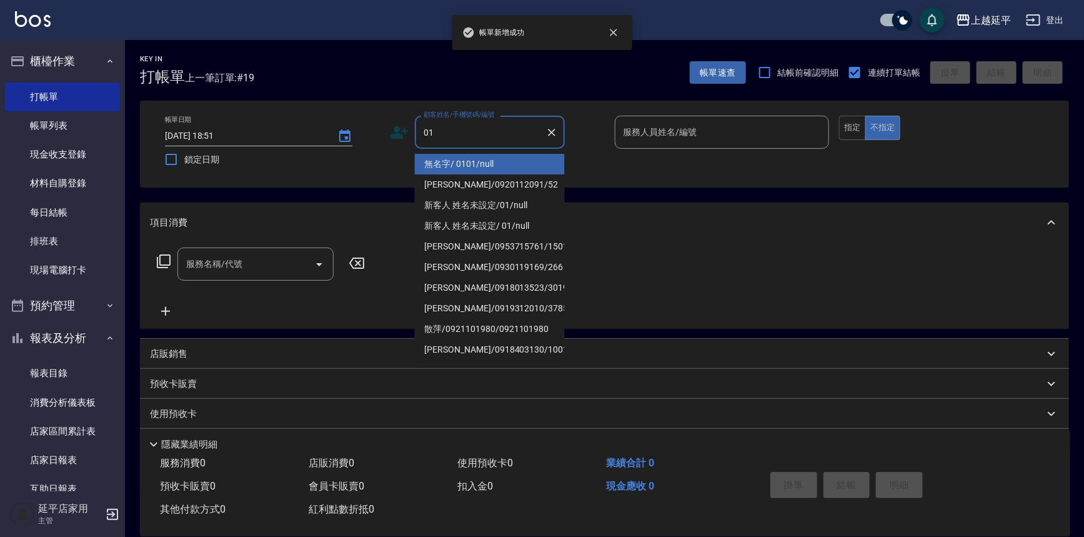
click at [537, 161] on li "無名字/ 0101/null" at bounding box center [490, 164] width 150 height 21
click at [537, 161] on div "帳單日期 [DATE] 18:51 鎖定日期 顧客姓名/手機號碼/編號 01 顧客姓名/手機號碼/編號 服務人員姓名/編號 服務人員姓名/編號 指定 不指定" at bounding box center [604, 144] width 899 height 57
type input "無名字/ 0101/null"
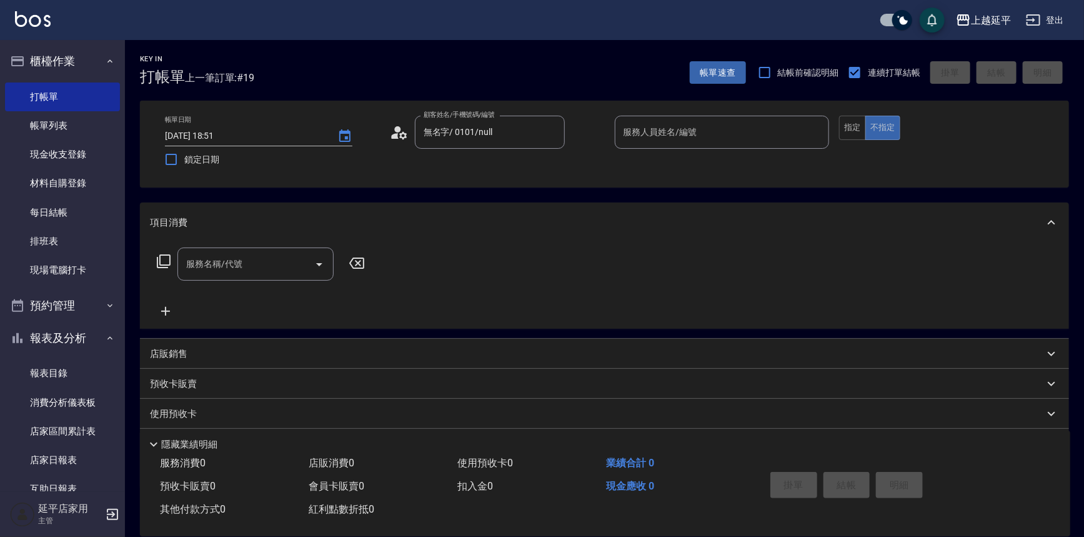
click at [654, 135] on input "服務人員姓名/編號" at bounding box center [723, 132] width 204 height 22
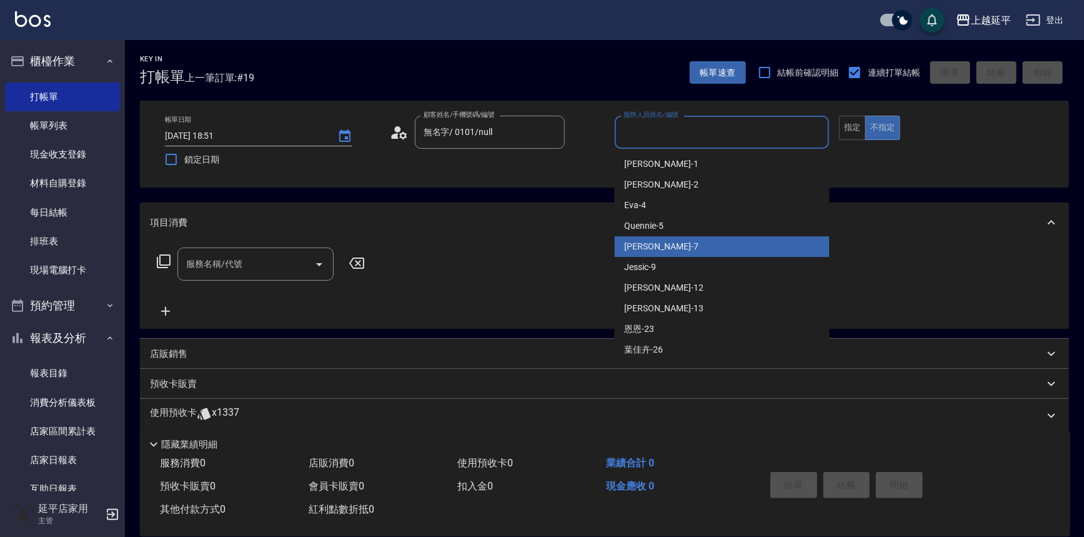
click at [661, 247] on div "[PERSON_NAME] -7" at bounding box center [722, 246] width 215 height 21
type input "[PERSON_NAME]-7"
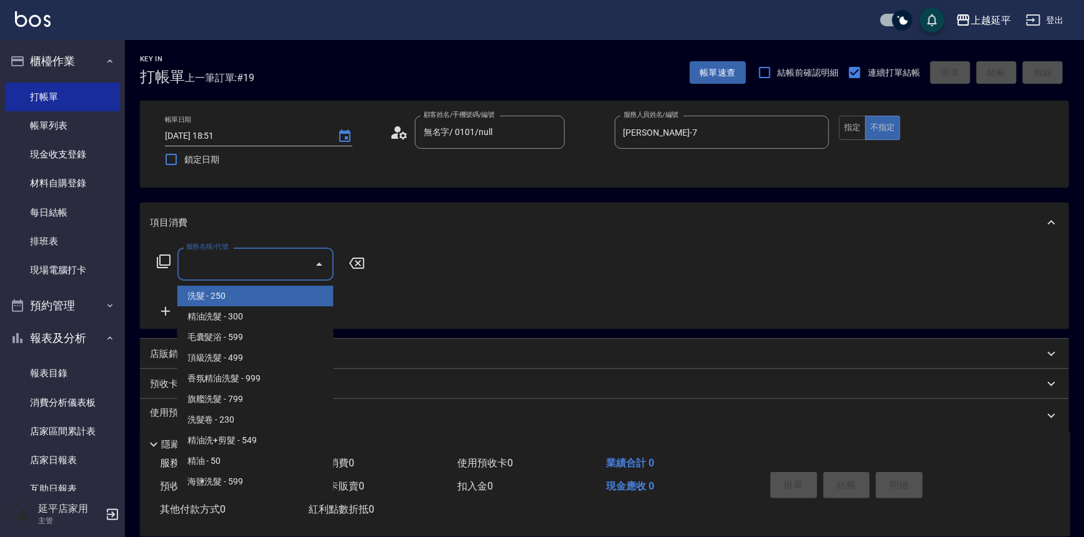
click at [282, 273] on input "服務名稱/代號" at bounding box center [246, 264] width 126 height 22
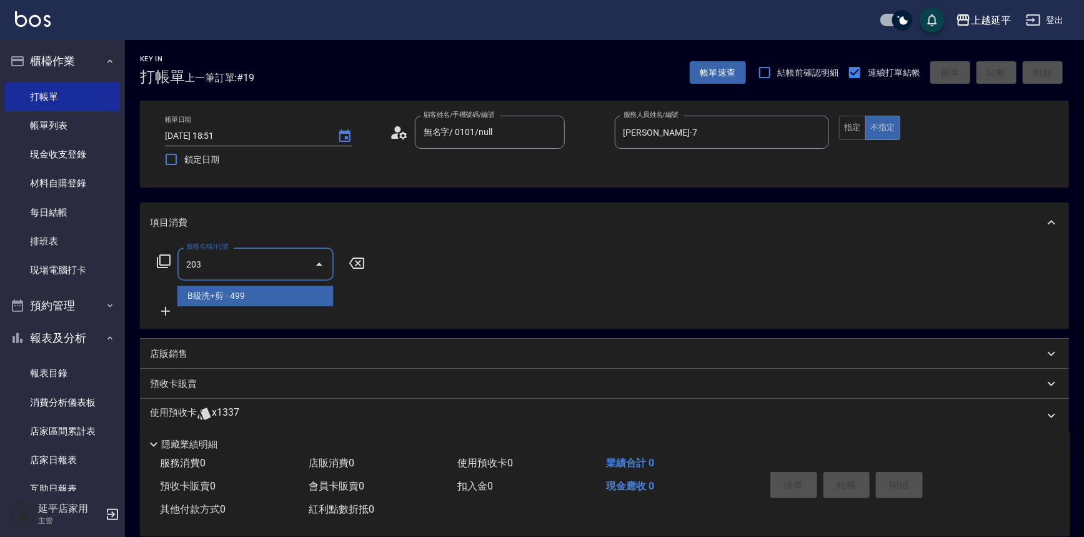
click at [294, 291] on span "B級洗+剪 - 499" at bounding box center [256, 296] width 156 height 21
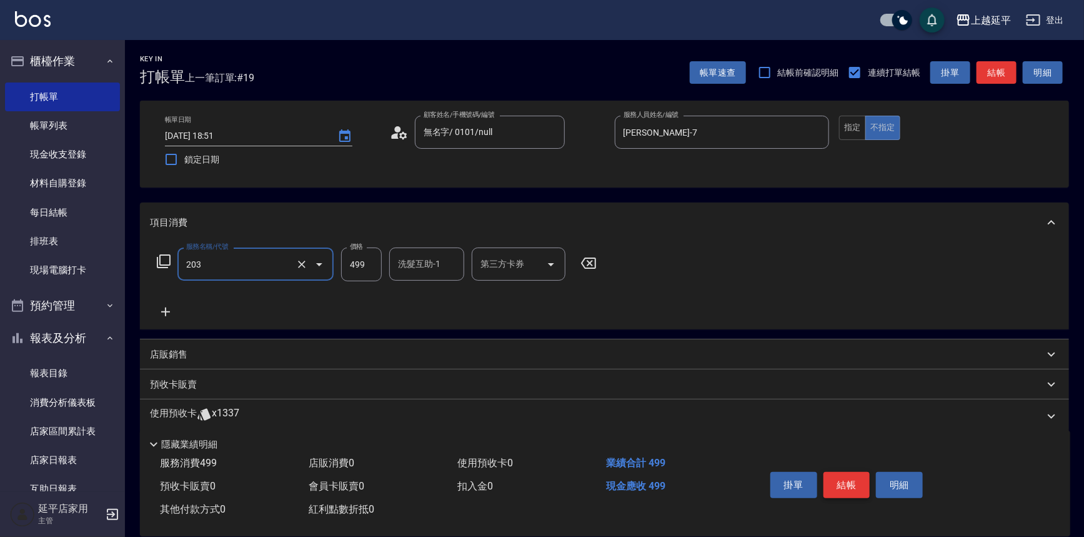
type input "B級洗+剪(203)"
click at [854, 481] on button "結帳" at bounding box center [847, 485] width 47 height 26
click at [854, 481] on div "掛單 結帳 明細" at bounding box center [847, 486] width 163 height 39
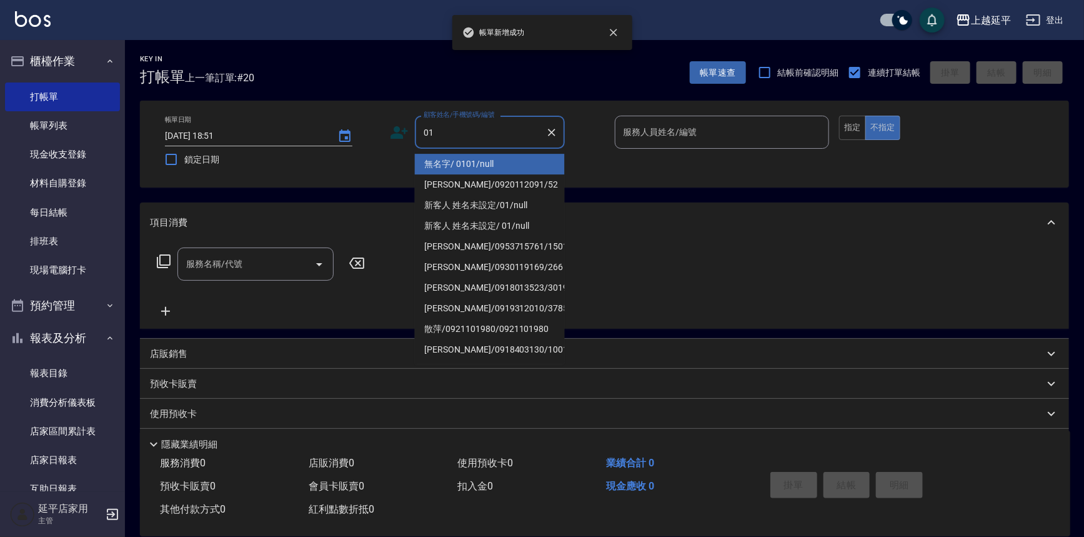
click at [525, 168] on li "無名字/ 0101/null" at bounding box center [490, 164] width 150 height 21
type input "無名字/ 0101/null"
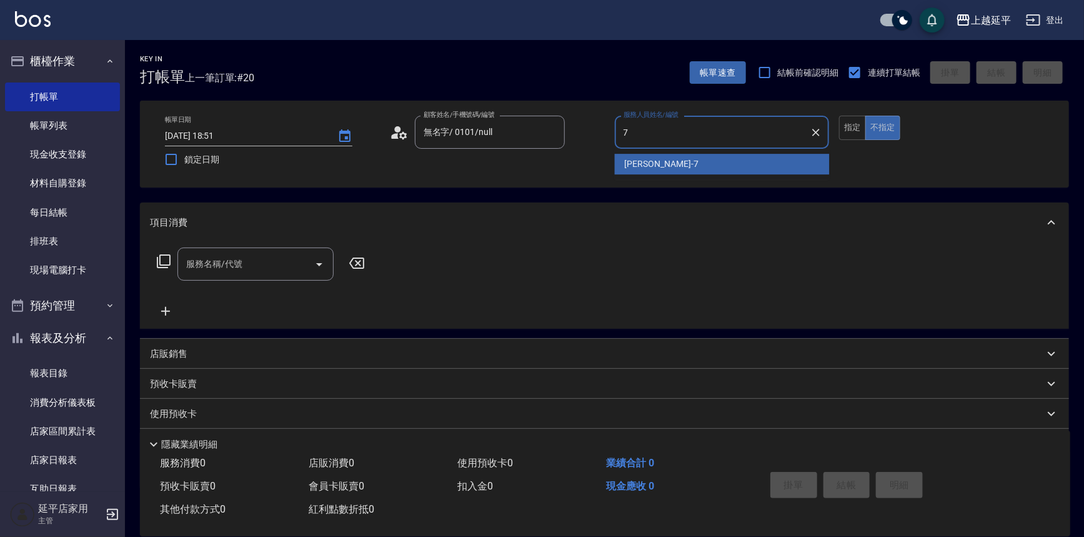
click at [661, 166] on div "[PERSON_NAME] -7" at bounding box center [722, 164] width 215 height 21
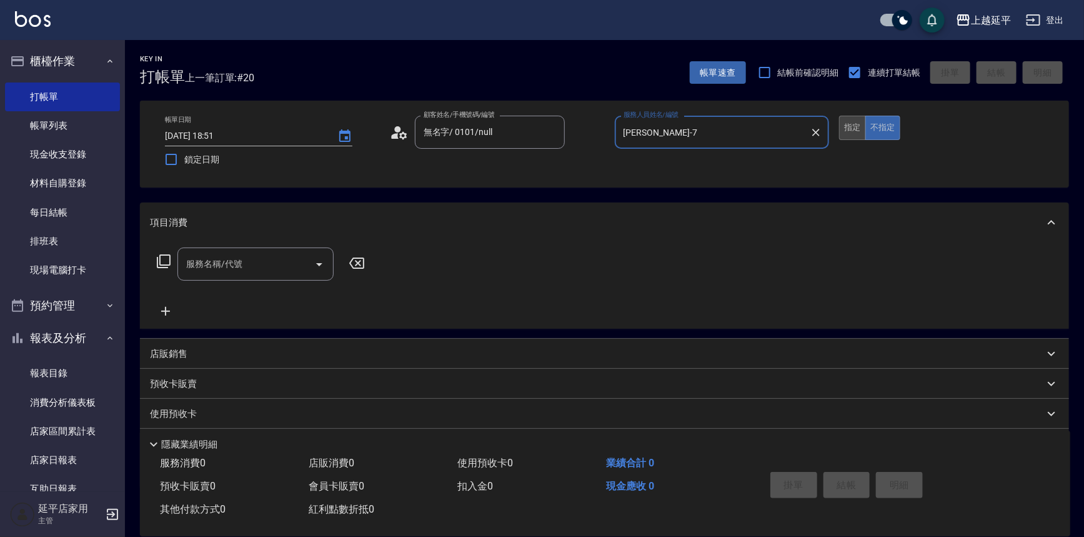
type input "[PERSON_NAME]-7"
click at [860, 133] on button "指定" at bounding box center [852, 128] width 27 height 24
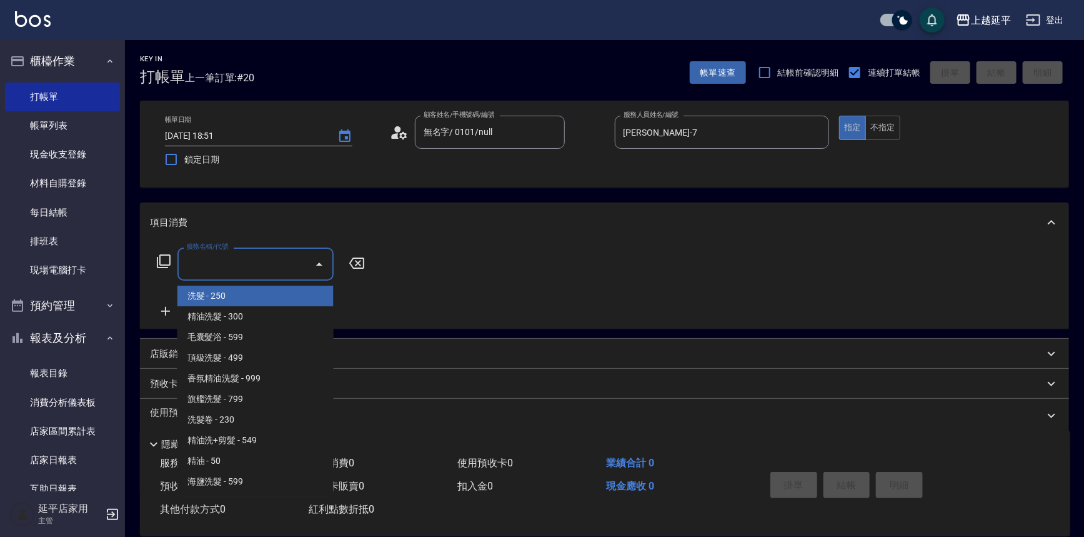
click at [239, 269] on input "服務名稱/代號" at bounding box center [246, 264] width 126 height 22
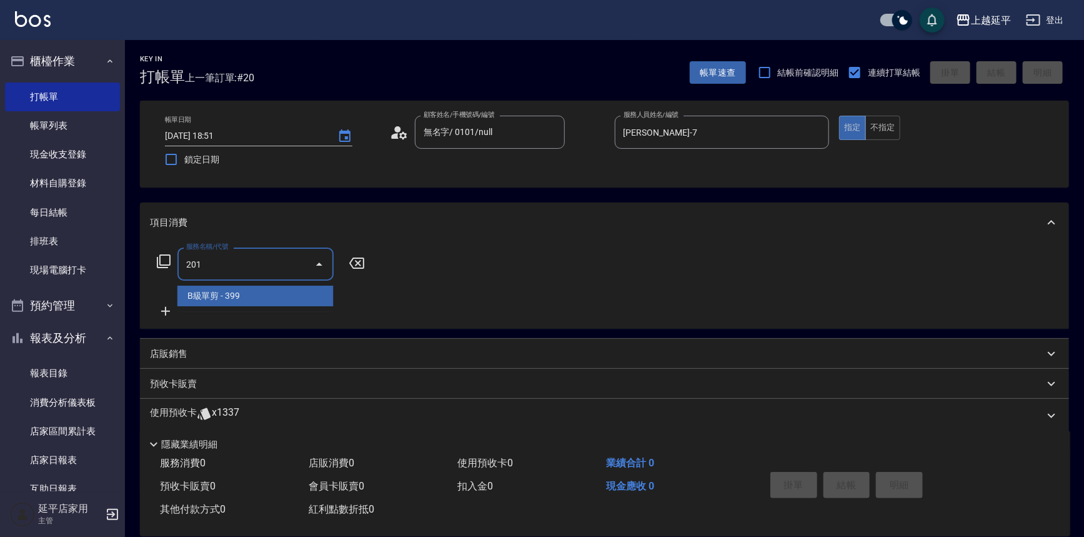
click at [238, 295] on span "B級單剪 - 399" at bounding box center [256, 296] width 156 height 21
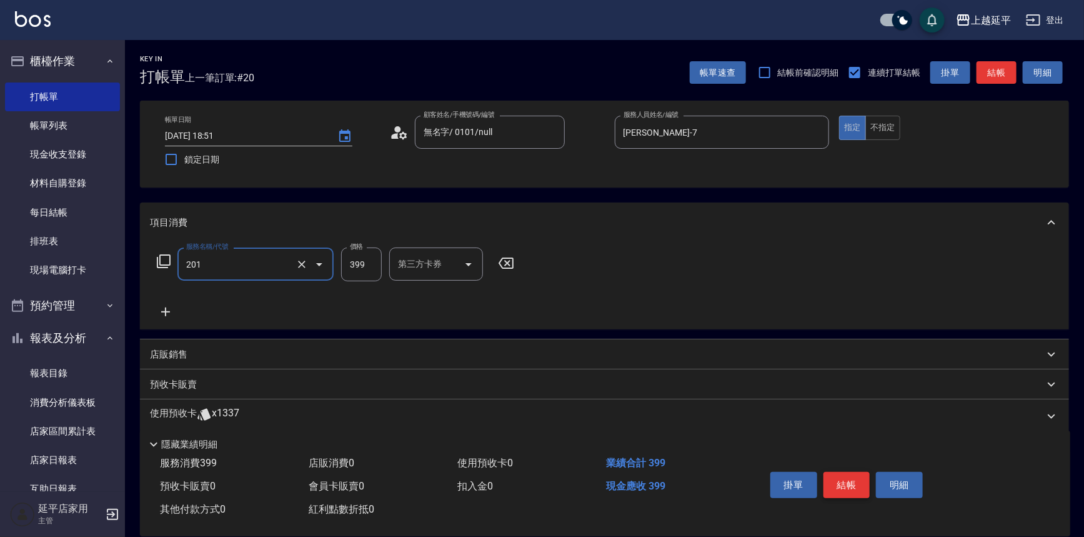
type input "B級單剪(201)"
click at [849, 479] on button "結帳" at bounding box center [847, 485] width 47 height 26
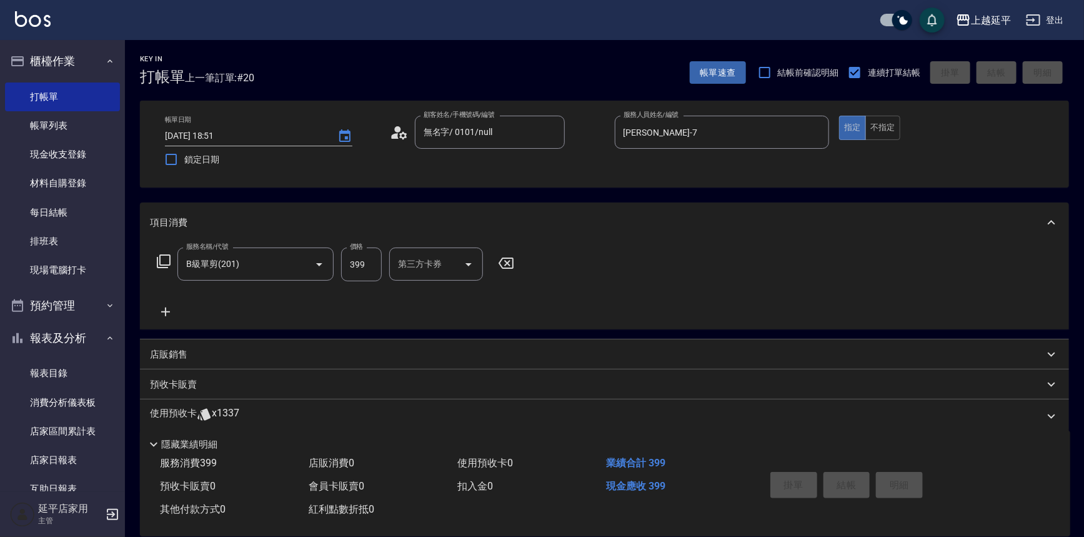
type input "[DATE] 18:52"
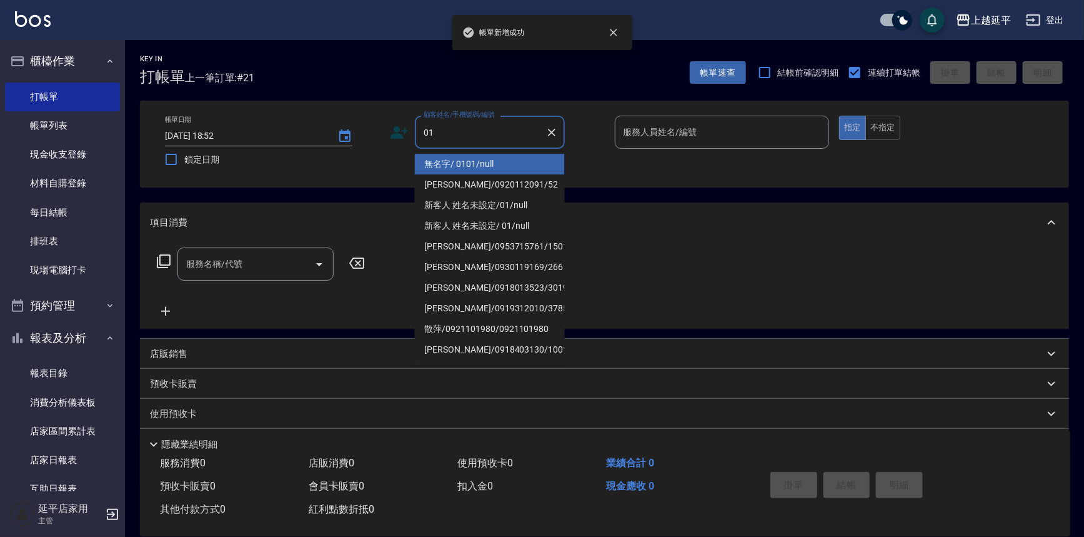
click at [459, 163] on li "無名字/ 0101/null" at bounding box center [490, 164] width 150 height 21
type input "無名字/ 0101/null"
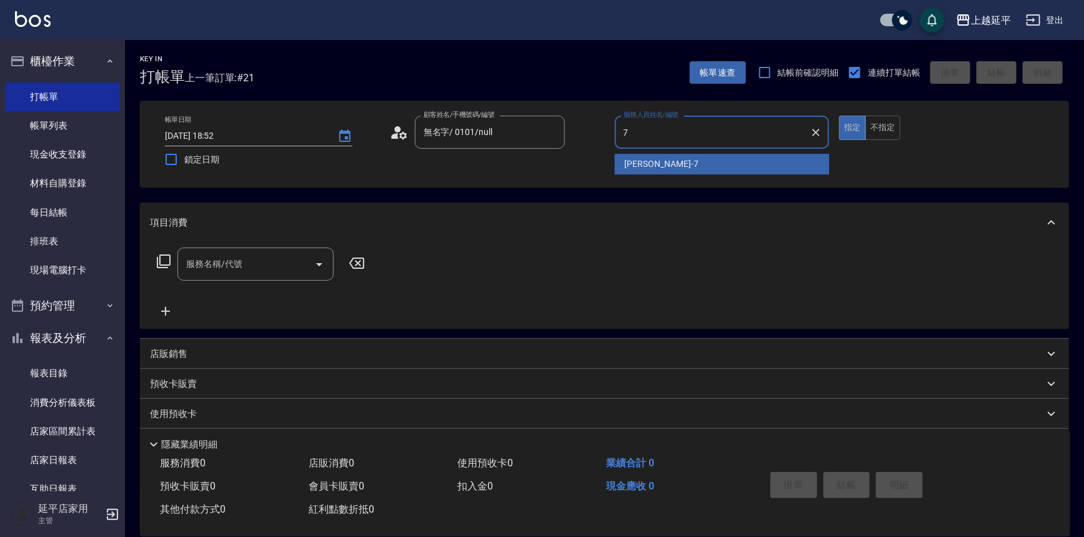
click at [626, 156] on div "[PERSON_NAME] -7" at bounding box center [722, 164] width 215 height 21
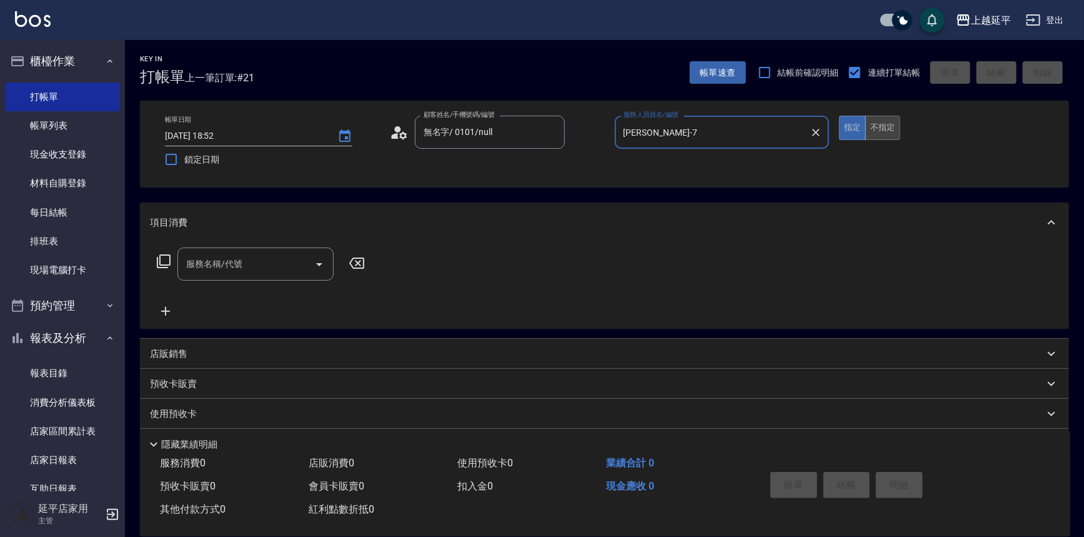
type input "[PERSON_NAME]-7"
click at [884, 129] on button "不指定" at bounding box center [883, 128] width 35 height 24
click at [261, 271] on input "服務名稱/代號" at bounding box center [246, 264] width 126 height 22
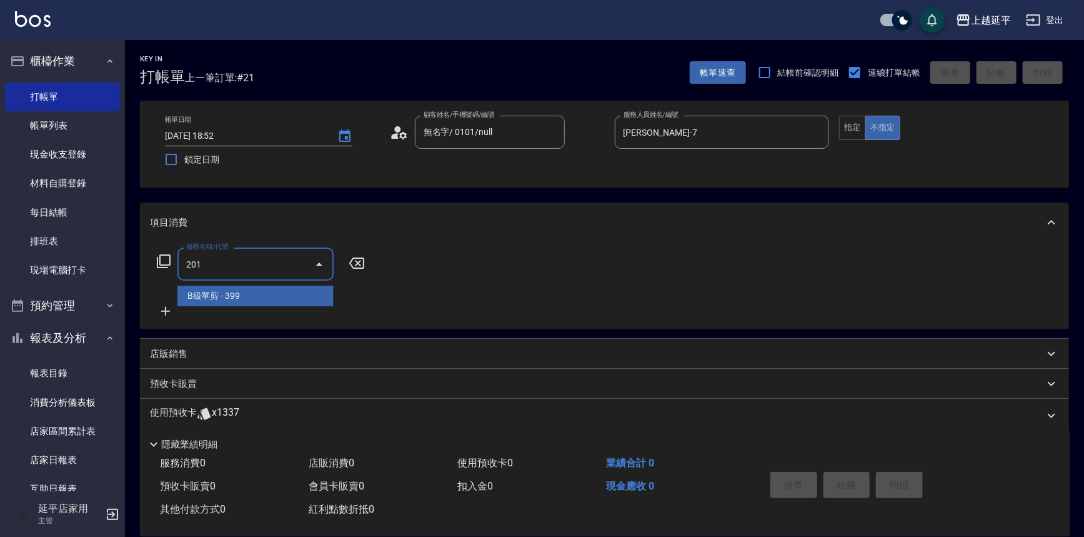
click at [277, 290] on span "B級單剪 - 399" at bounding box center [256, 296] width 156 height 21
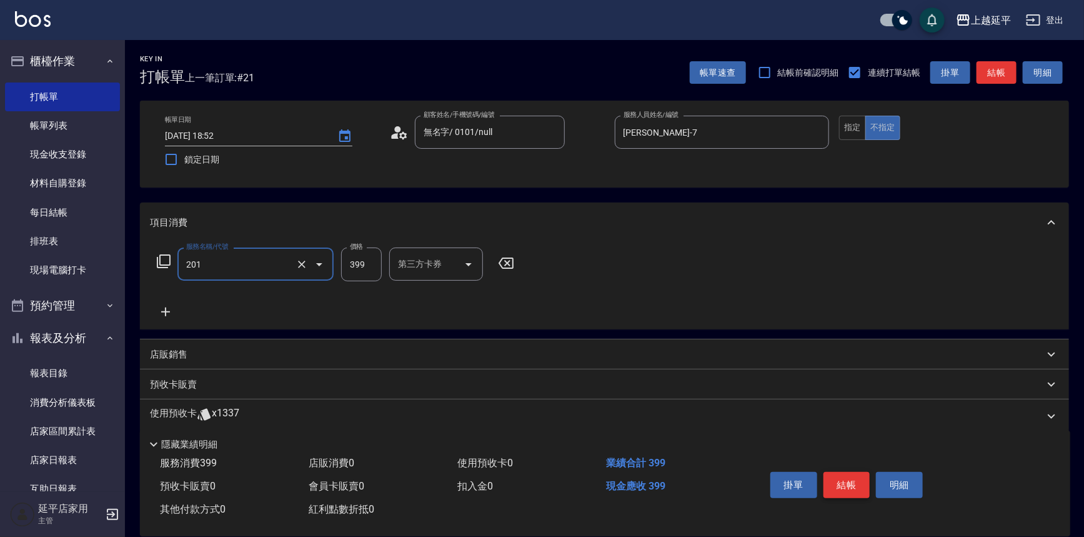
type input "B級單剪(201)"
click at [838, 482] on button "結帳" at bounding box center [847, 485] width 47 height 26
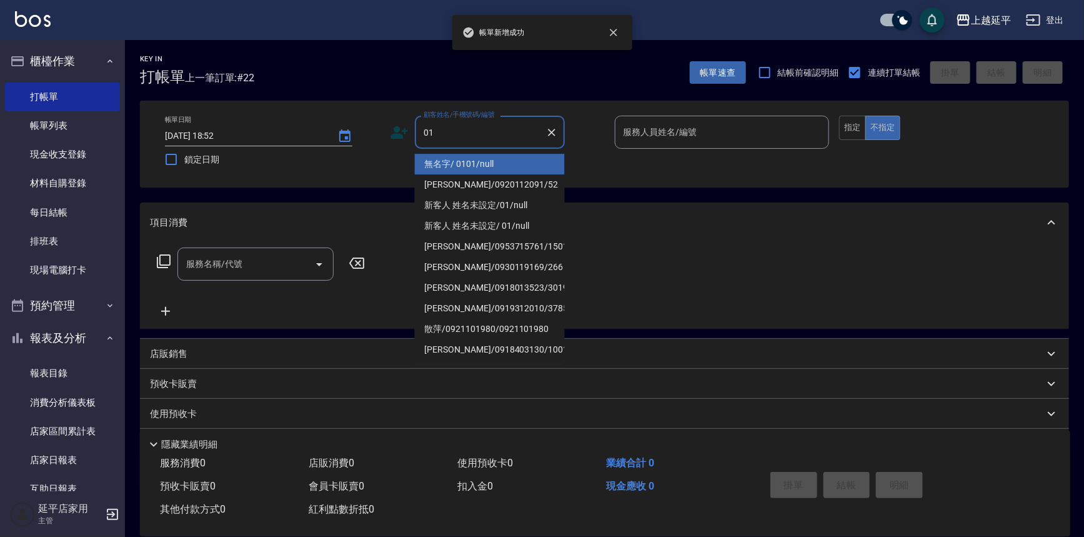
click at [491, 159] on li "無名字/ 0101/null" at bounding box center [490, 164] width 150 height 21
type input "無名字/ 0101/null"
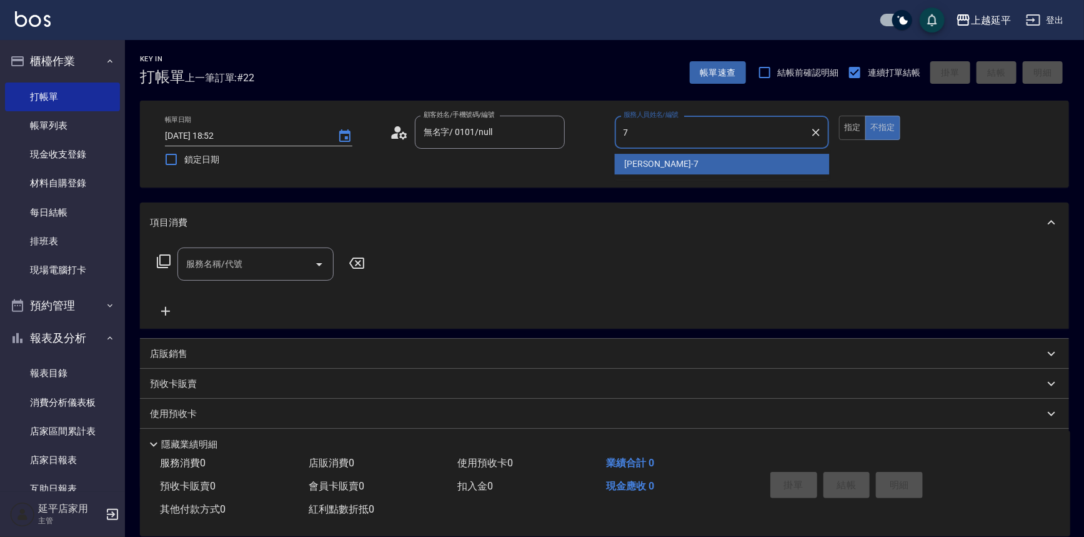
click at [628, 163] on span "[PERSON_NAME] -7" at bounding box center [662, 164] width 74 height 13
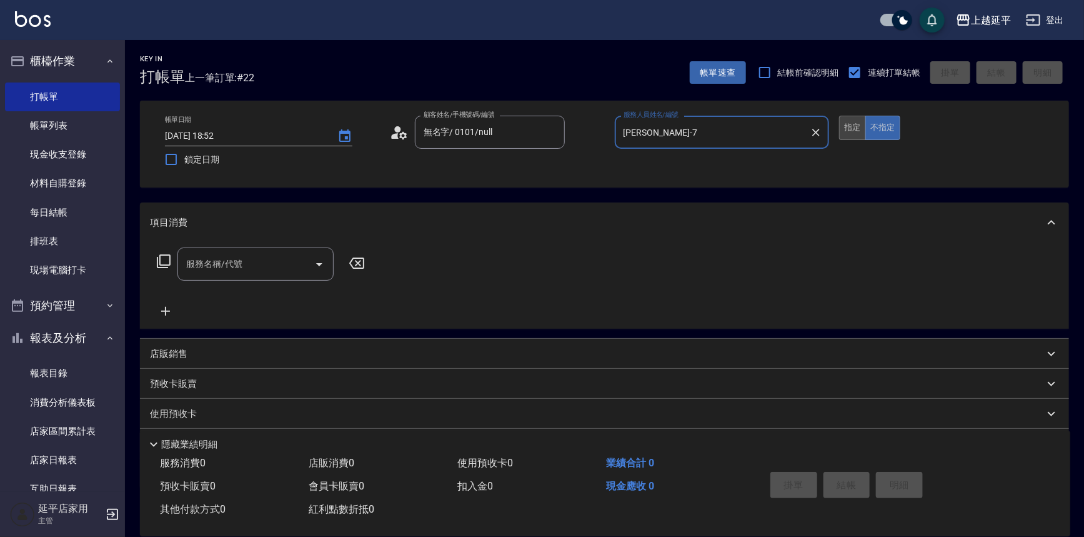
type input "[PERSON_NAME]-7"
click at [845, 125] on button "指定" at bounding box center [852, 128] width 27 height 24
click at [316, 264] on icon "Open" at bounding box center [319, 264] width 15 height 15
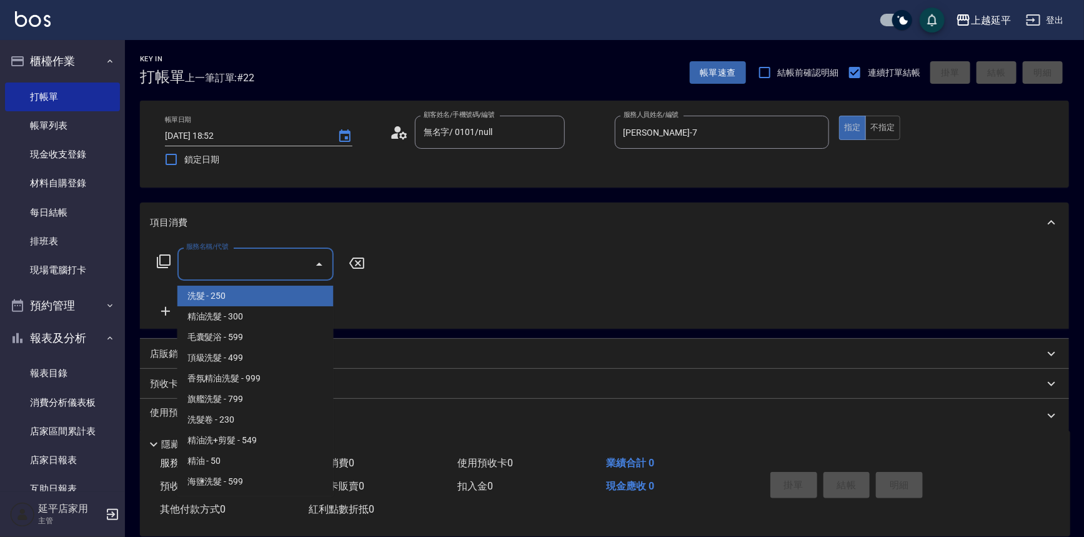
click at [259, 258] on input "服務名稱/代號" at bounding box center [246, 264] width 126 height 22
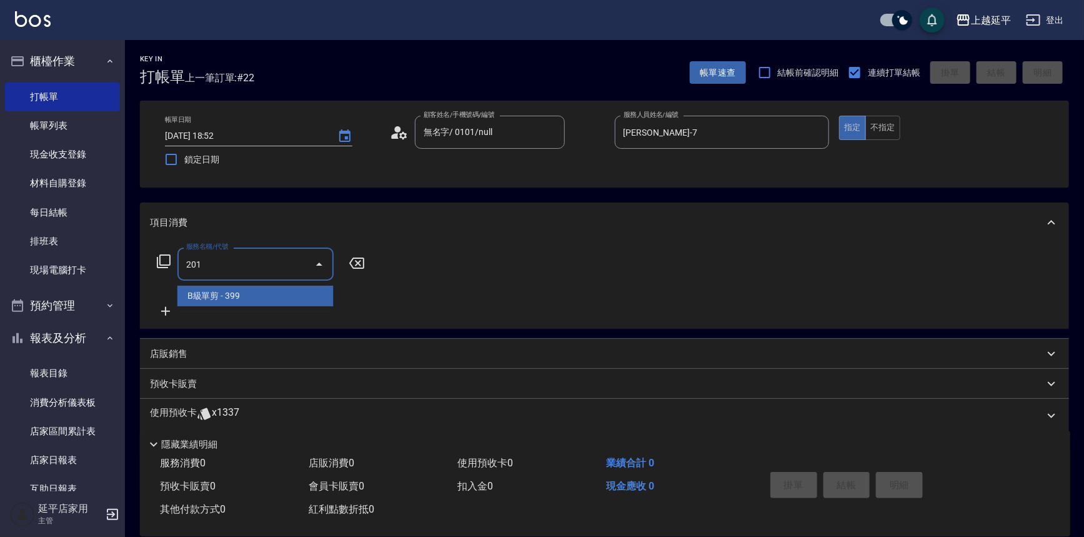
click at [250, 295] on span "B級單剪 - 399" at bounding box center [256, 296] width 156 height 21
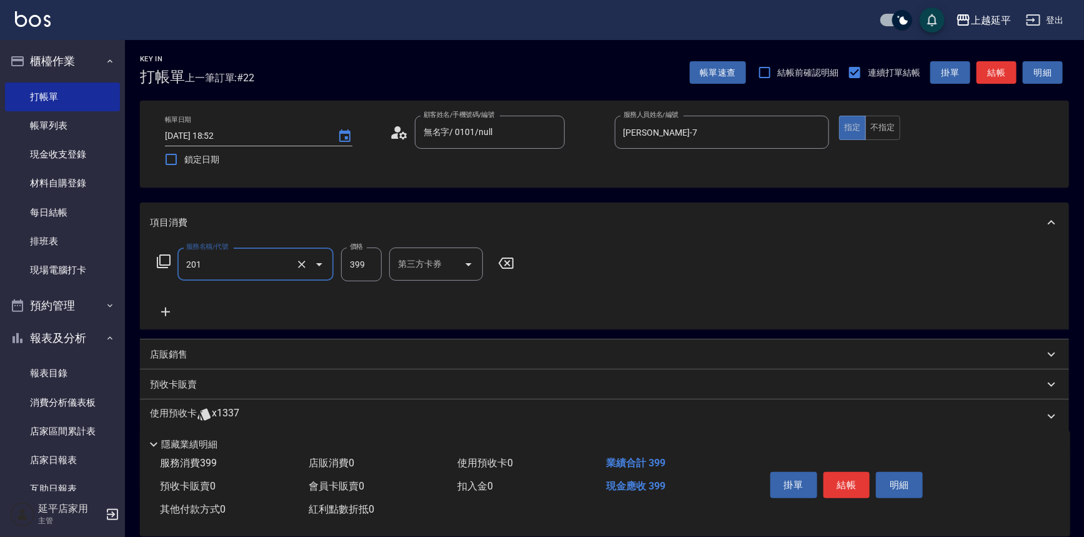
type input "B級單剪(201)"
click at [372, 266] on input "399" at bounding box center [361, 265] width 41 height 34
type input "100"
click at [844, 488] on button "結帳" at bounding box center [847, 485] width 47 height 26
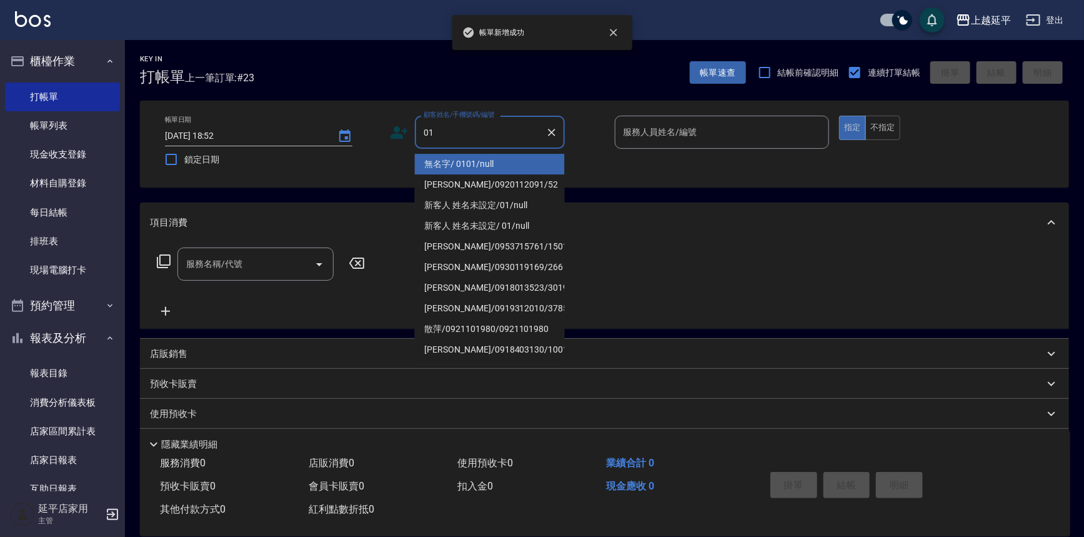
click at [473, 159] on li "無名字/ 0101/null" at bounding box center [490, 164] width 150 height 21
click at [473, 159] on div "帳單日期 [DATE] 18:52 鎖定日期 顧客姓名/手機號碼/編號 01 顧客姓名/手機號碼/編號 服務人員姓名/編號 服務人員姓名/編號 指定 不指定" at bounding box center [604, 144] width 899 height 57
type input "無名字/ 0101/null"
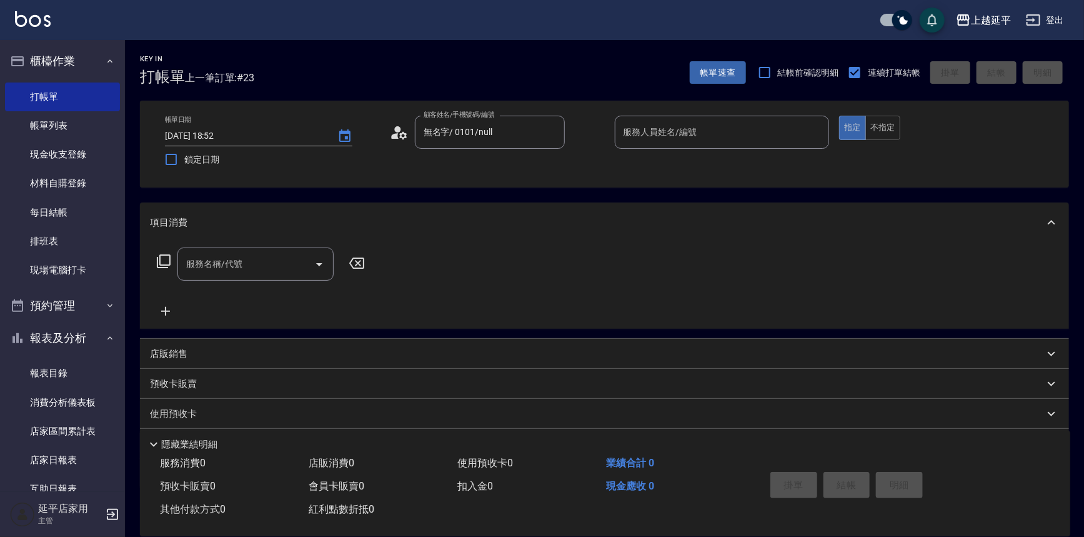
click at [647, 123] on input "服務人員姓名/編號" at bounding box center [723, 132] width 204 height 22
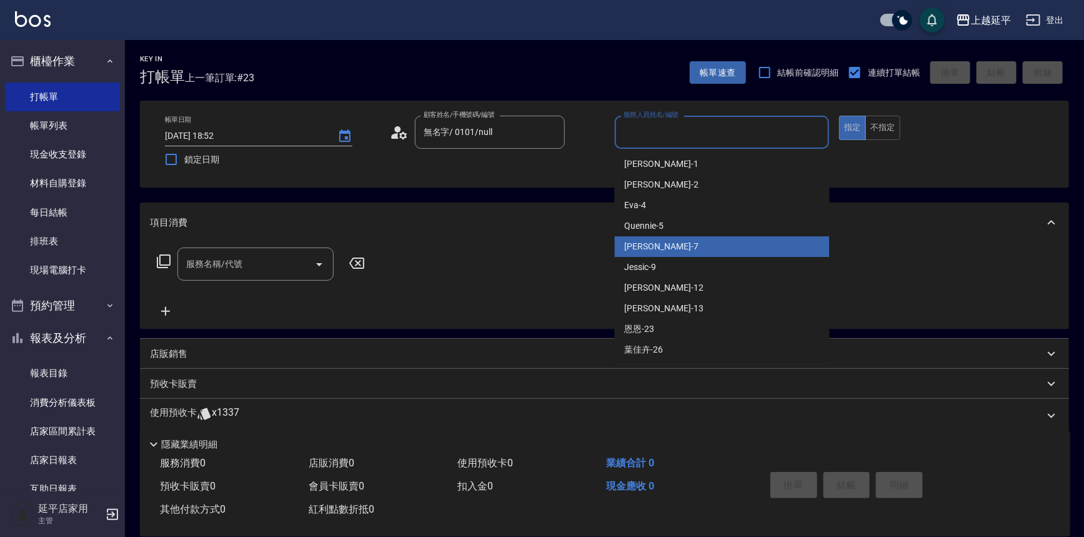
click at [683, 243] on div "[PERSON_NAME] -7" at bounding box center [722, 246] width 215 height 21
type input "[PERSON_NAME]-7"
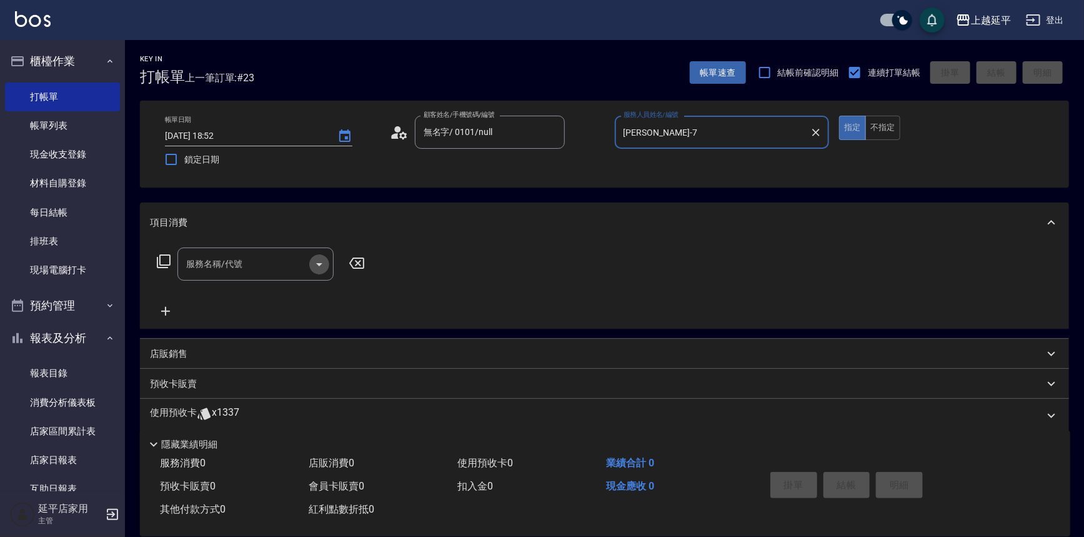
click at [317, 266] on icon "Open" at bounding box center [319, 264] width 15 height 15
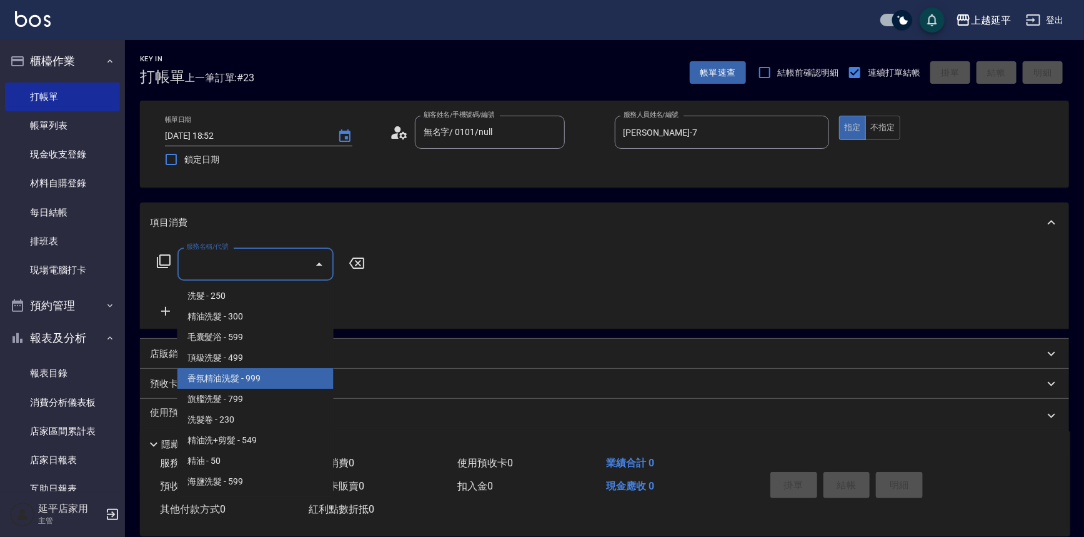
click at [278, 384] on span "香氛精油洗髮 - 999" at bounding box center [256, 378] width 156 height 21
type input "香氛精油洗髮(105)"
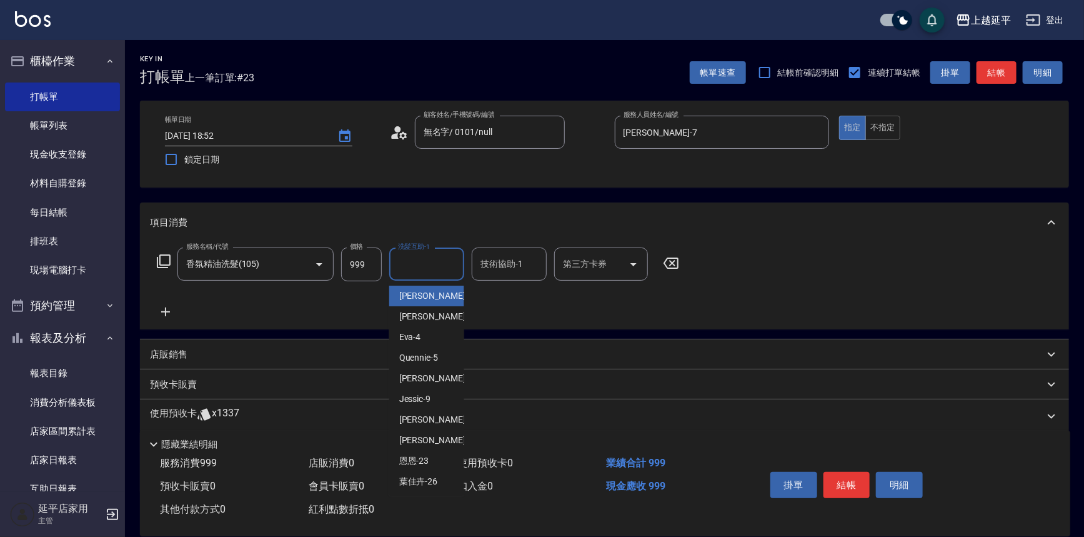
click at [406, 267] on input "洗髮互助-1" at bounding box center [427, 264] width 64 height 22
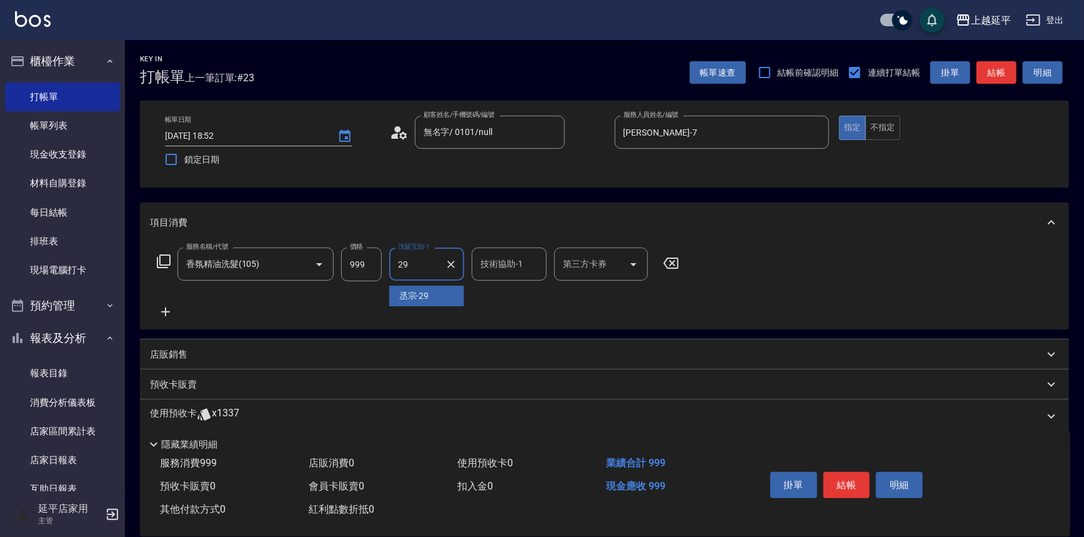
click at [413, 295] on span "丞宗 -29" at bounding box center [414, 295] width 30 height 13
type input "丞宗-29"
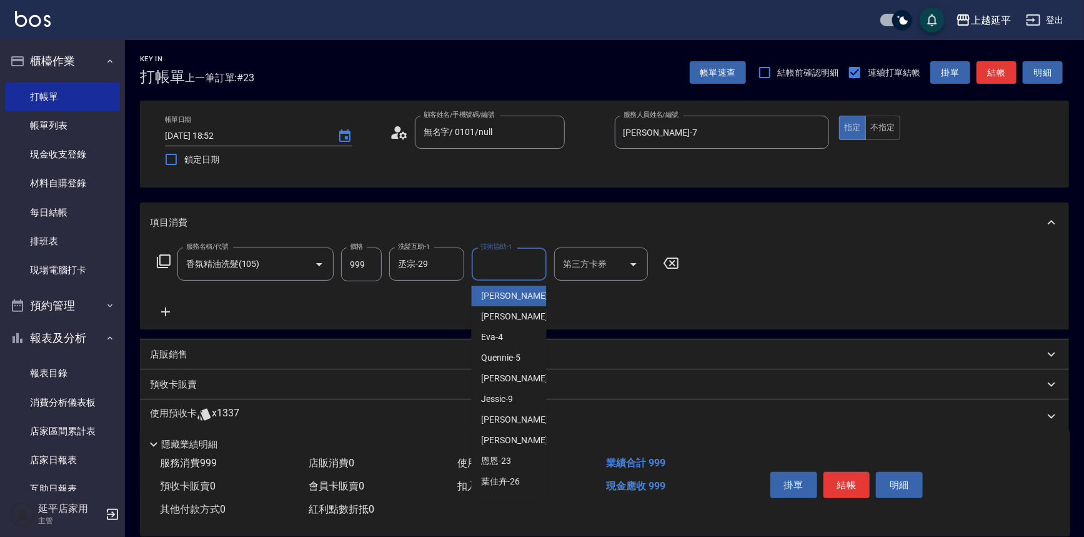
click at [506, 267] on input "技術協助-1" at bounding box center [510, 264] width 64 height 22
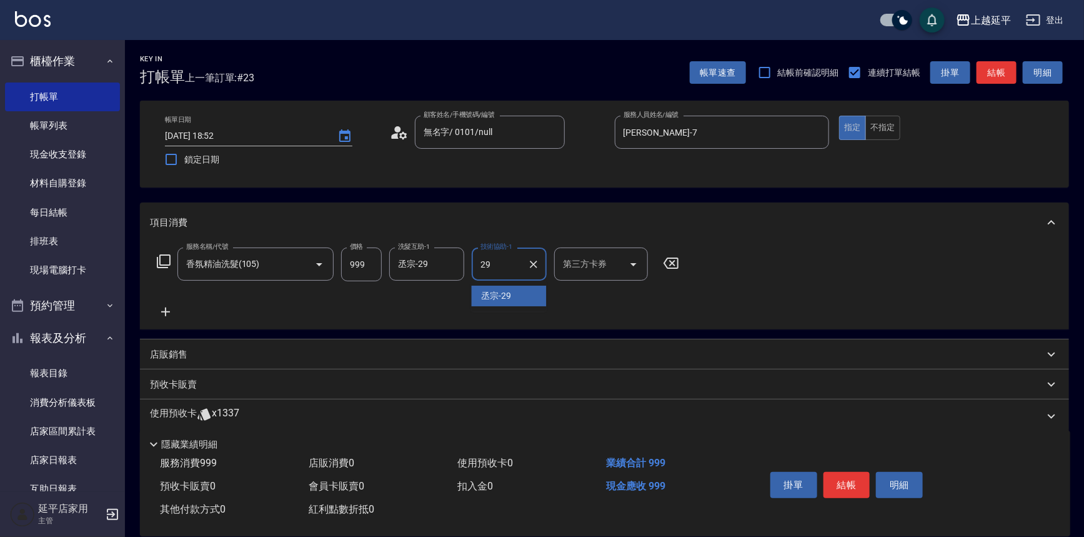
click at [507, 293] on span "丞宗 -29" at bounding box center [497, 295] width 30 height 13
type input "丞宗-29"
click at [831, 484] on button "結帳" at bounding box center [847, 485] width 47 height 26
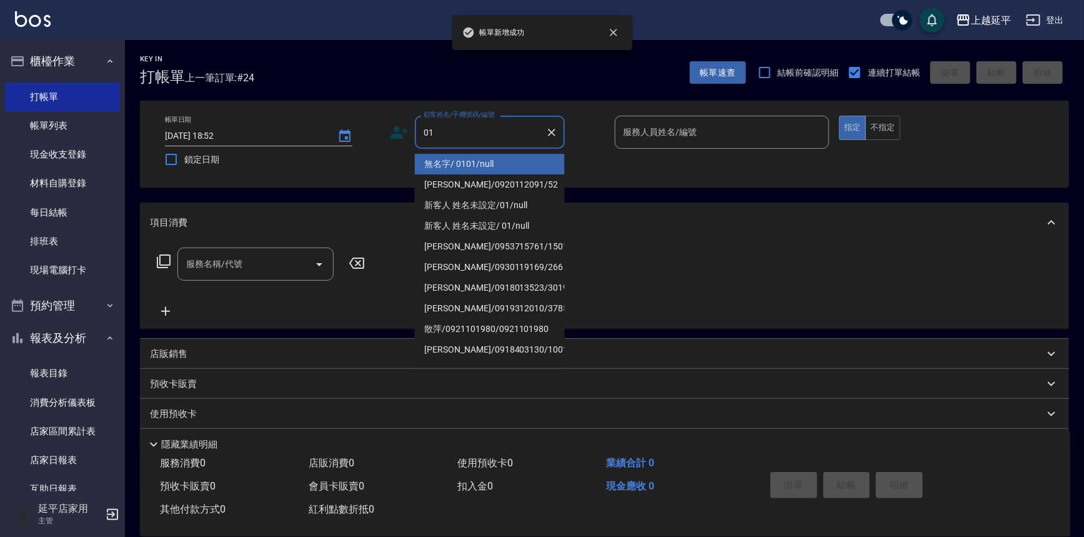
click at [457, 163] on li "無名字/ 0101/null" at bounding box center [490, 164] width 150 height 21
type input "無名字/ 0101/null"
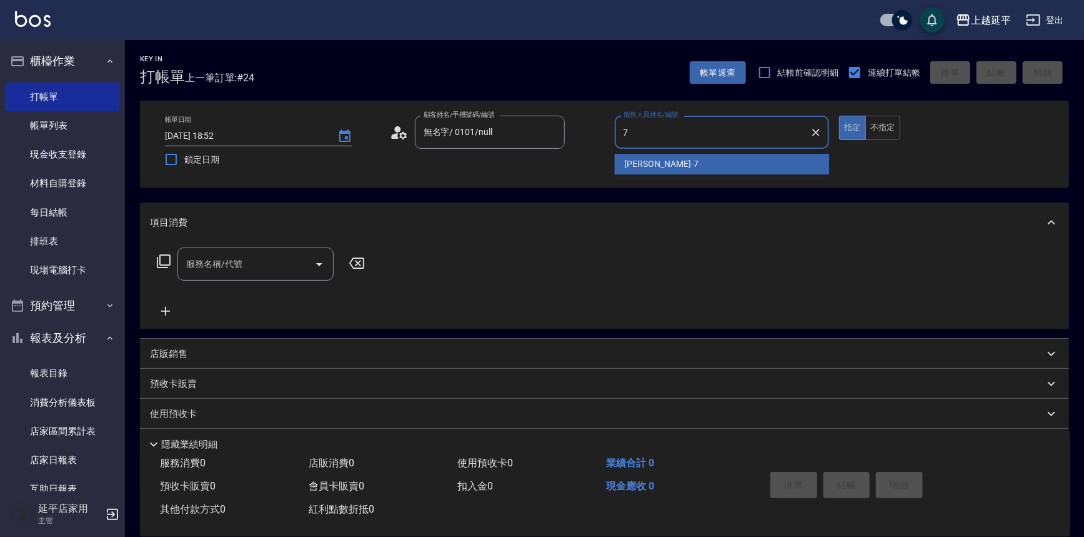
click at [643, 163] on span "[PERSON_NAME] -7" at bounding box center [662, 164] width 74 height 13
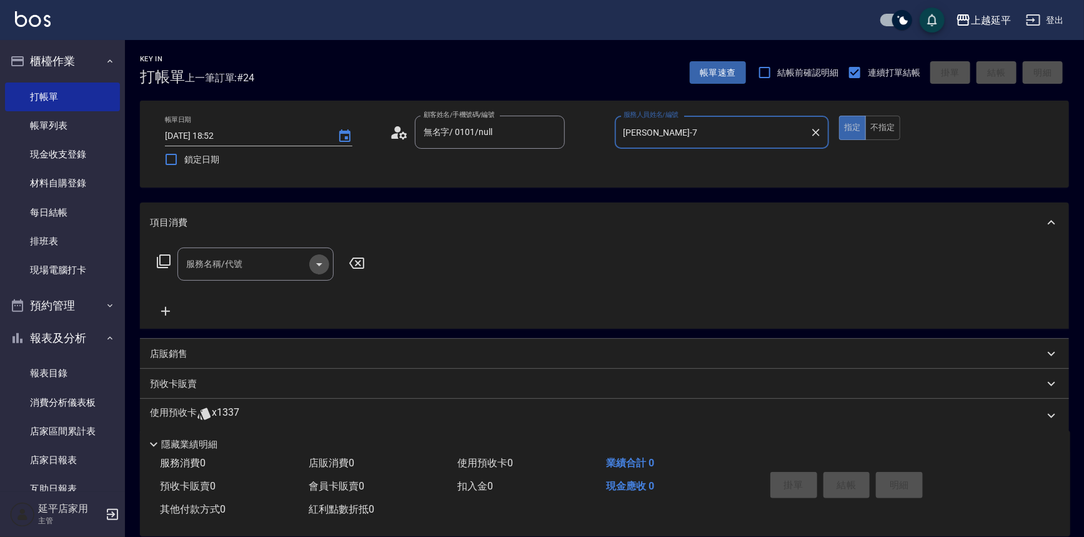
click at [323, 263] on icon "Open" at bounding box center [319, 264] width 15 height 15
type input "[PERSON_NAME]-7"
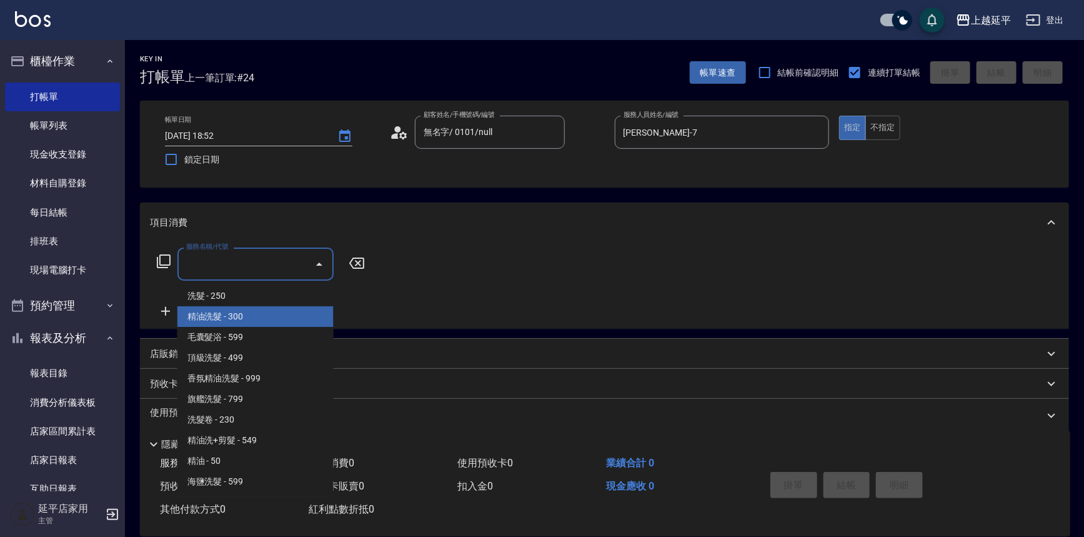
click at [304, 321] on span "精油洗髮 - 300" at bounding box center [256, 316] width 156 height 21
type input "精油洗髮(102)"
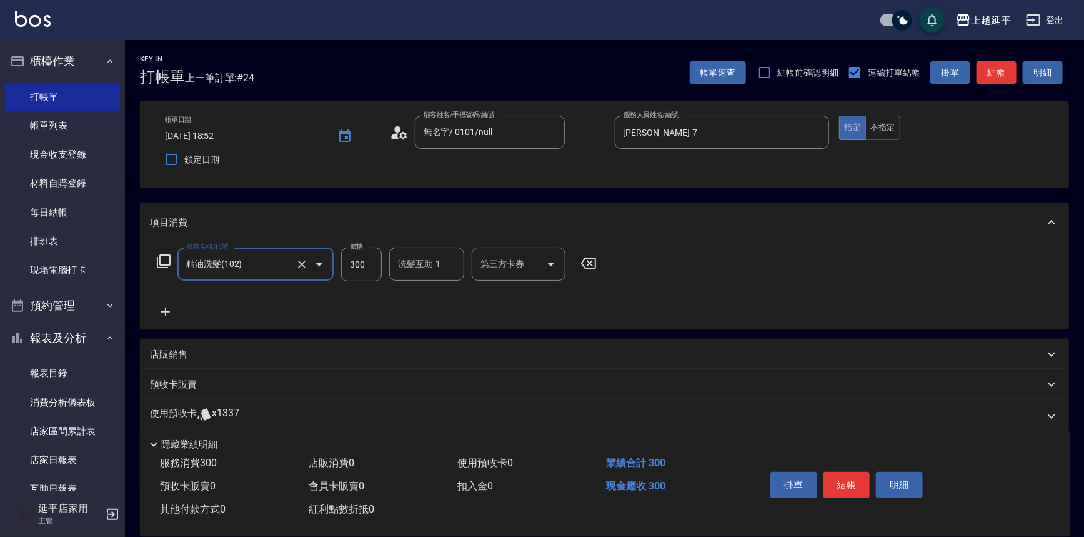
click at [425, 270] on input "洗髮互助-1" at bounding box center [427, 264] width 64 height 22
click at [425, 289] on span "[PERSON_NAME]-34" at bounding box center [418, 295] width 39 height 13
type input "方彩姿-34"
click at [880, 123] on button "不指定" at bounding box center [883, 128] width 35 height 24
click at [844, 481] on button "結帳" at bounding box center [847, 485] width 47 height 26
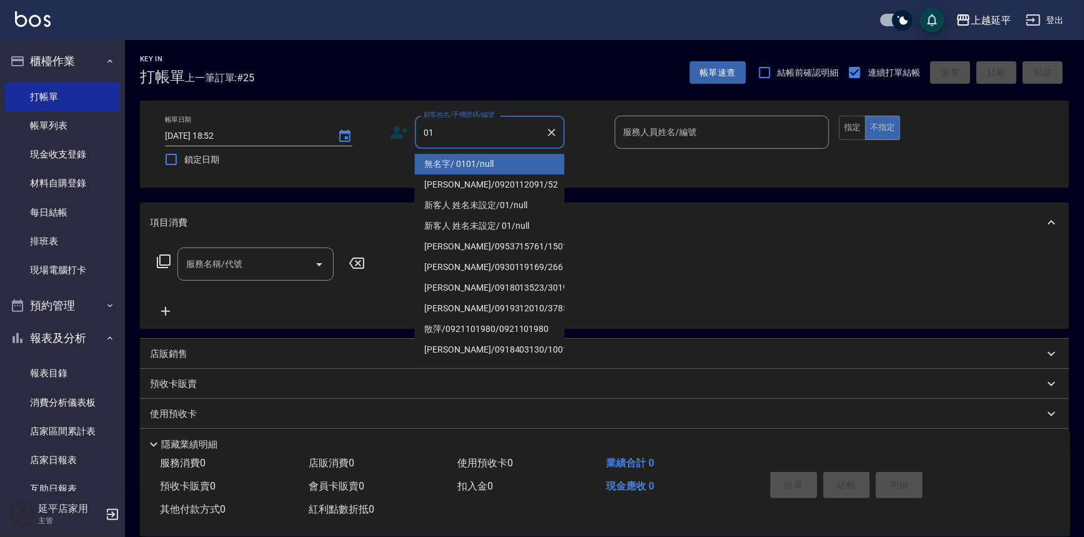
click at [460, 164] on li "無名字/ 0101/null" at bounding box center [490, 164] width 150 height 21
type input "無名字/ 0101/null"
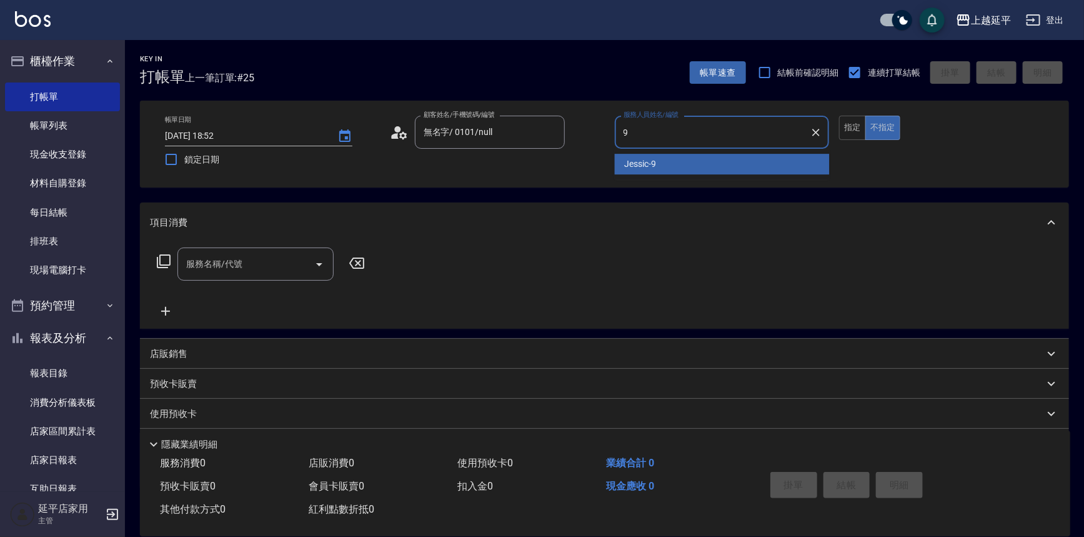
click at [629, 156] on div "Jessic -9" at bounding box center [722, 164] width 215 height 21
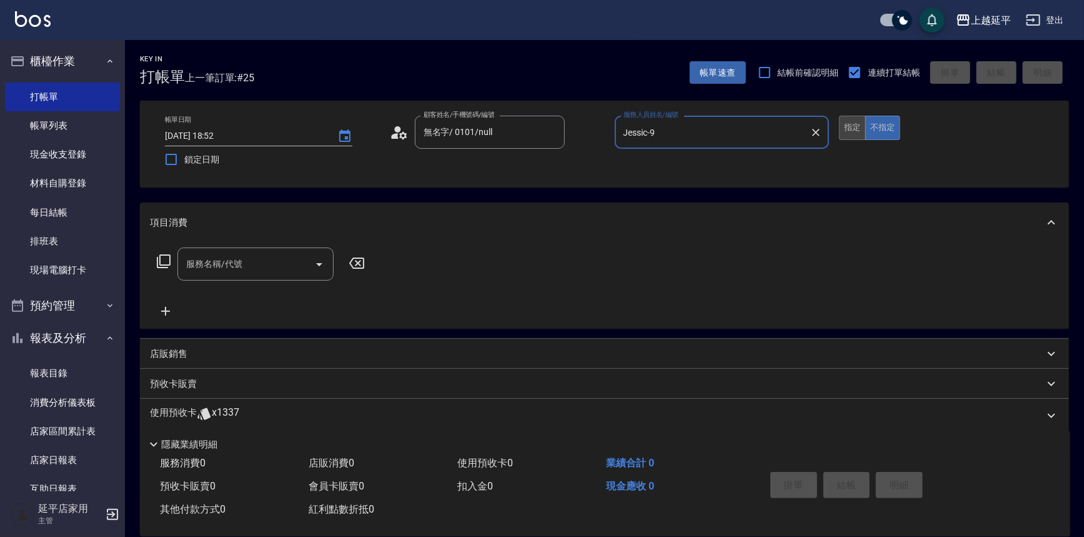
type input "Jessic-9"
click at [846, 125] on button "指定" at bounding box center [852, 128] width 27 height 24
click at [251, 261] on input "服務名稱/代號" at bounding box center [246, 264] width 126 height 22
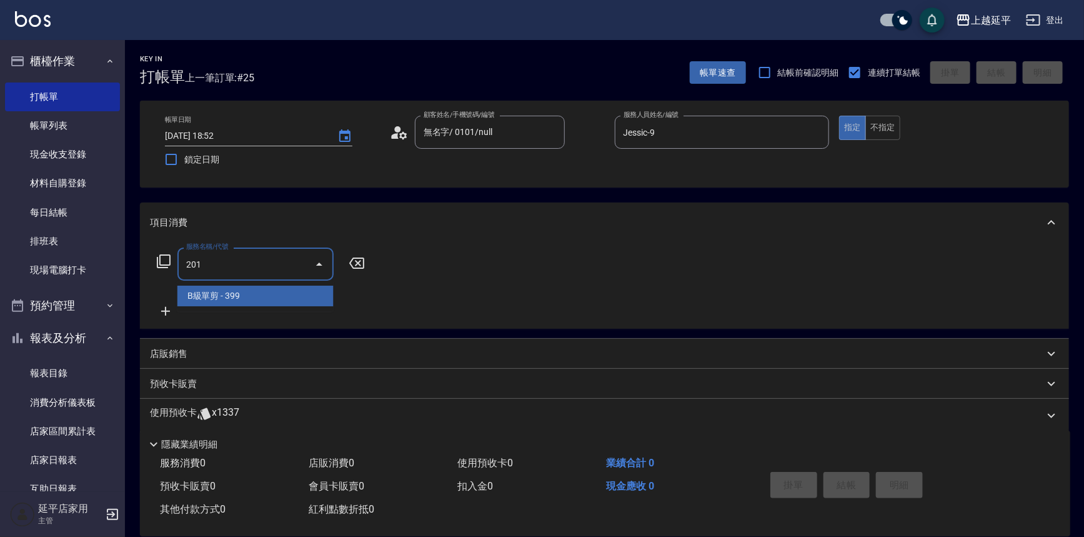
click at [261, 296] on span "B級單剪 - 399" at bounding box center [256, 296] width 156 height 21
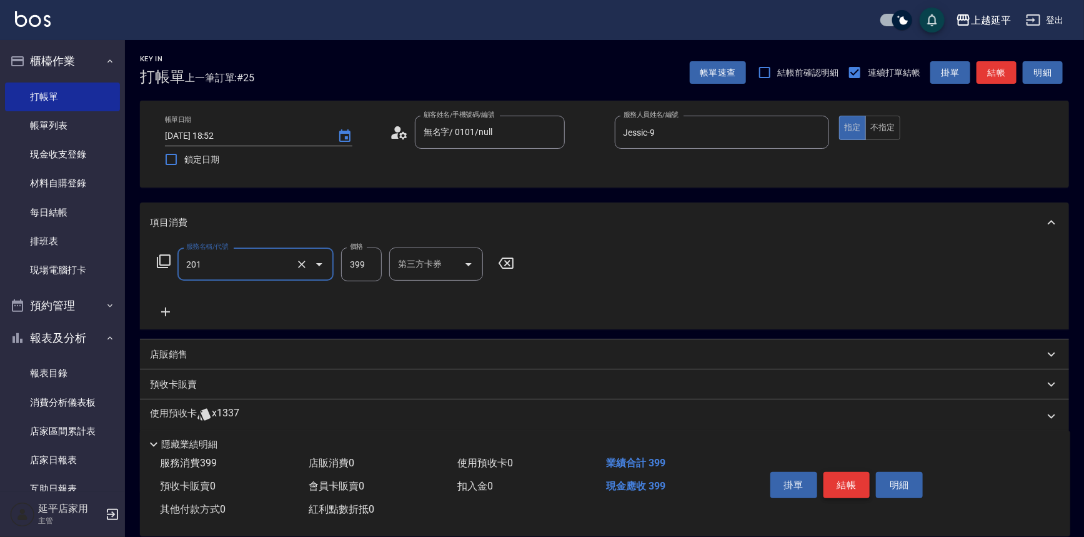
type input "B級單剪(201)"
click at [844, 474] on button "結帳" at bounding box center [847, 485] width 47 height 26
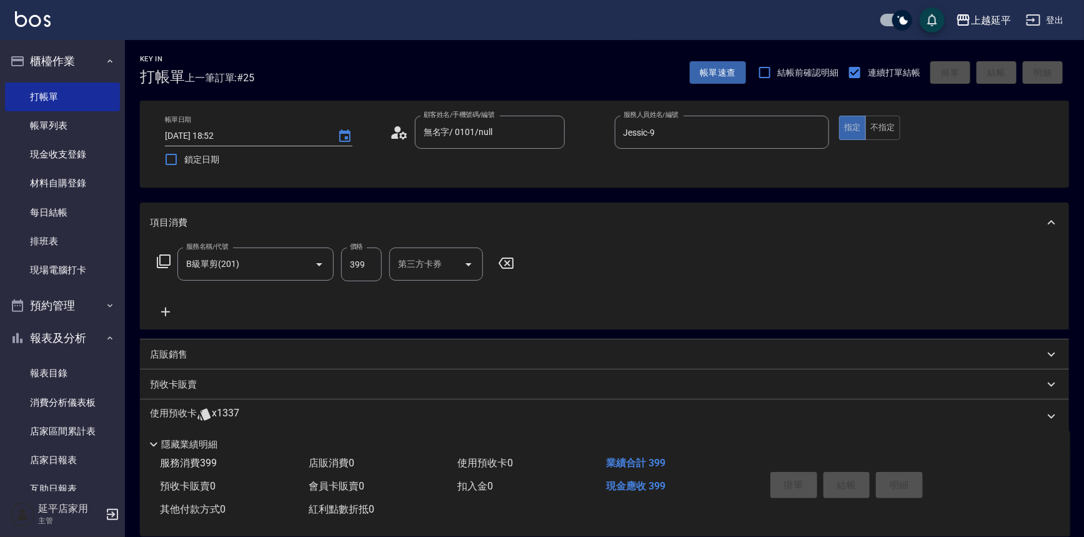
type input "[DATE] 18:53"
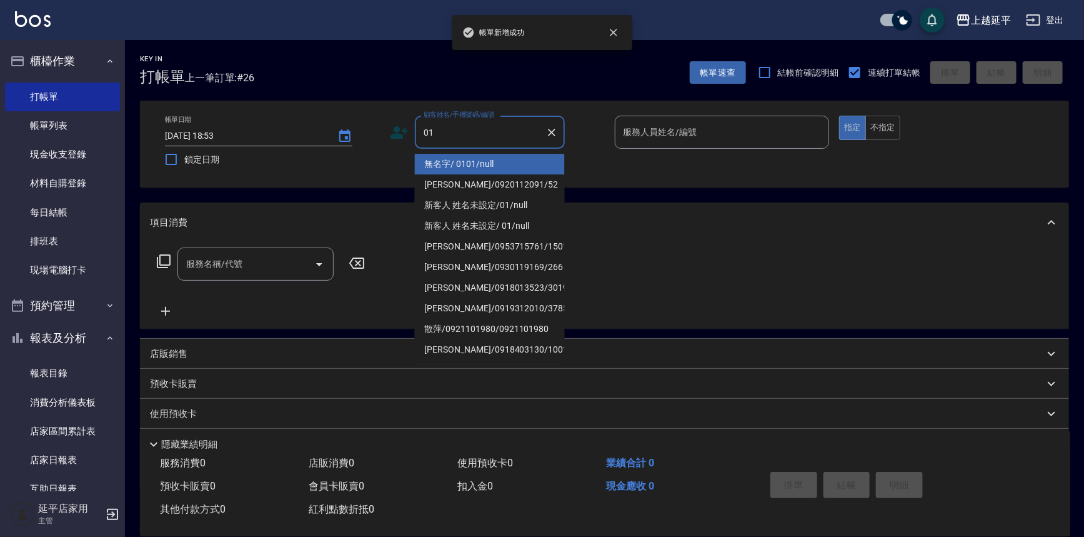
click at [438, 159] on li "無名字/ 0101/null" at bounding box center [490, 164] width 150 height 21
type input "無名字/ 0101/null"
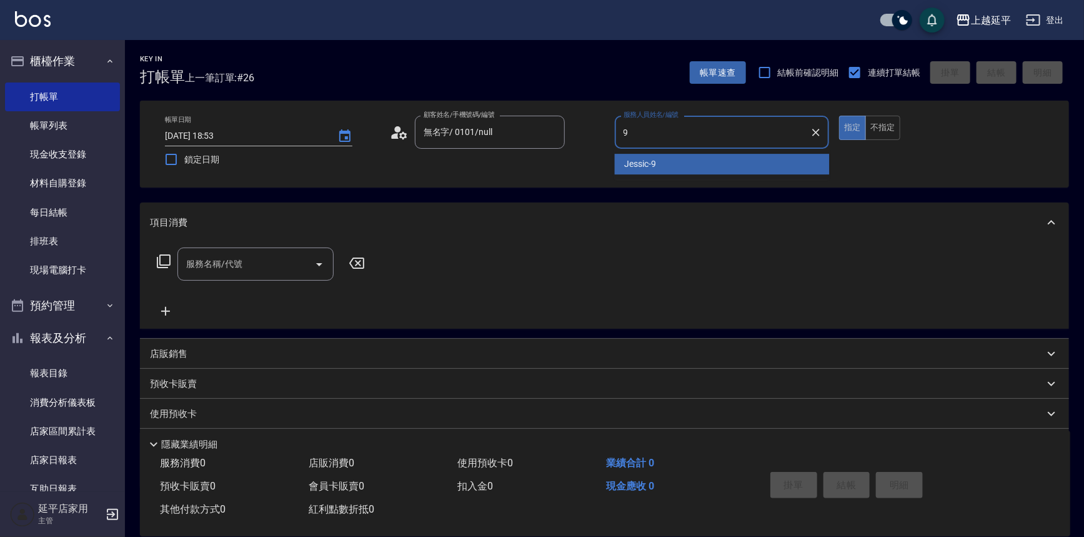
click at [641, 162] on span "Jessic -9" at bounding box center [641, 164] width 32 height 13
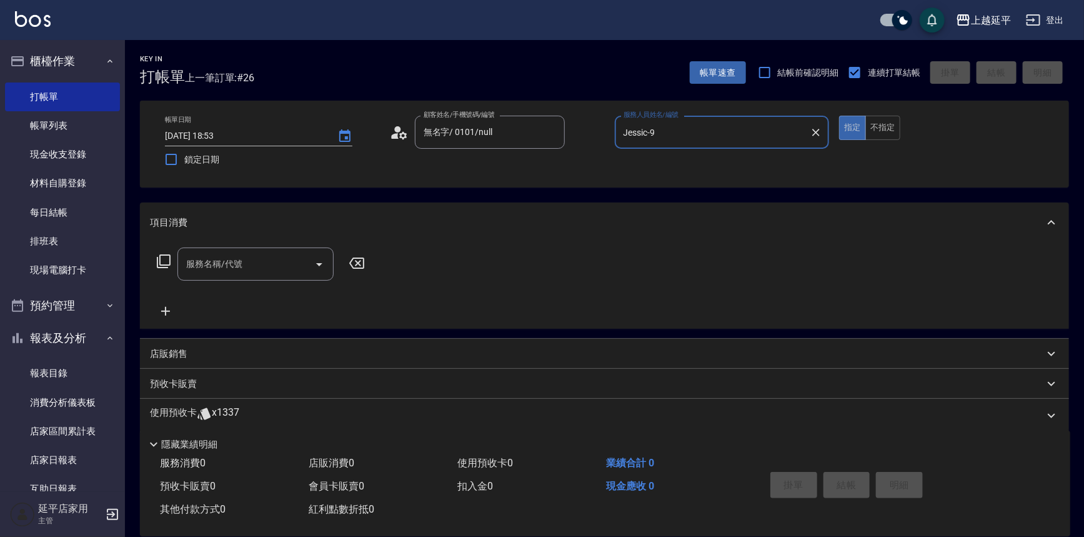
type input "Jessic-9"
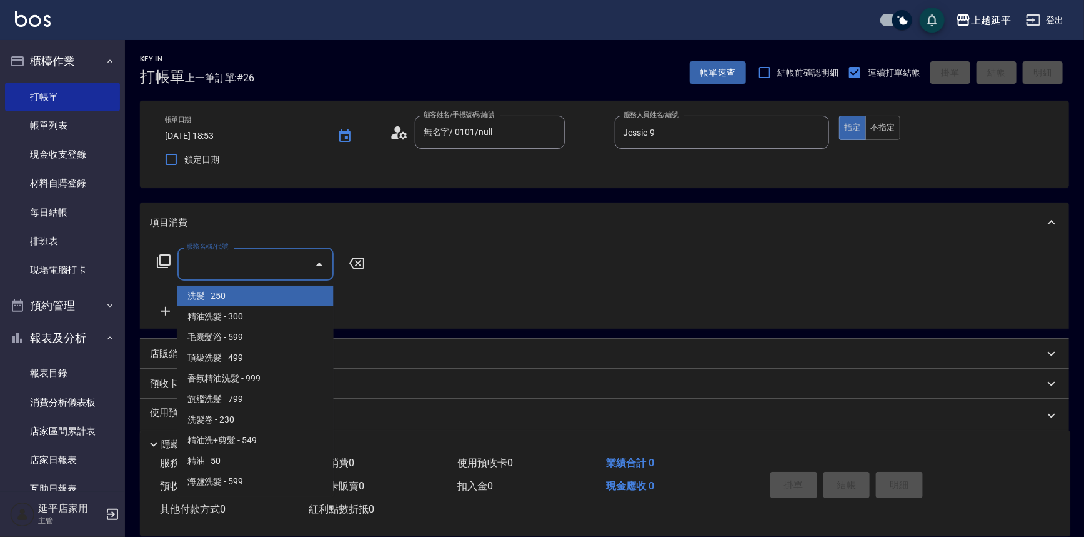
click at [278, 263] on input "服務名稱/代號" at bounding box center [246, 264] width 126 height 22
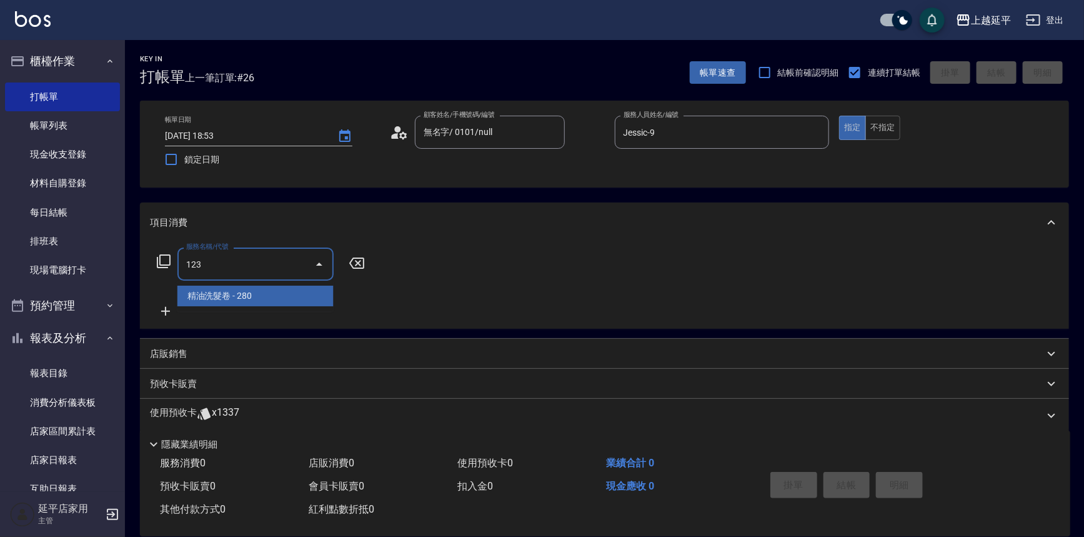
click at [301, 291] on span "精油洗髮卷 - 280" at bounding box center [256, 296] width 156 height 21
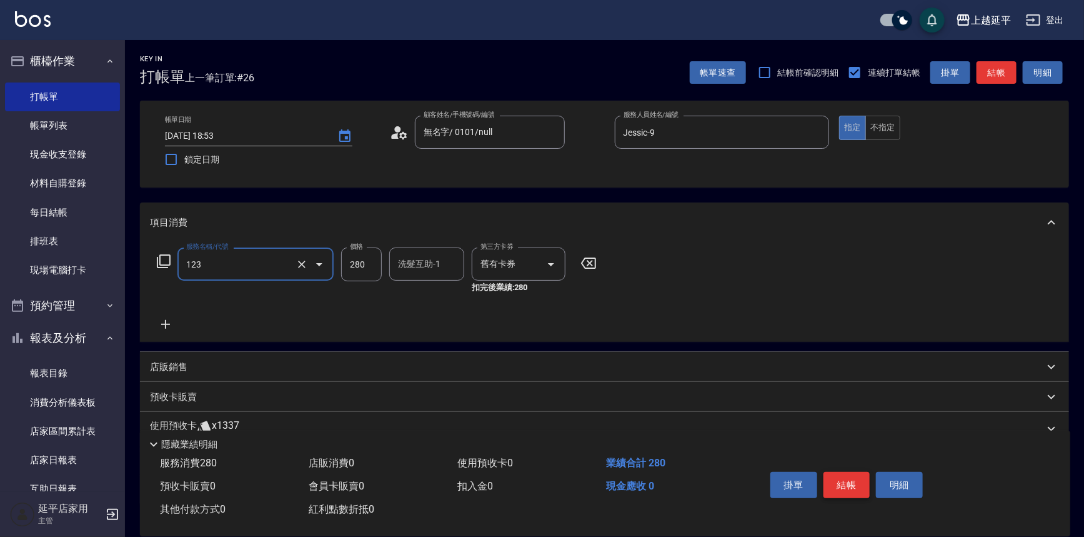
type input "精油洗髮卷(123)"
click at [851, 479] on button "結帳" at bounding box center [847, 485] width 47 height 26
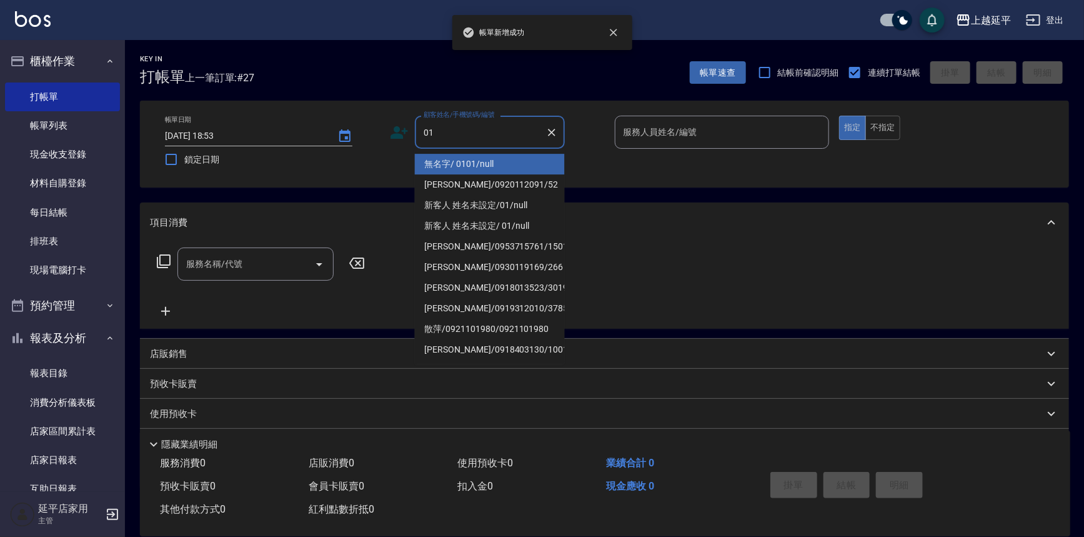
drag, startPoint x: 458, startPoint y: 172, endPoint x: 458, endPoint y: 164, distance: 7.5
click at [458, 169] on li "無名字/ 0101/null" at bounding box center [490, 164] width 150 height 21
type input "無名字/ 0101/null"
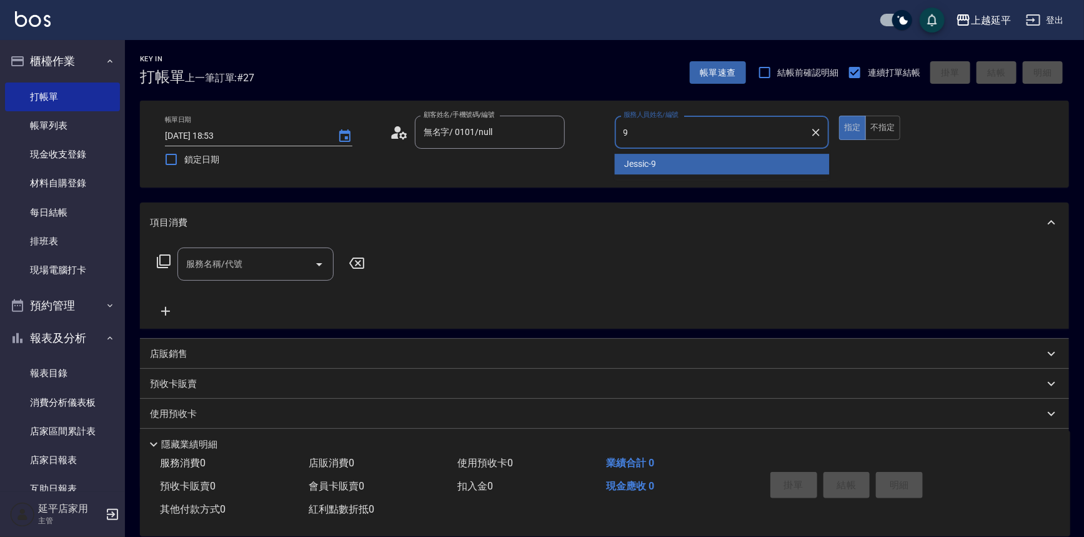
click at [661, 163] on div "Jessic -9" at bounding box center [722, 164] width 215 height 21
type input "Jessic-9"
click at [239, 269] on div "服務名稱/代號 服務名稱/代號" at bounding box center [256, 264] width 156 height 33
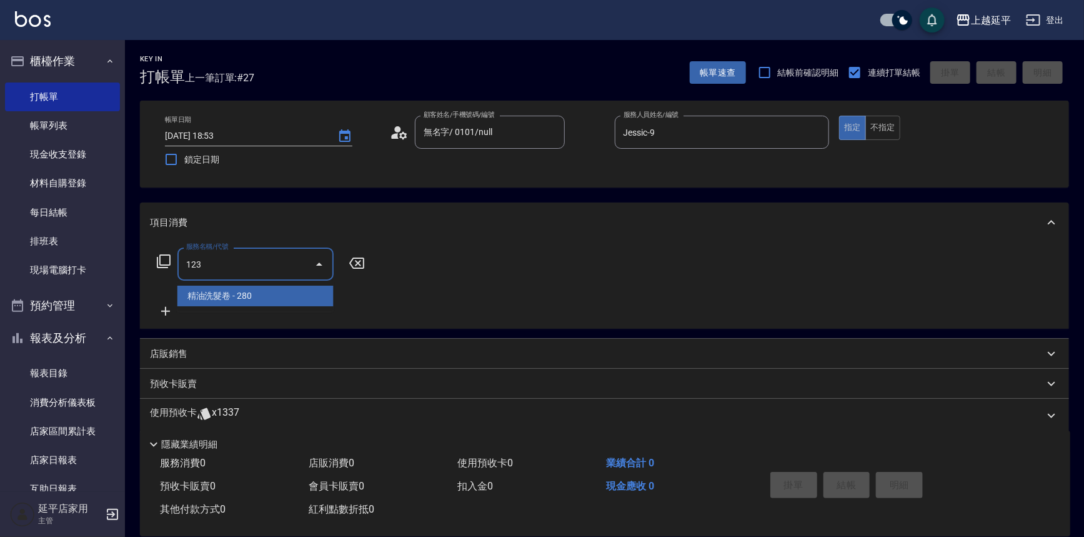
click at [256, 296] on span "精油洗髮卷 - 280" at bounding box center [256, 296] width 156 height 21
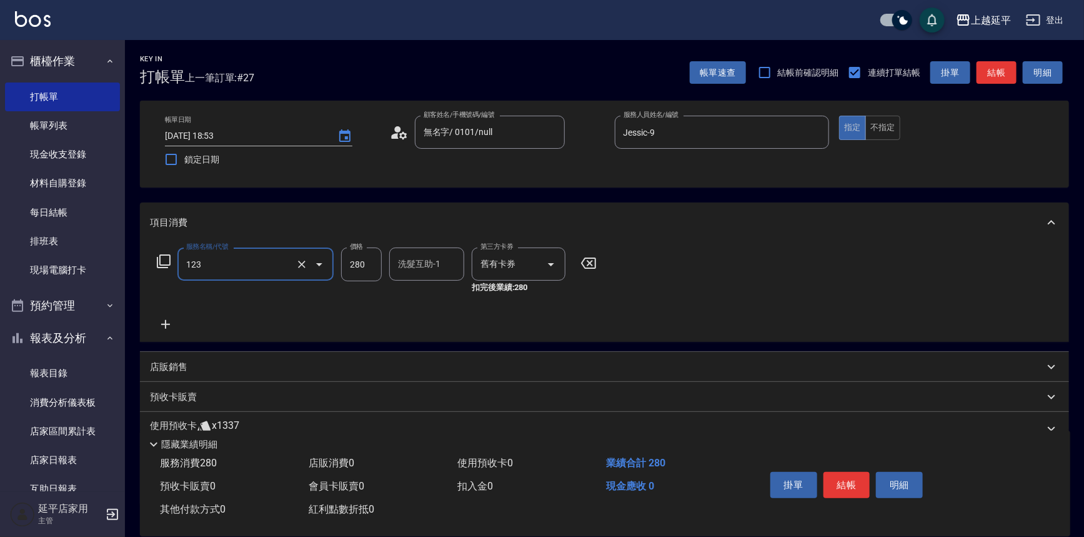
click at [427, 269] on div "洗髮互助-1 洗髮互助-1" at bounding box center [426, 264] width 75 height 33
type input "精油洗髮卷(123)"
click at [425, 294] on span "[PERSON_NAME] -12" at bounding box center [438, 295] width 79 height 13
type input "[PERSON_NAME]-12"
click at [839, 478] on button "結帳" at bounding box center [847, 485] width 47 height 26
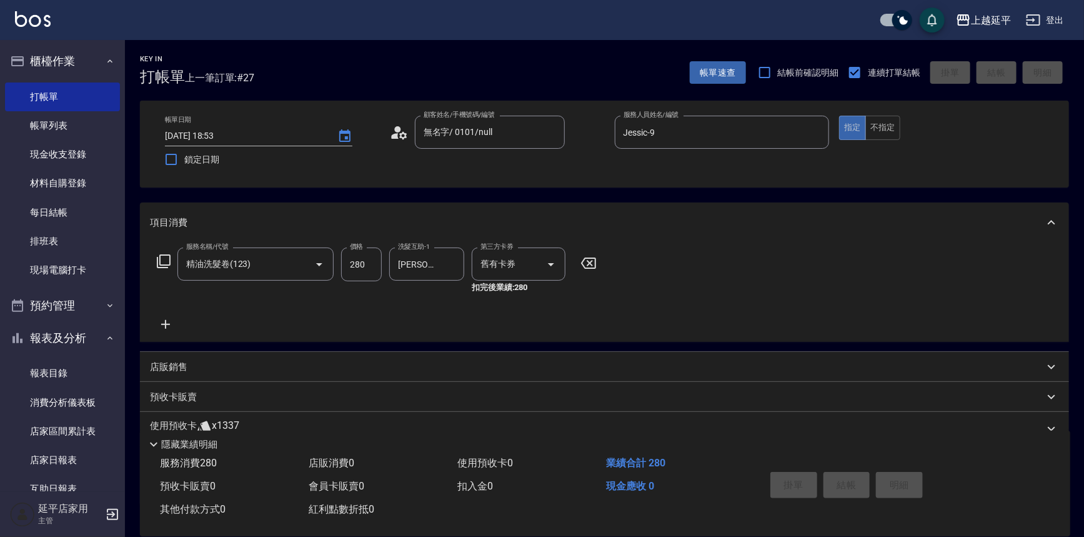
type input "[DATE] 18:54"
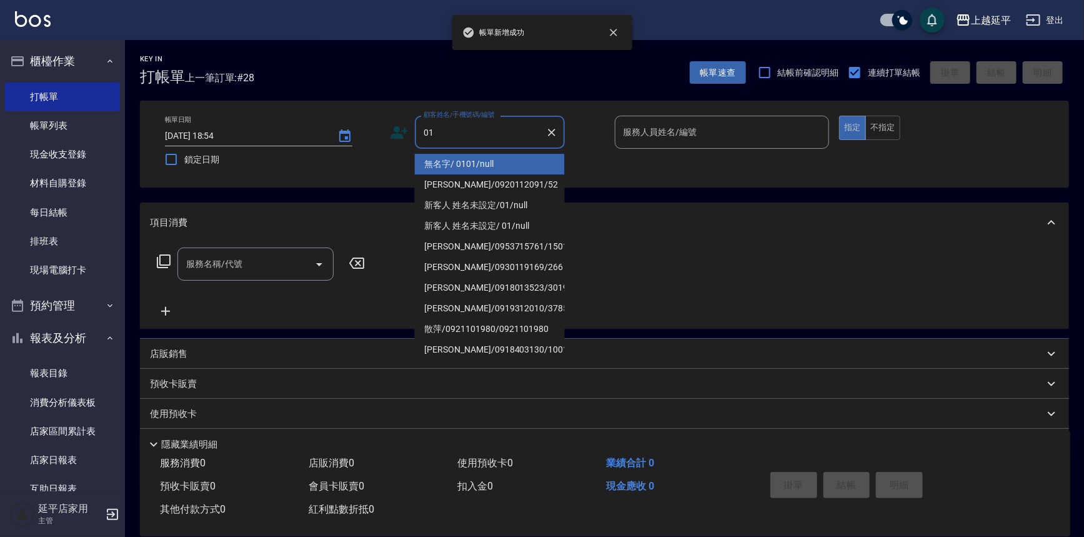
click at [466, 164] on li "無名字/ 0101/null" at bounding box center [490, 164] width 150 height 21
type input "無名字/ 0101/null"
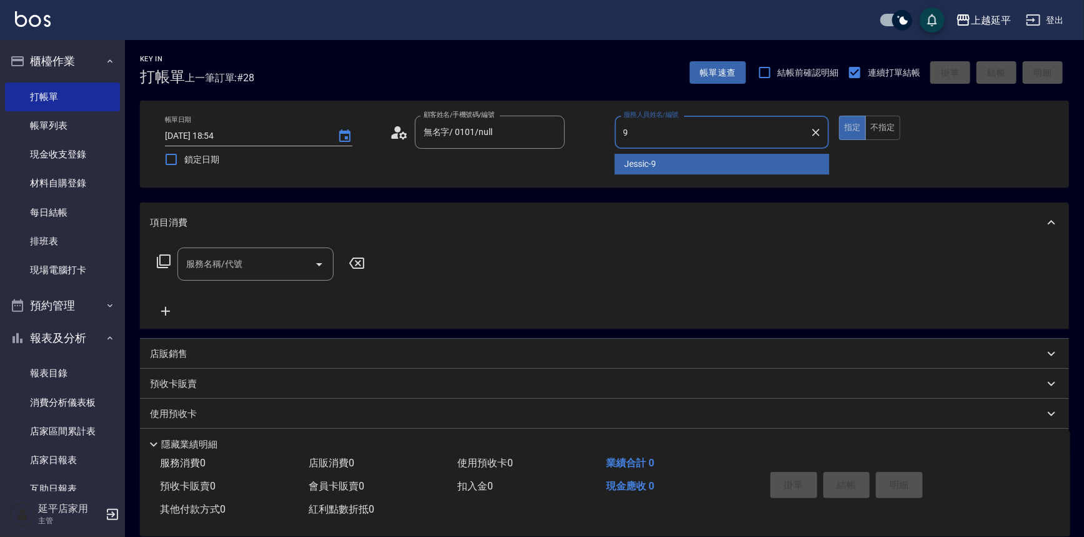
click at [632, 163] on span "Jessic -9" at bounding box center [641, 164] width 32 height 13
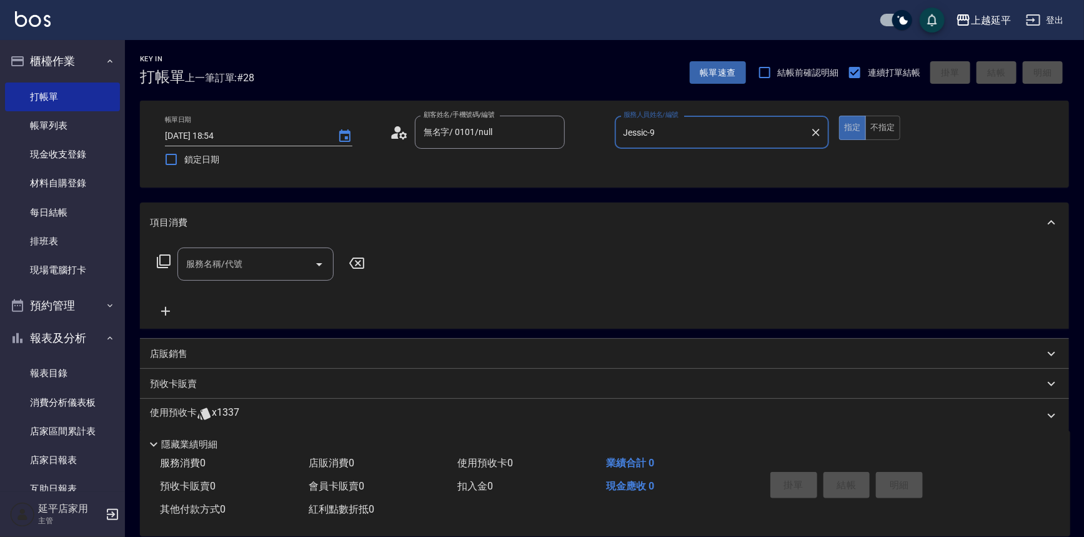
type input "Jessic-9"
click at [274, 261] on input "服務名稱/代號" at bounding box center [246, 264] width 126 height 22
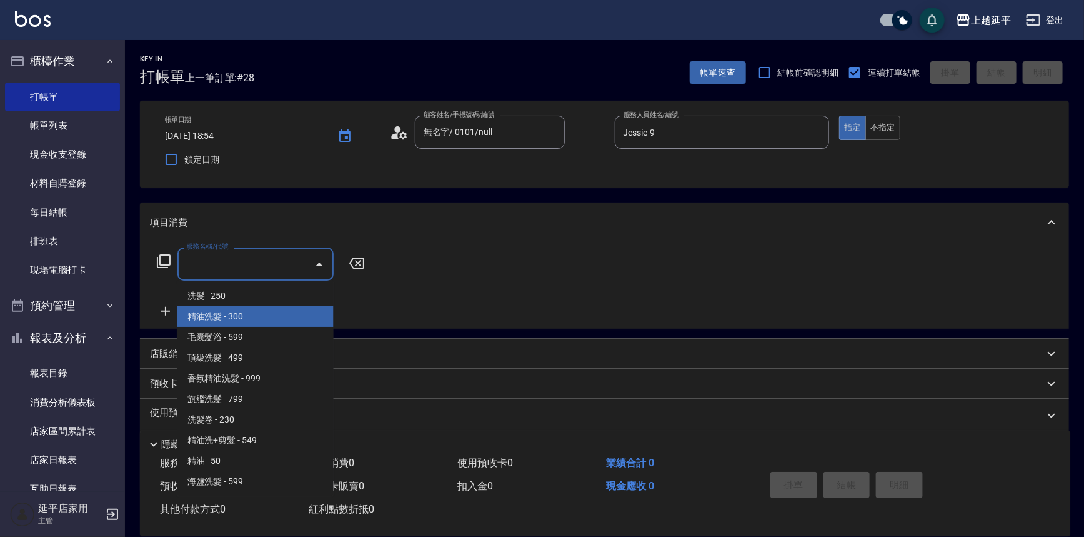
click at [278, 324] on span "精油洗髮 - 300" at bounding box center [256, 316] width 156 height 21
type input "精油洗髮(102)"
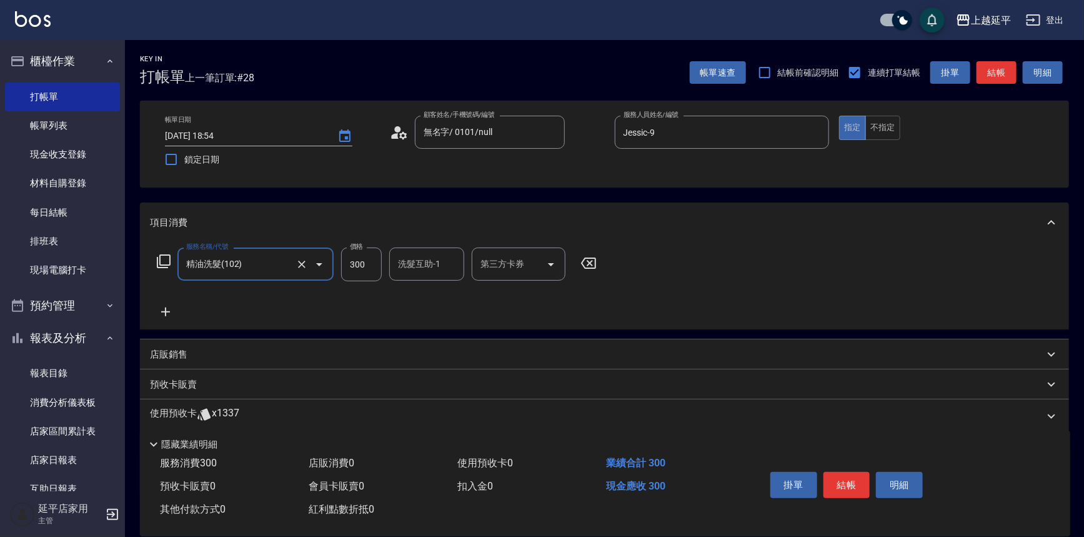
click at [369, 273] on input "300" at bounding box center [361, 265] width 41 height 34
type input "700"
click at [406, 253] on div "洗髮互助-1 洗髮互助-1" at bounding box center [426, 264] width 75 height 33
click at [429, 299] on div "丞宗 -29" at bounding box center [426, 296] width 75 height 21
type input "丞宗-29"
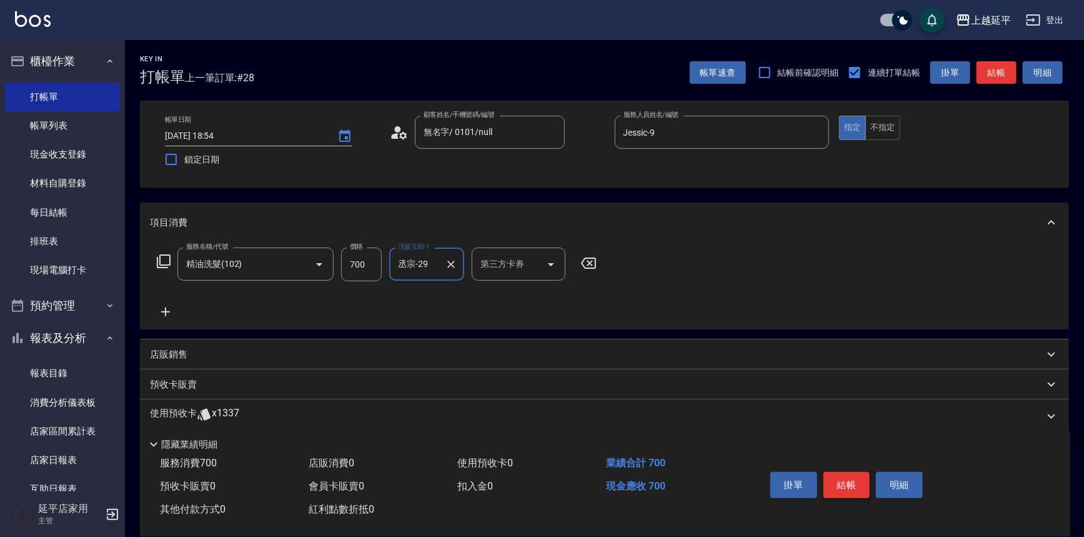
click at [844, 481] on button "結帳" at bounding box center [847, 485] width 47 height 26
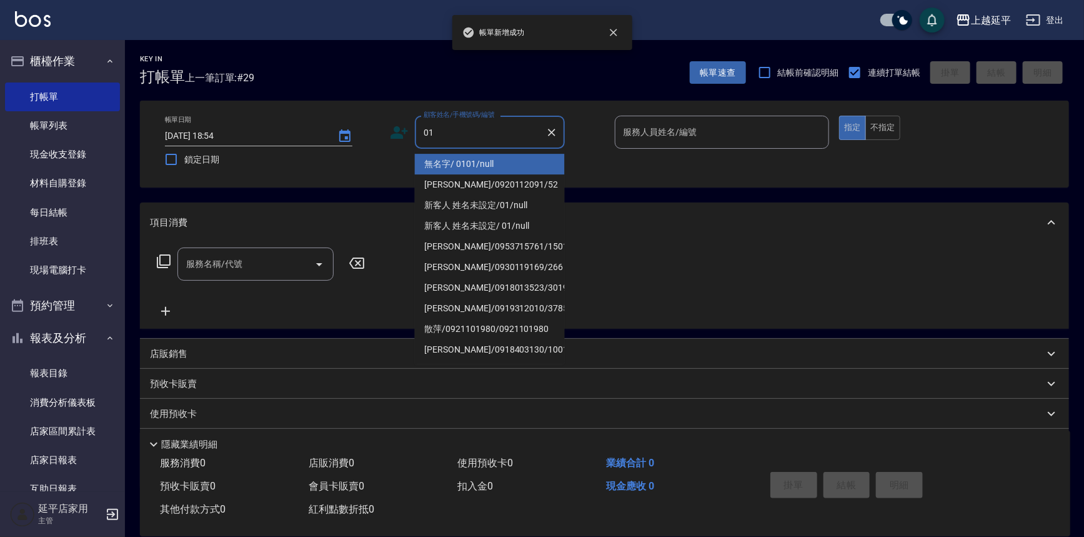
click at [487, 160] on li "無名字/ 0101/null" at bounding box center [490, 164] width 150 height 21
type input "無名字/ 0101/null"
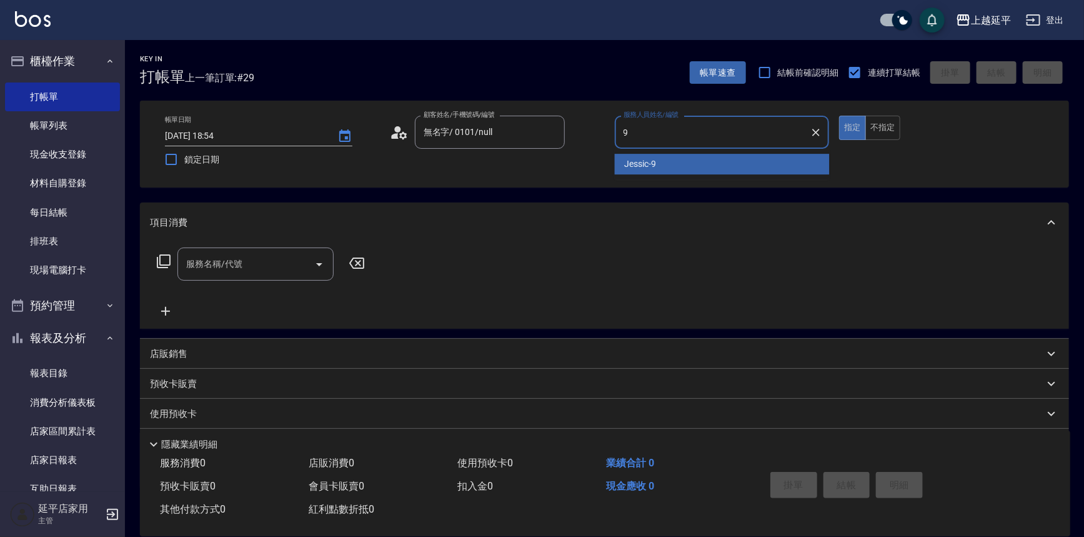
click at [639, 161] on span "Jessic -9" at bounding box center [641, 164] width 32 height 13
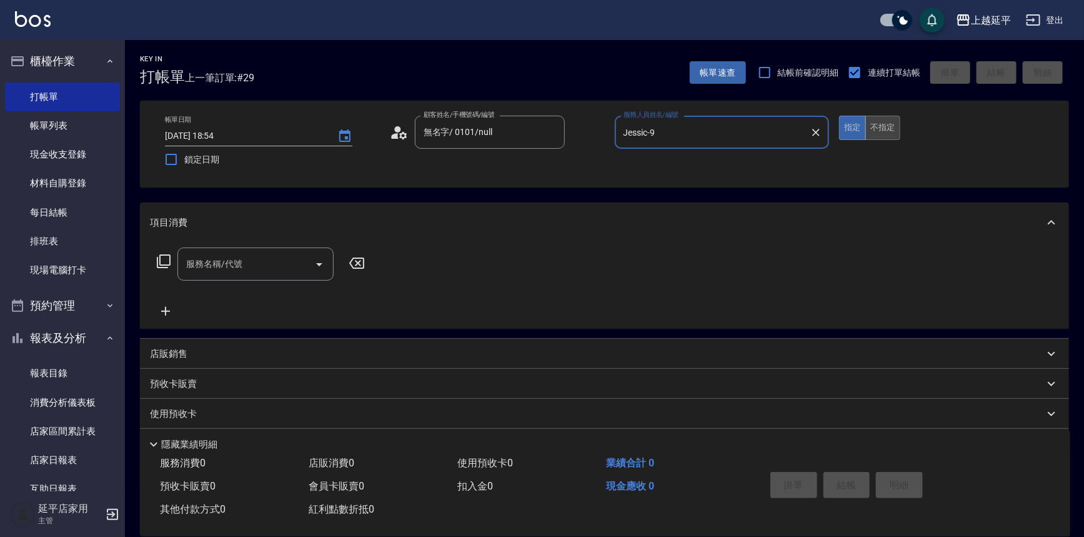
type input "Jessic-9"
click at [892, 125] on button "不指定" at bounding box center [883, 128] width 35 height 24
click at [250, 265] on input "服務名稱/代號" at bounding box center [246, 264] width 126 height 22
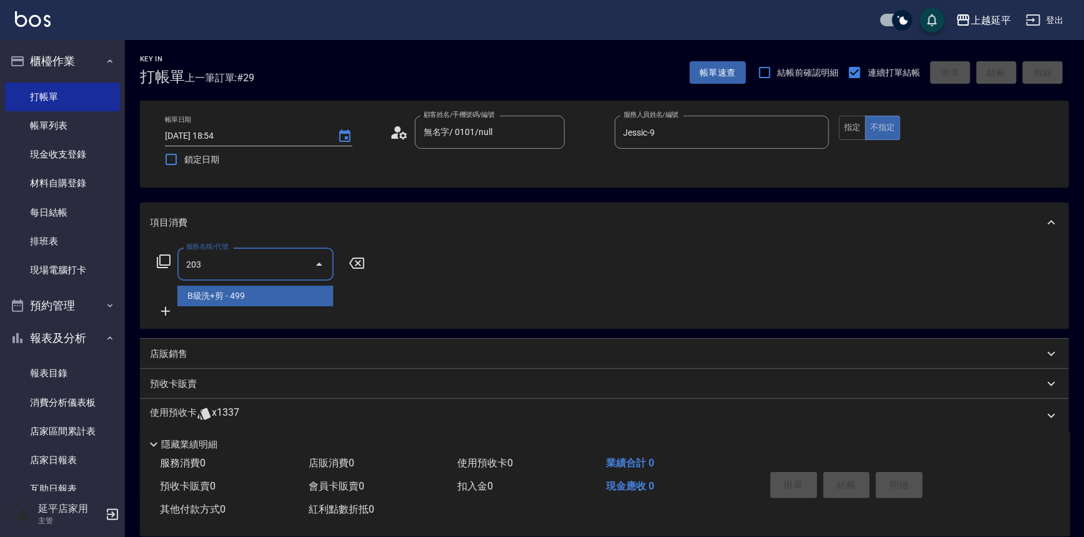
click at [242, 296] on span "B級洗+剪 - 499" at bounding box center [256, 296] width 156 height 21
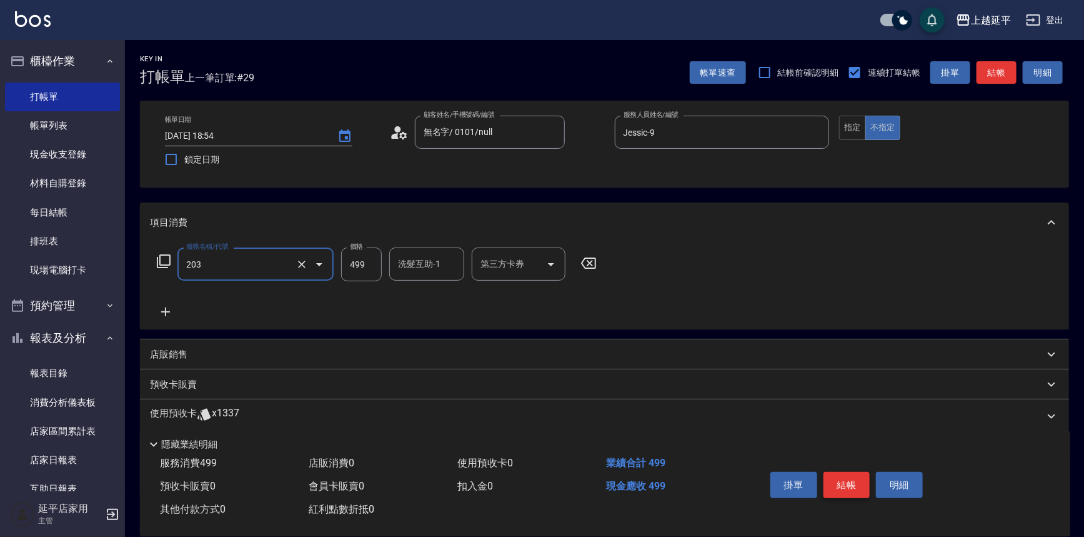
type input "B級洗+剪(203)"
click at [838, 482] on button "結帳" at bounding box center [847, 485] width 47 height 26
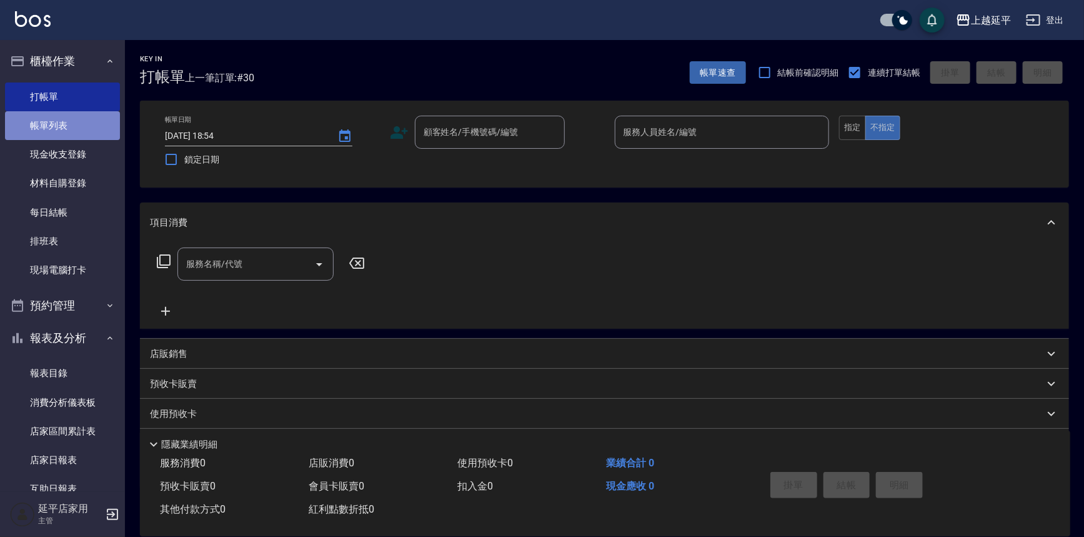
click at [70, 124] on link "帳單列表" at bounding box center [62, 125] width 115 height 29
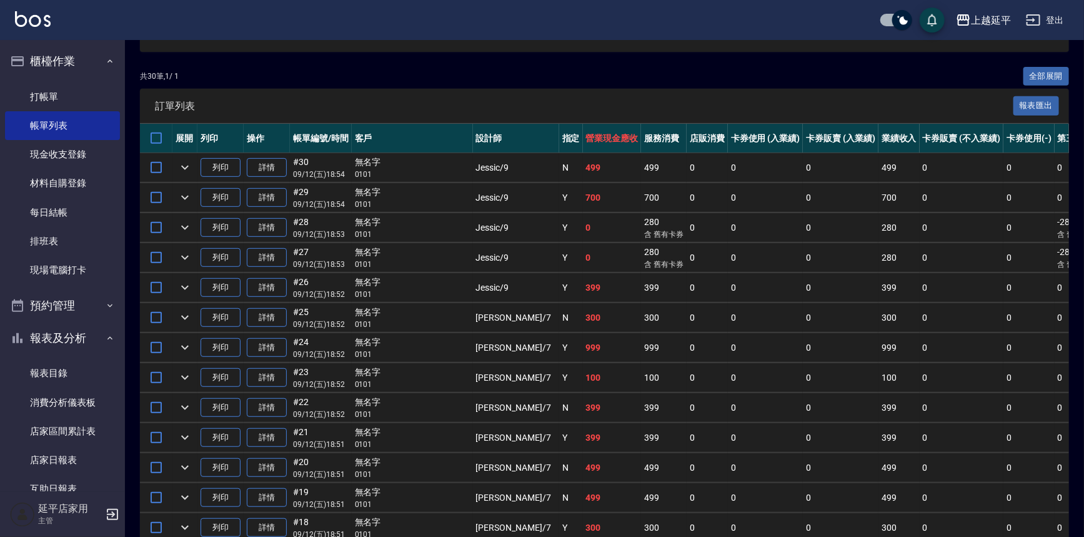
scroll to position [227, 0]
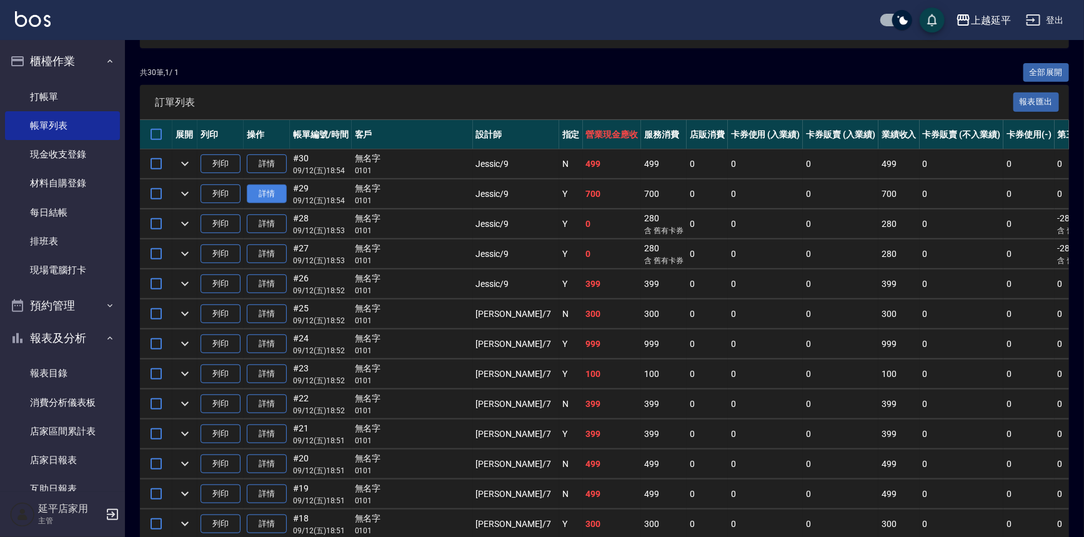
click at [280, 190] on link "詳情" at bounding box center [267, 193] width 40 height 19
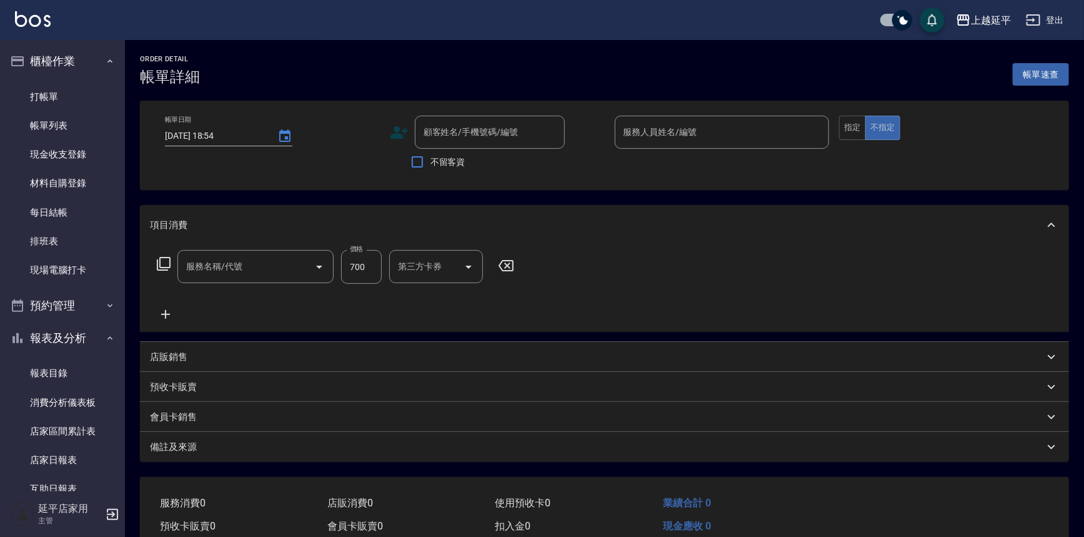
type input "精油洗髮(102)"
type input "Jessic-9"
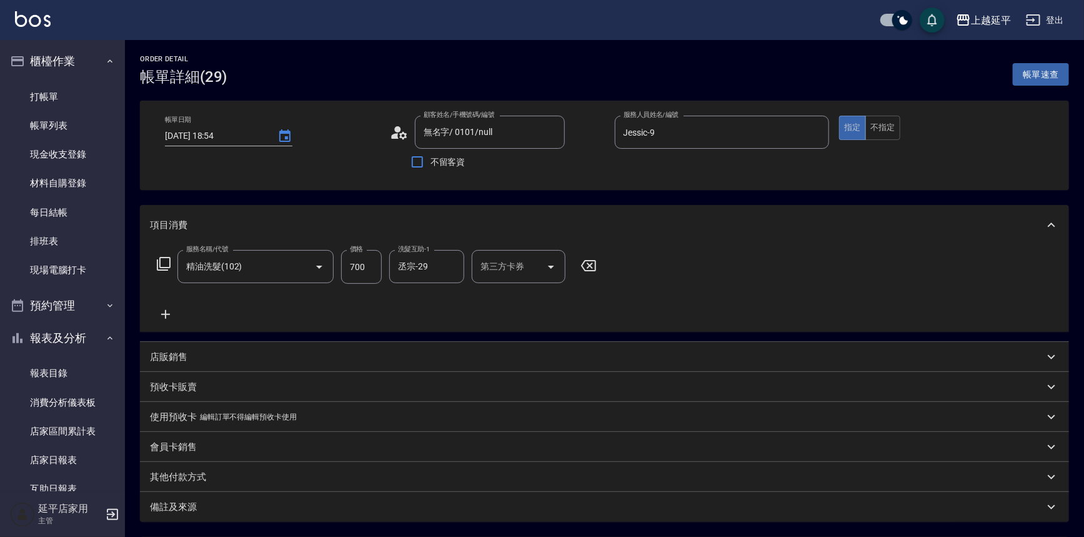
type input "無名字/ 0101/null"
click at [365, 264] on input "700" at bounding box center [361, 267] width 41 height 34
click at [281, 278] on div "精油洗髮(102) 服務名稱/代號" at bounding box center [256, 266] width 156 height 33
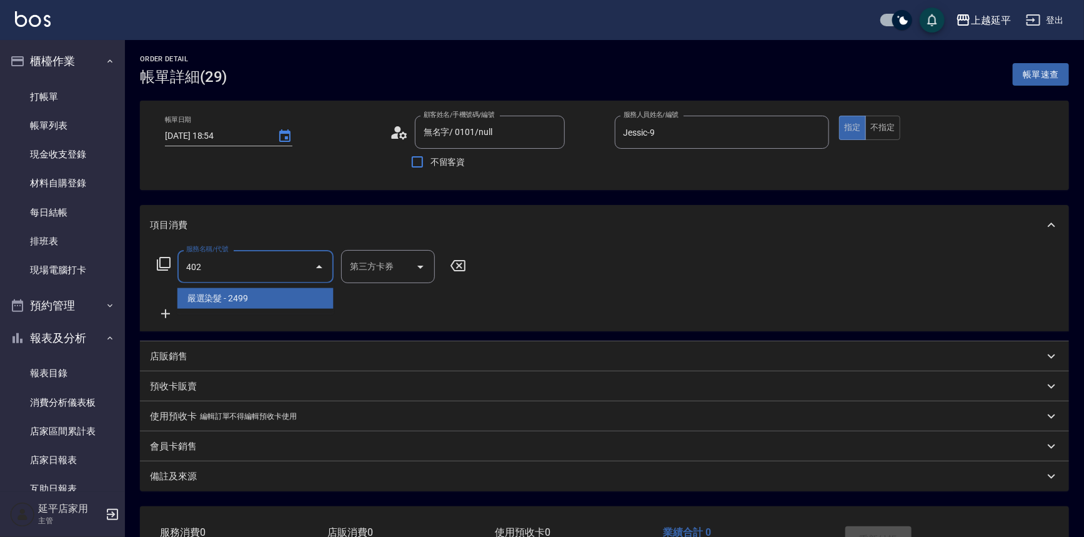
click at [277, 298] on span "嚴選染髮 - 2499" at bounding box center [256, 298] width 156 height 21
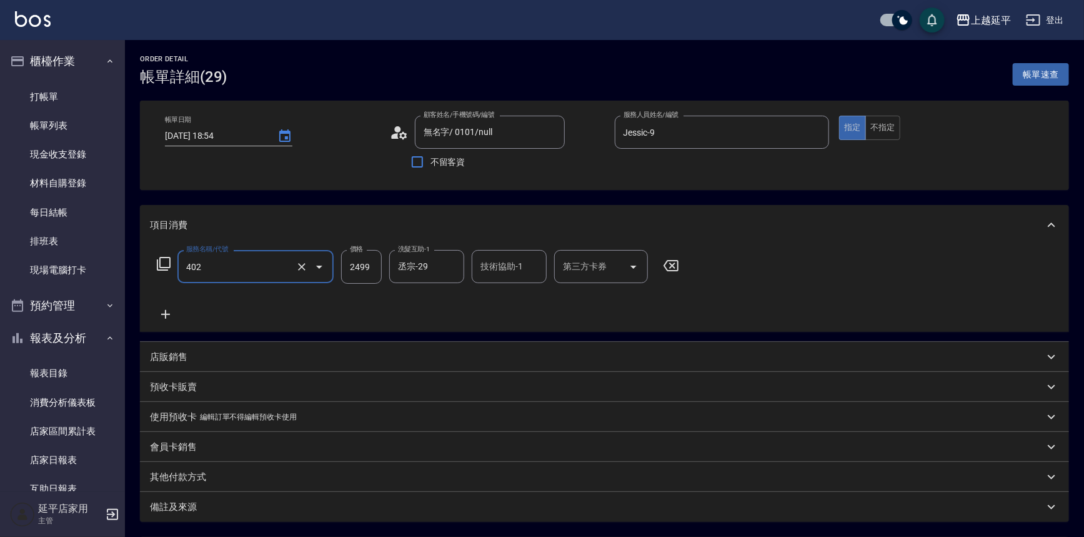
type input "嚴選染髮(402)"
click at [373, 269] on input "2499" at bounding box center [361, 267] width 41 height 34
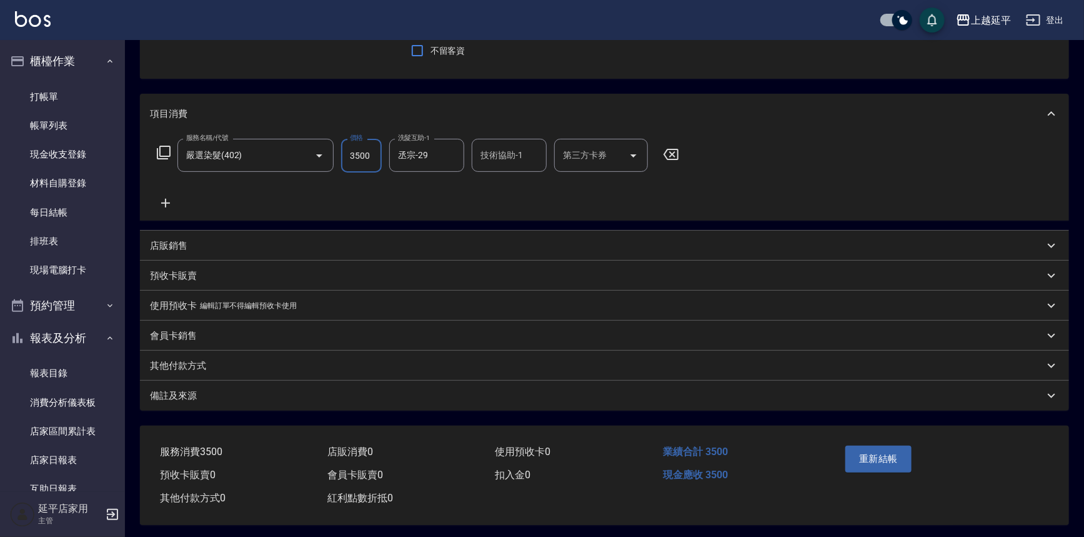
scroll to position [113, 0]
type input "3500"
click at [888, 451] on button "重新結帳" at bounding box center [879, 457] width 66 height 26
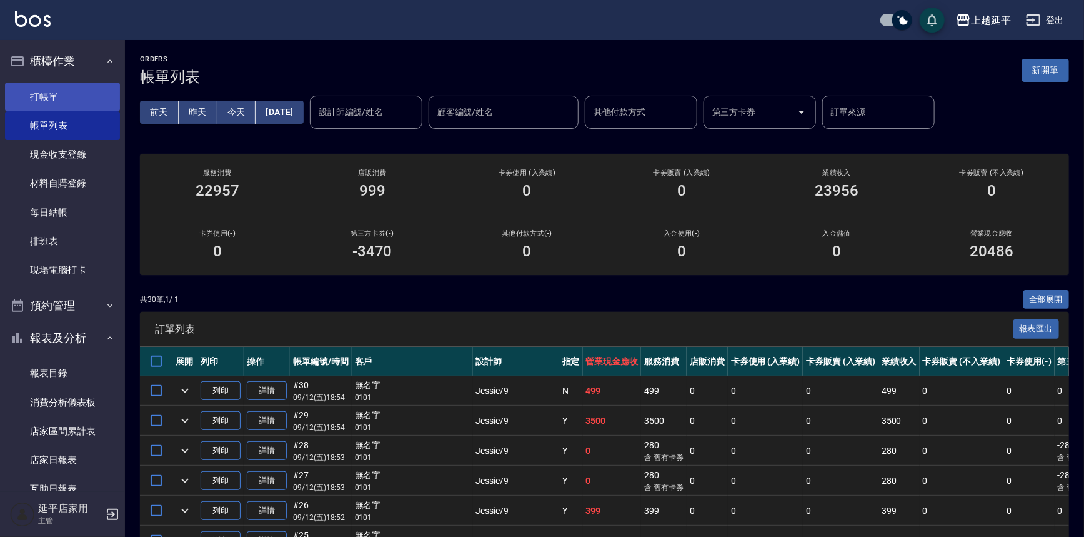
click at [59, 93] on link "打帳單" at bounding box center [62, 97] width 115 height 29
